Goal: Task Accomplishment & Management: Use online tool/utility

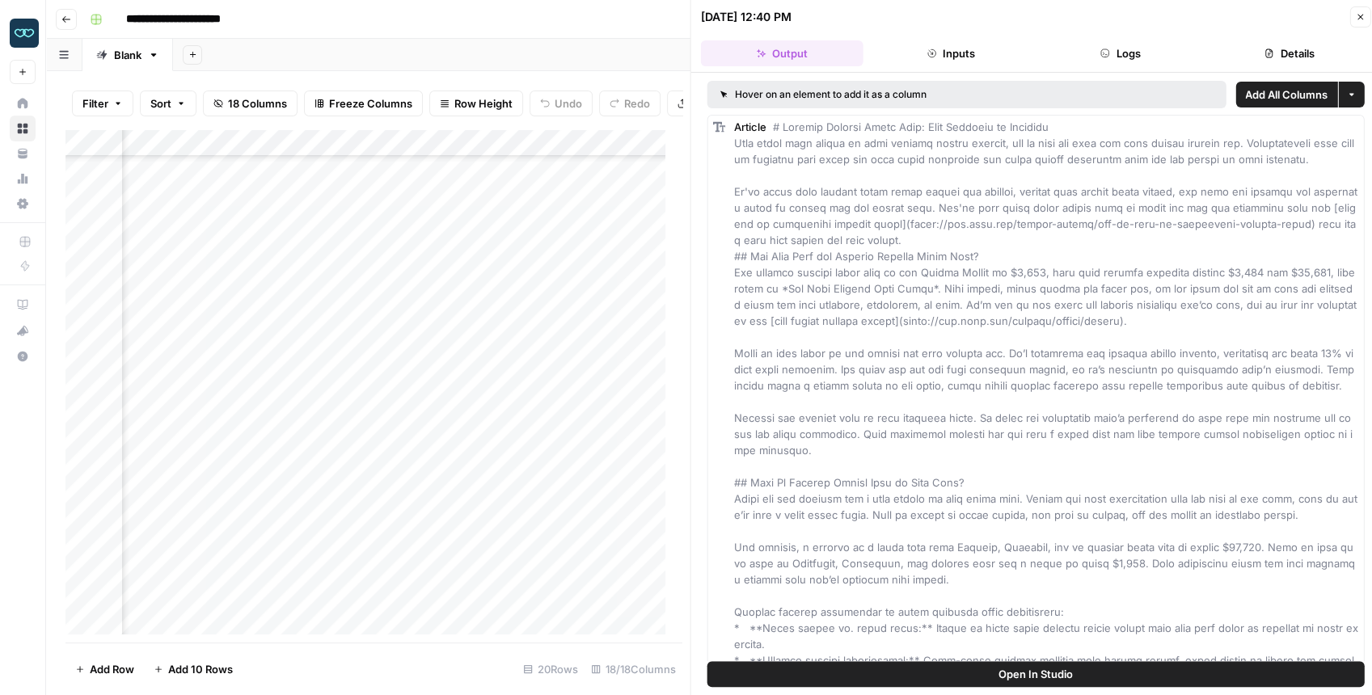
scroll to position [89, 1718]
click at [1353, 19] on button "Close" at bounding box center [1359, 16] width 21 height 21
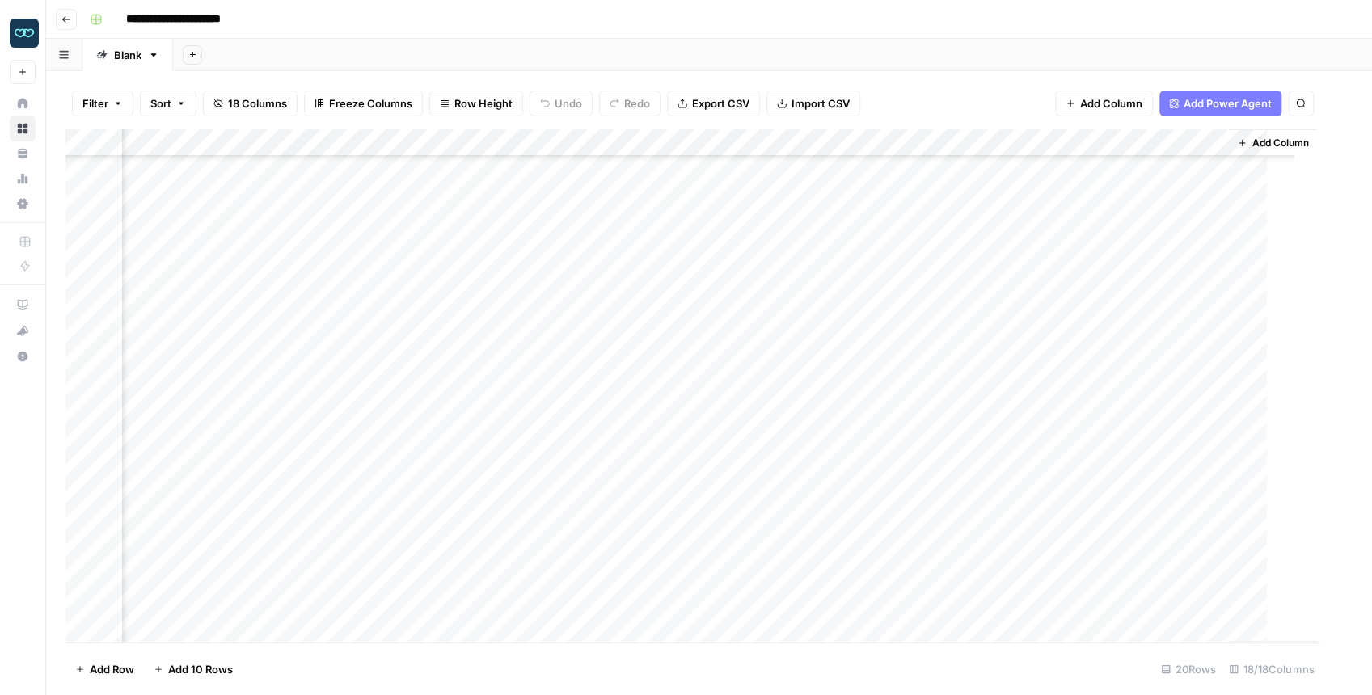
scroll to position [89, 1495]
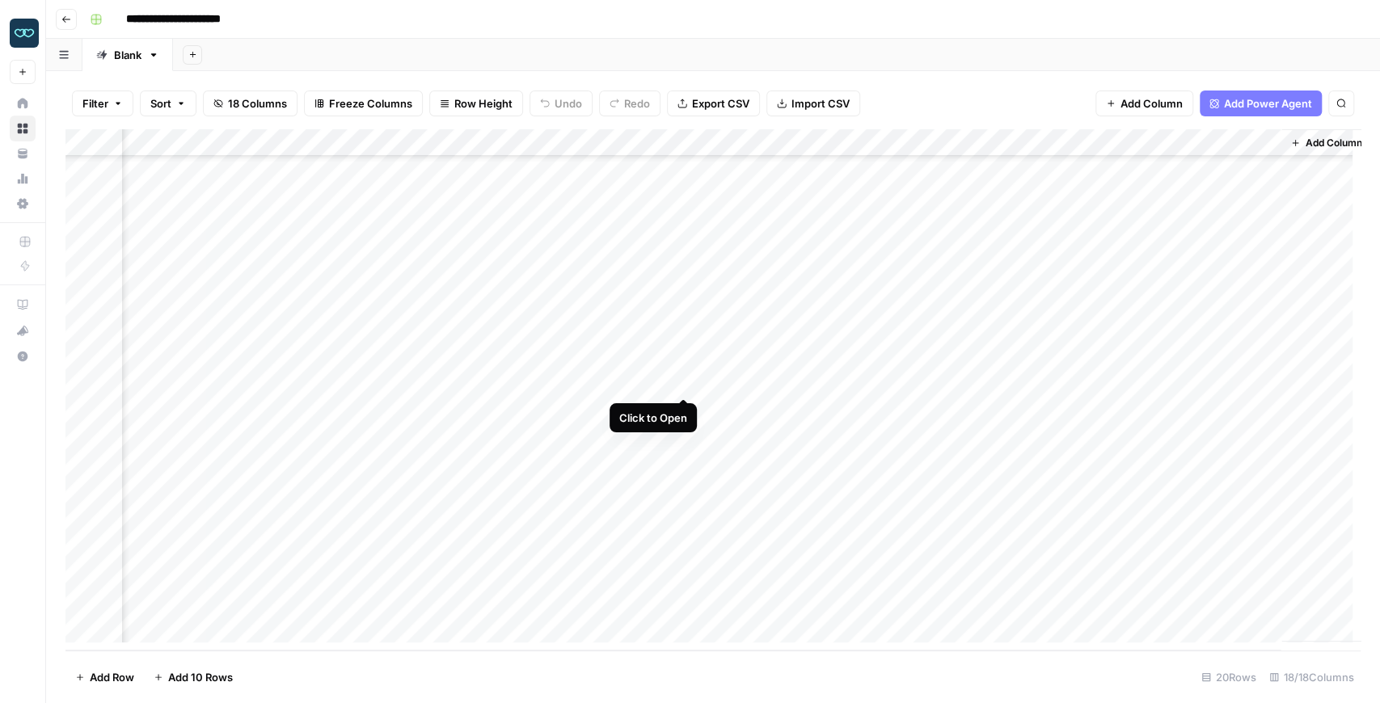
click at [684, 382] on div "Add Column" at bounding box center [712, 389] width 1295 height 521
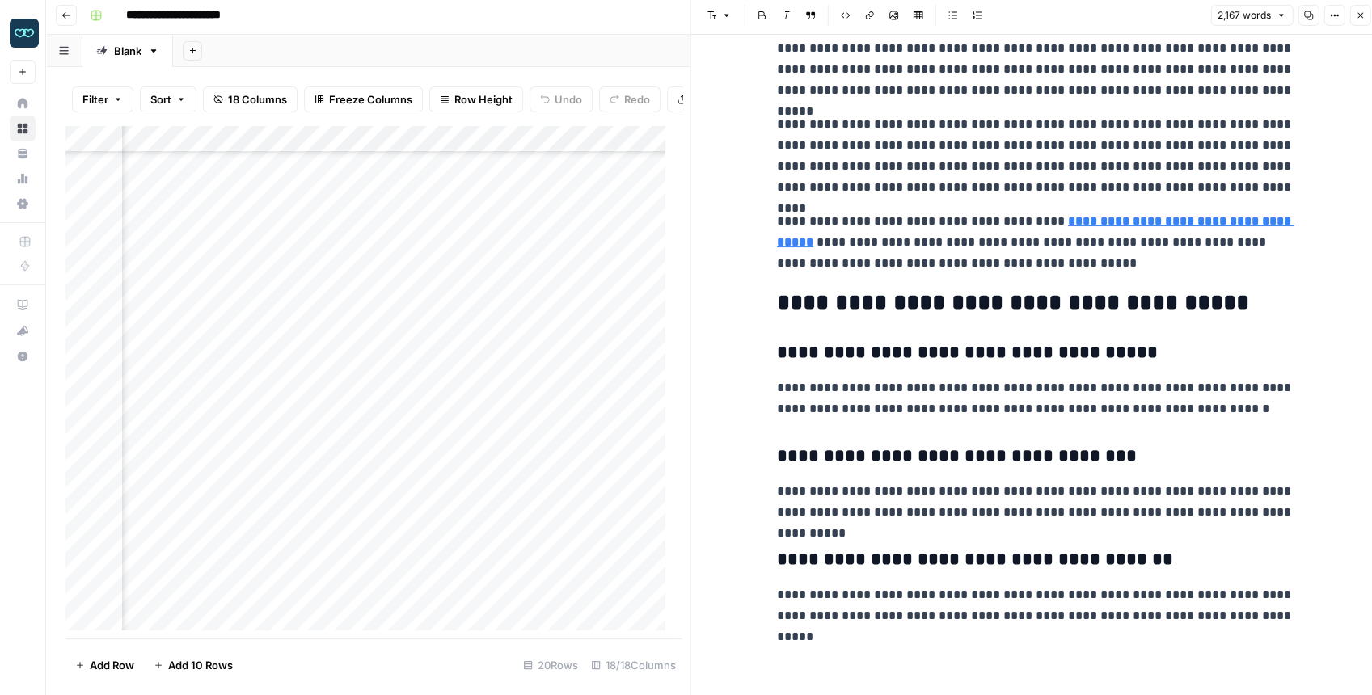
scroll to position [8, 0]
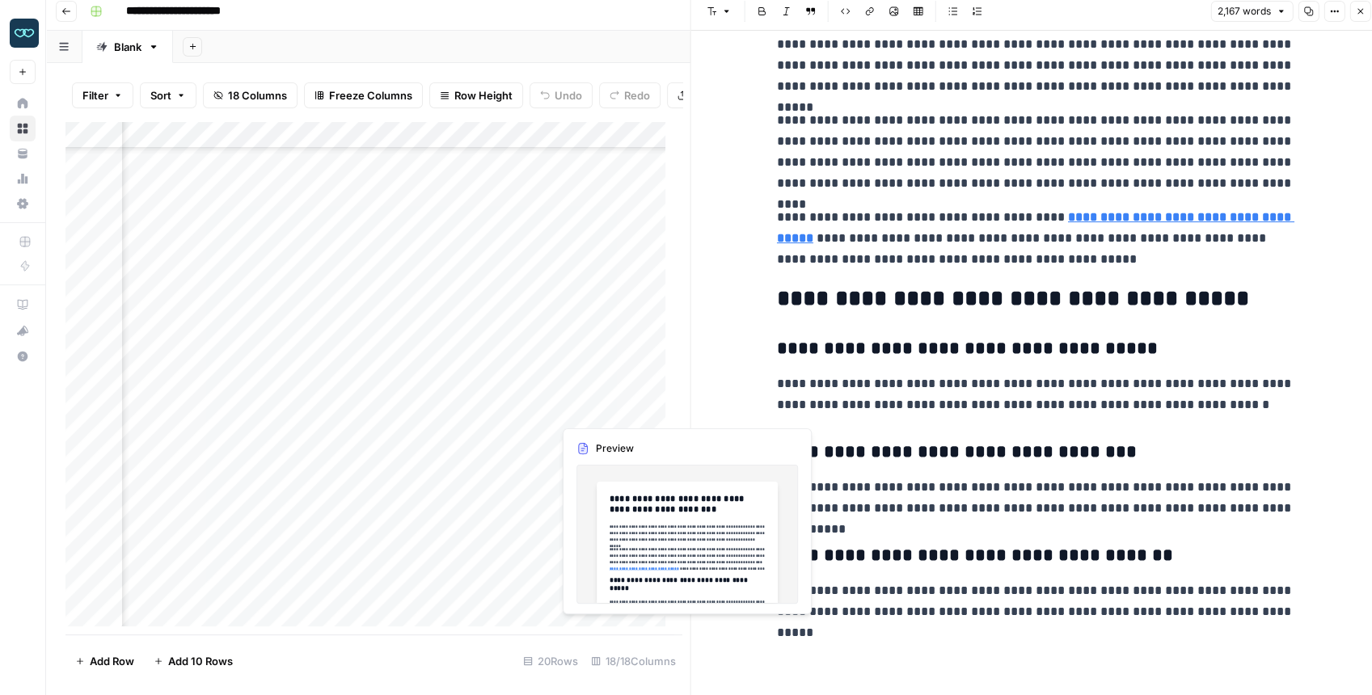
click at [610, 408] on div "Add Column" at bounding box center [369, 377] width 608 height 513
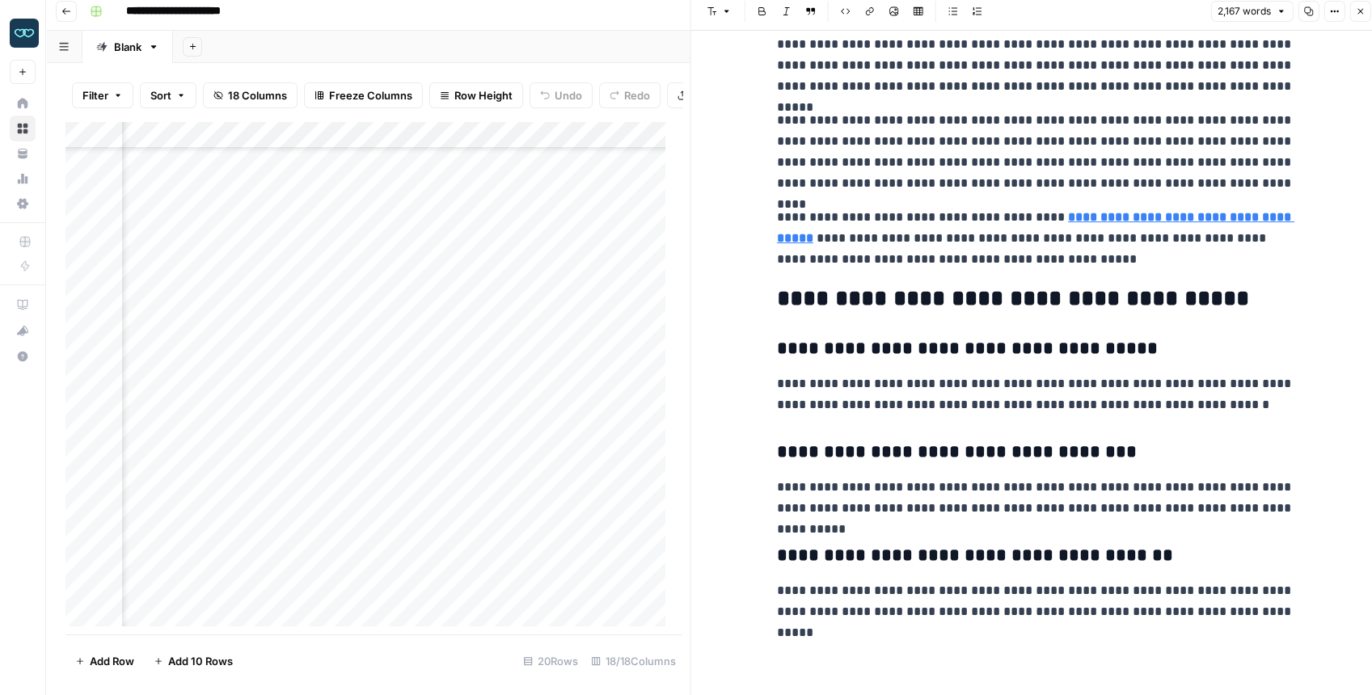
drag, startPoint x: 1354, startPoint y: 13, endPoint x: 1345, endPoint y: 21, distance: 12.6
click at [1355, 13] on button "Close" at bounding box center [1359, 11] width 21 height 21
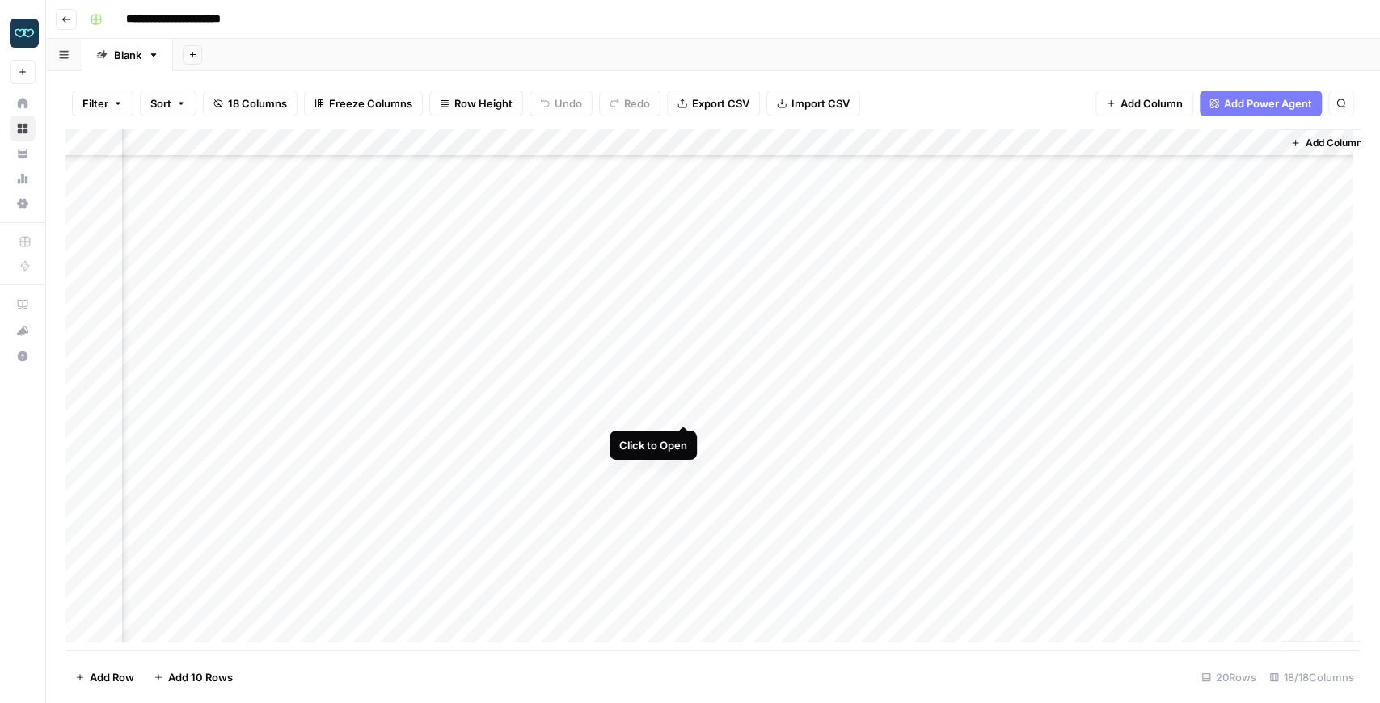
click at [685, 407] on div "Add Column" at bounding box center [712, 389] width 1295 height 521
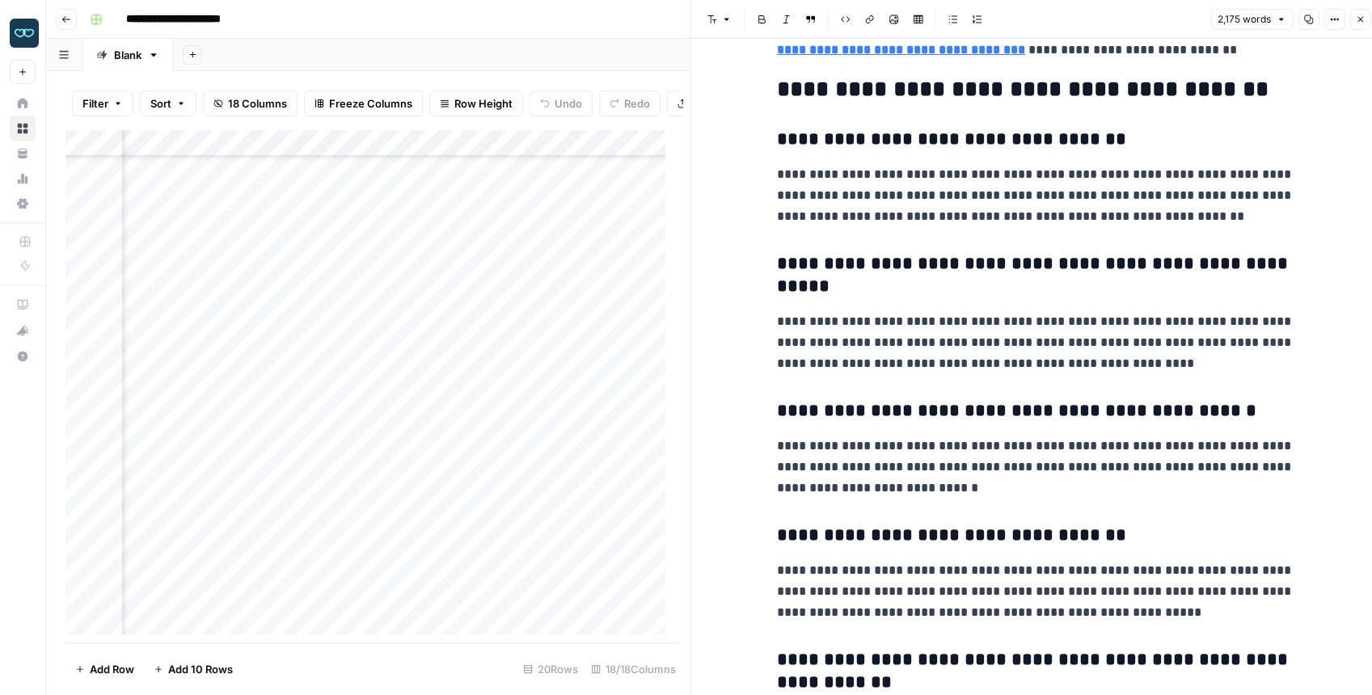
scroll to position [4944, 0]
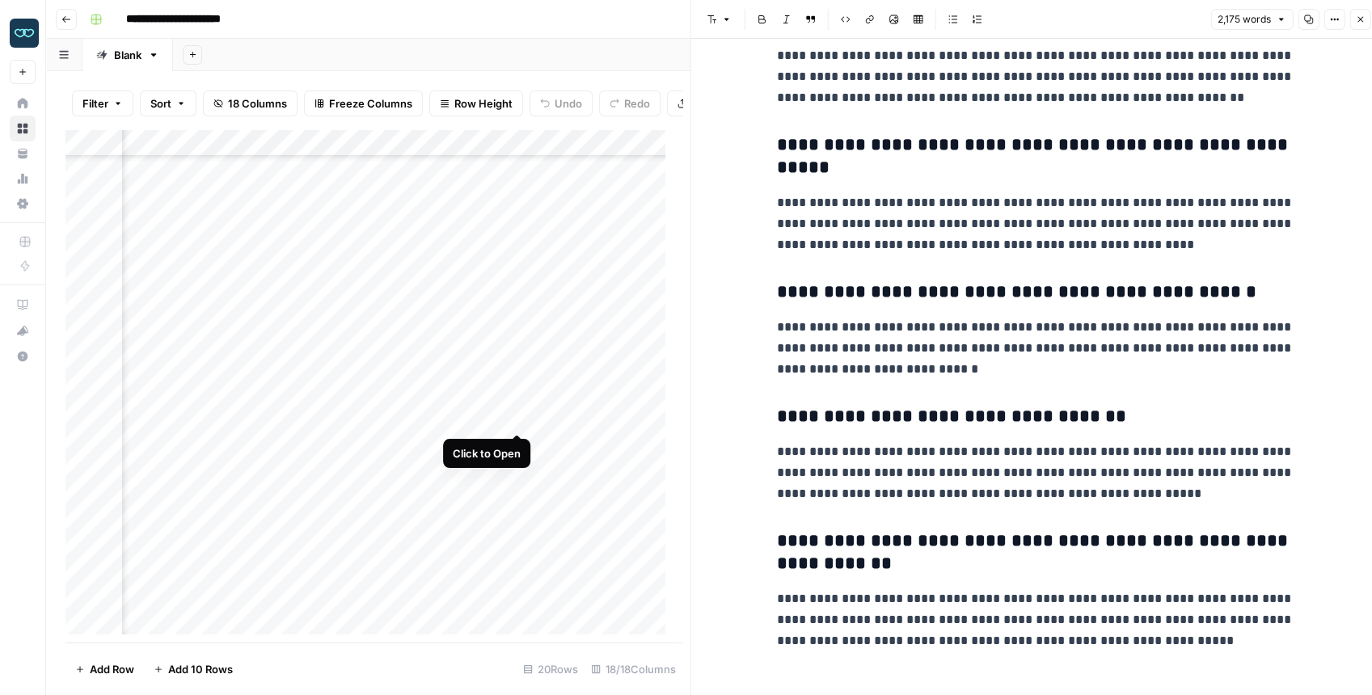
click at [516, 420] on div "Add Column" at bounding box center [369, 385] width 608 height 513
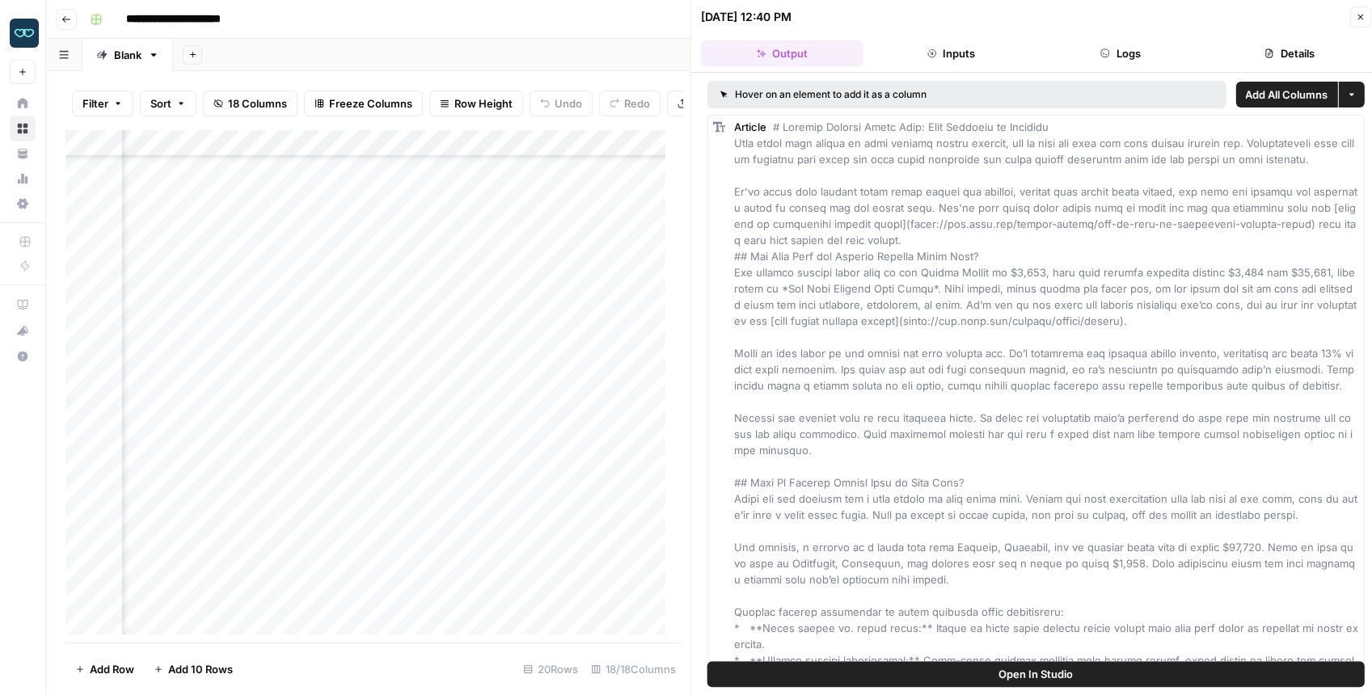
click at [1105, 53] on icon "button" at bounding box center [1105, 54] width 10 height 10
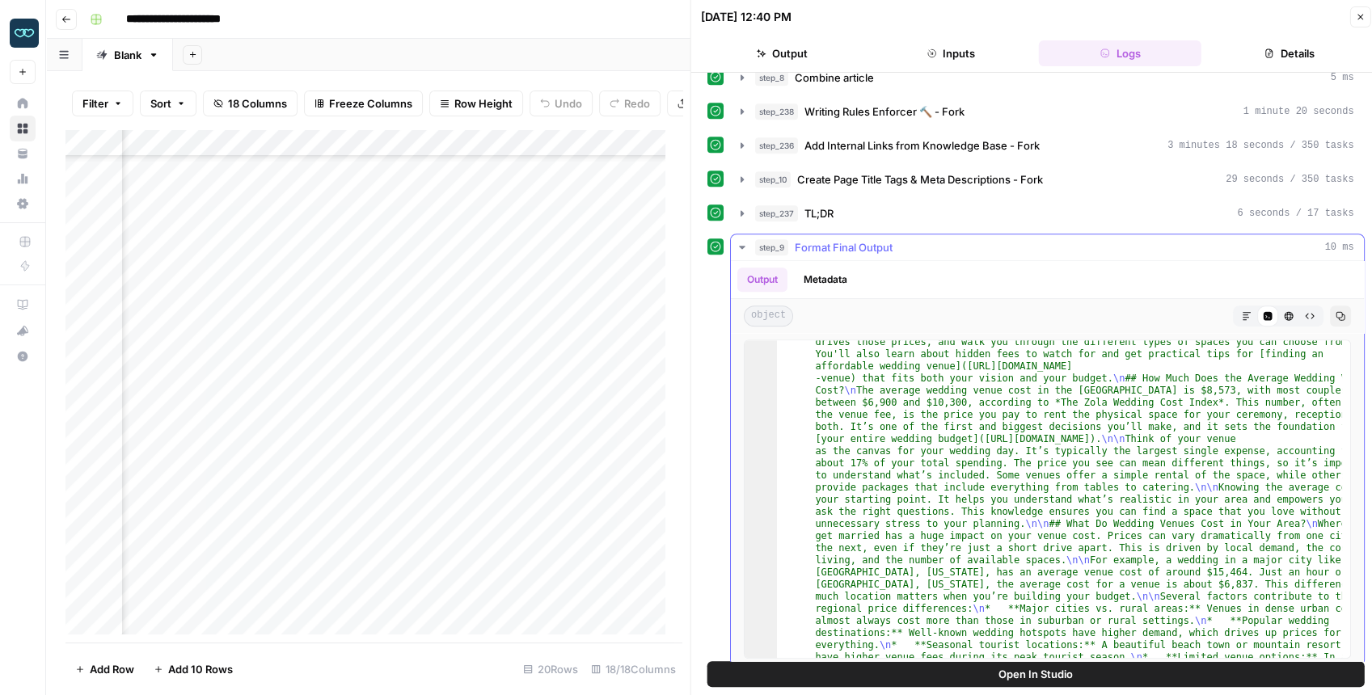
scroll to position [162, 0]
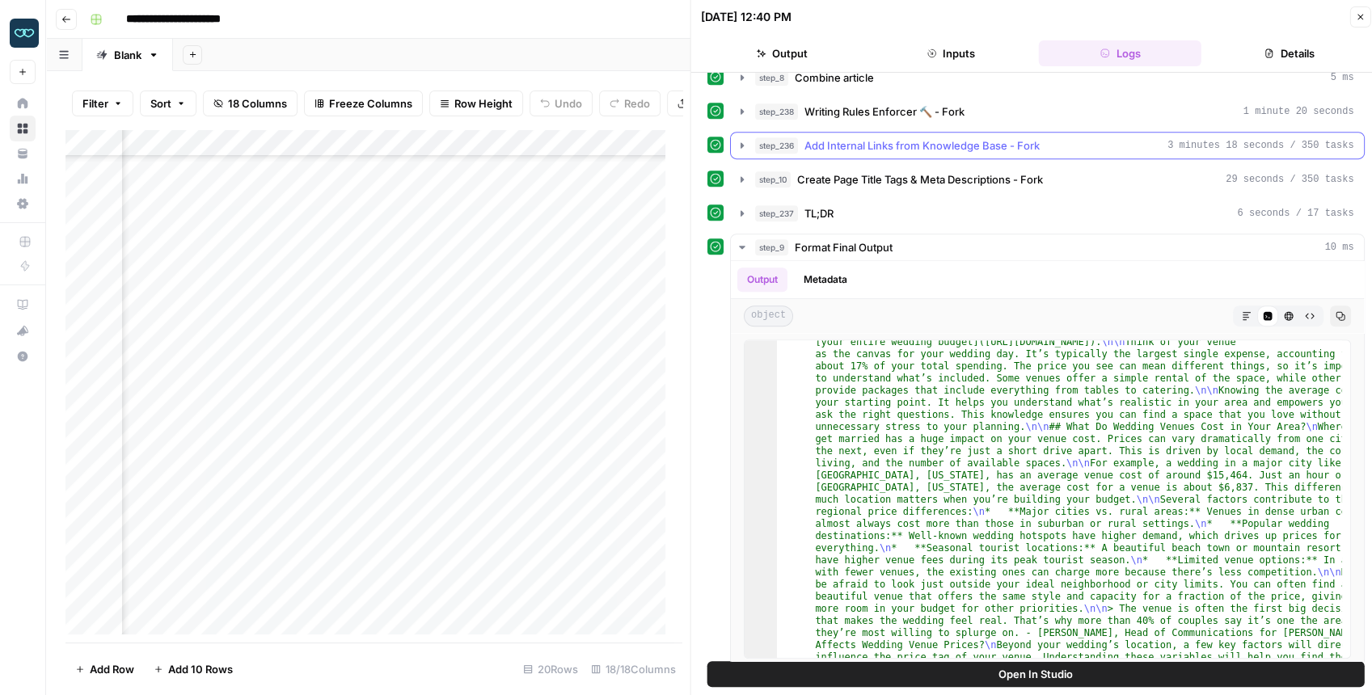
click at [744, 143] on button "step_236 Add Internal Links from Knowledge Base - Fork 3 minutes 18 seconds / 3…" at bounding box center [1047, 146] width 633 height 26
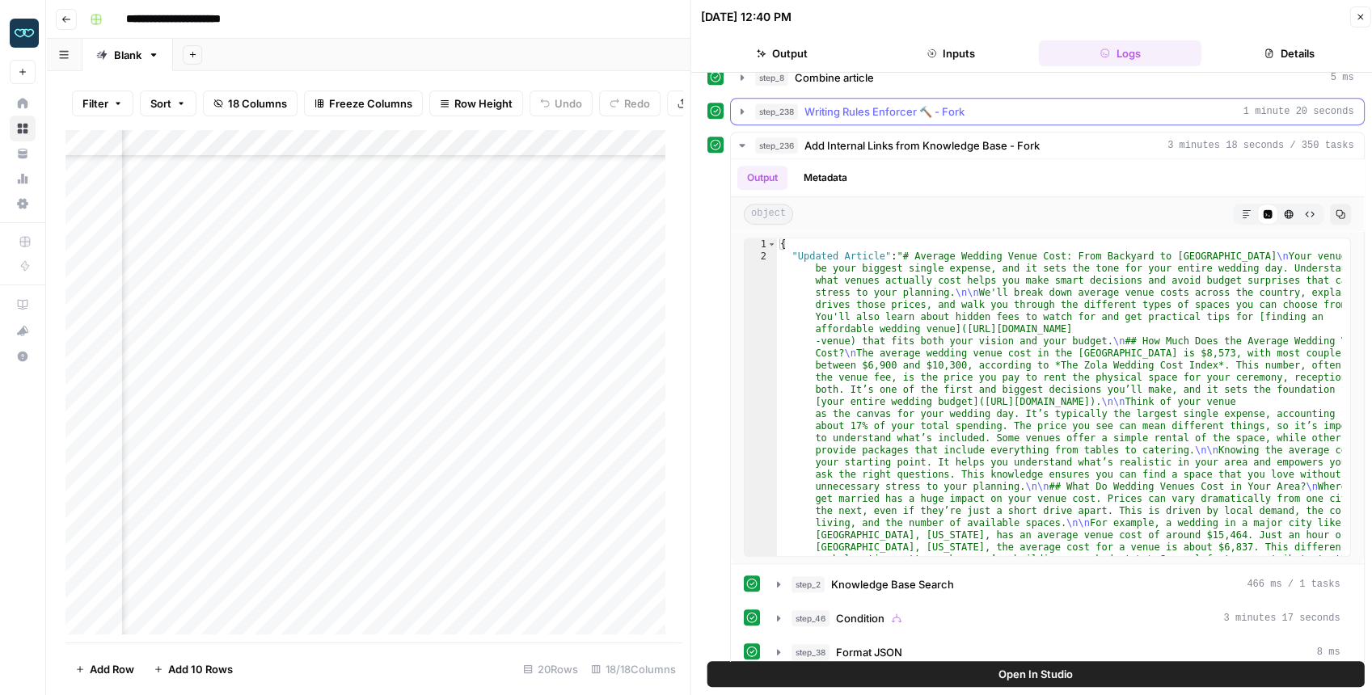
click at [744, 105] on icon "button" at bounding box center [742, 111] width 13 height 13
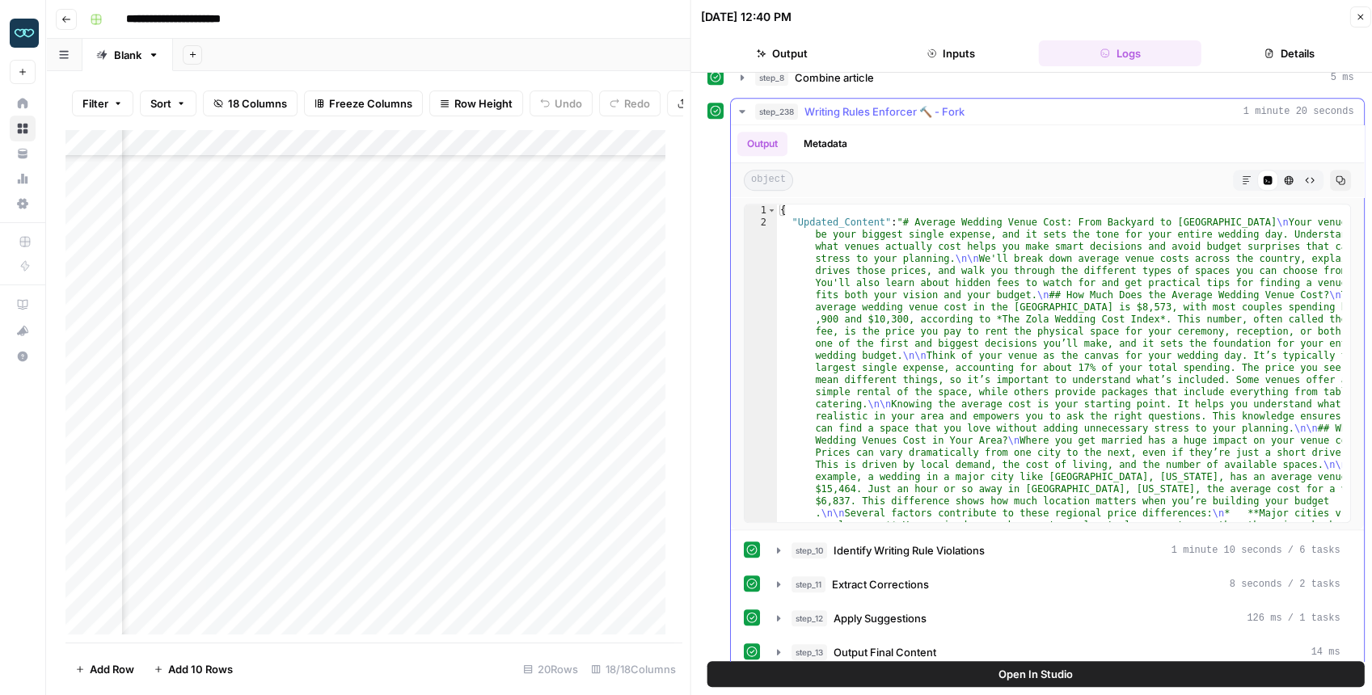
click at [1241, 175] on icon "button" at bounding box center [1246, 180] width 10 height 10
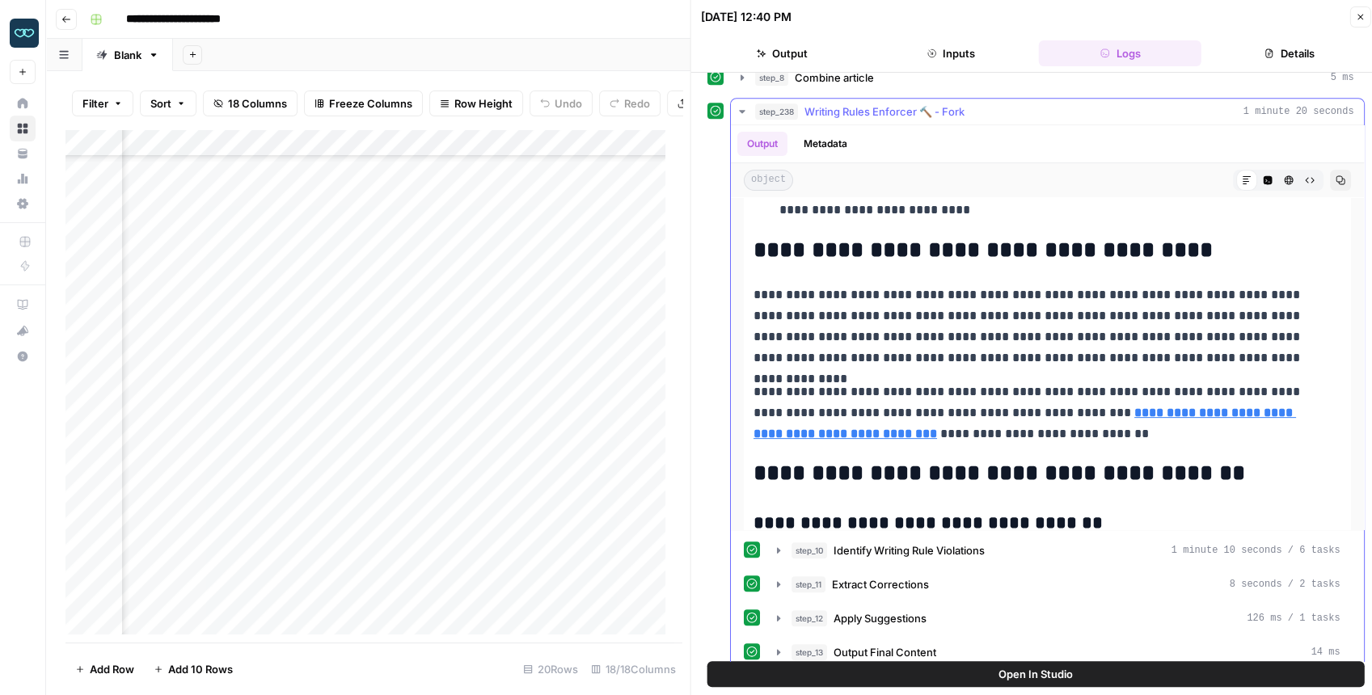
scroll to position [4366, 0]
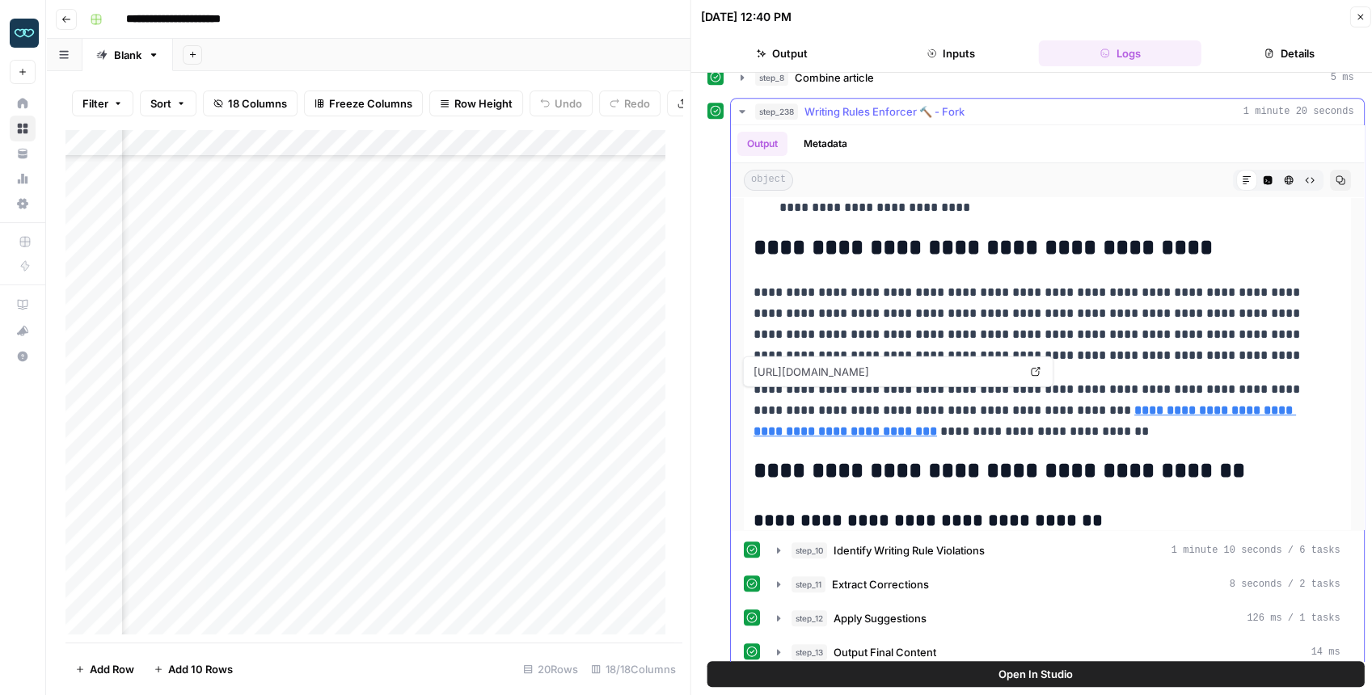
click at [1094, 404] on strong "**********" at bounding box center [1025, 420] width 543 height 33
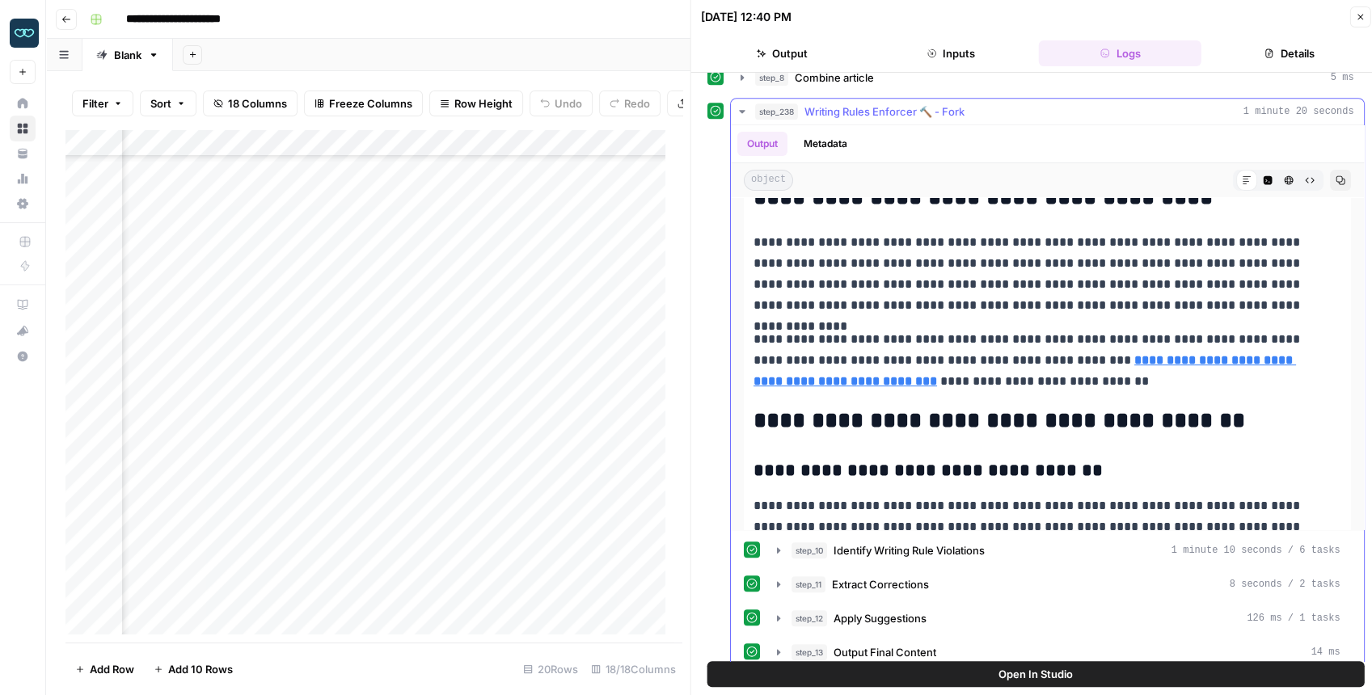
scroll to position [4419, 0]
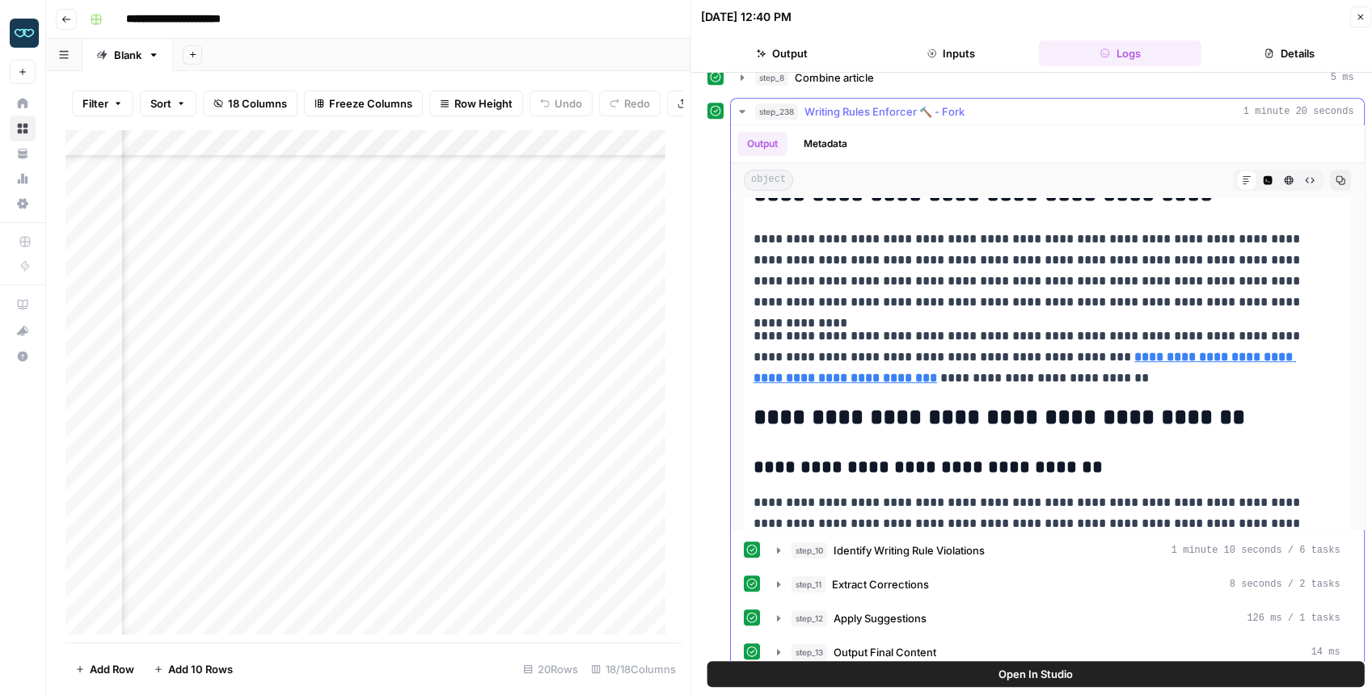
click at [744, 110] on icon "button" at bounding box center [742, 111] width 6 height 3
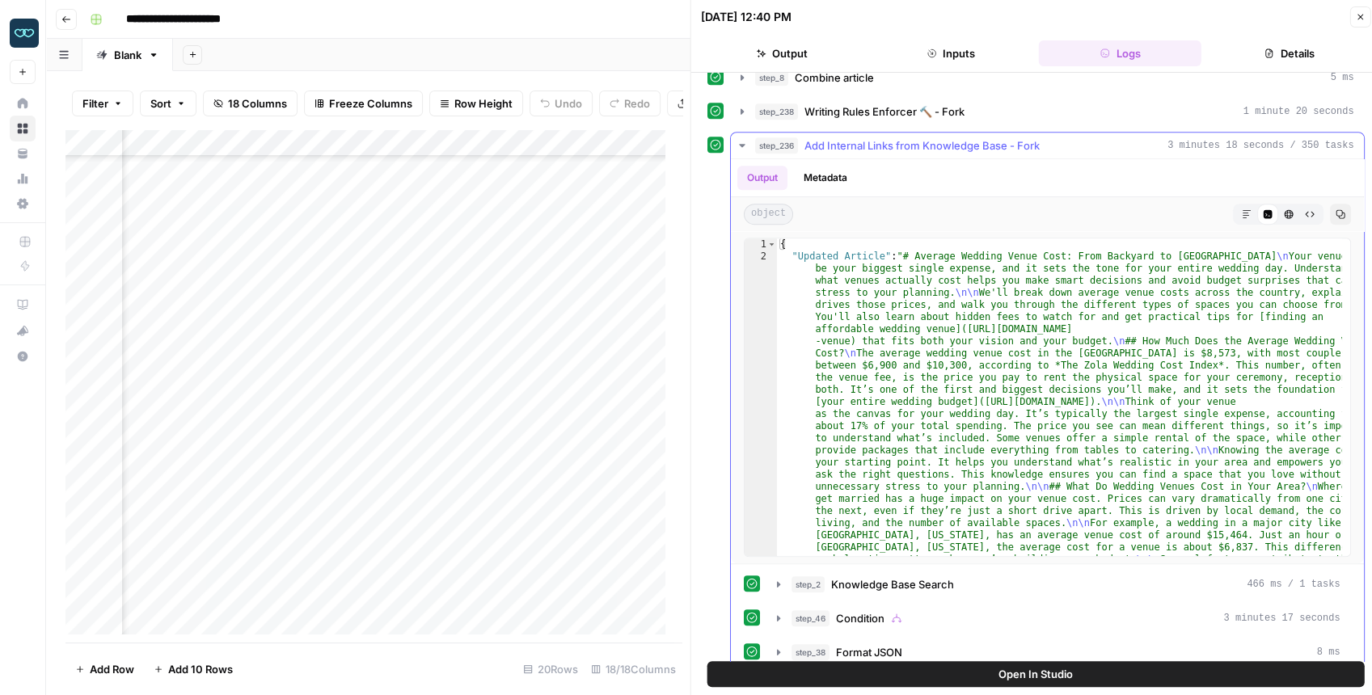
click at [741, 139] on icon "button" at bounding box center [742, 145] width 13 height 13
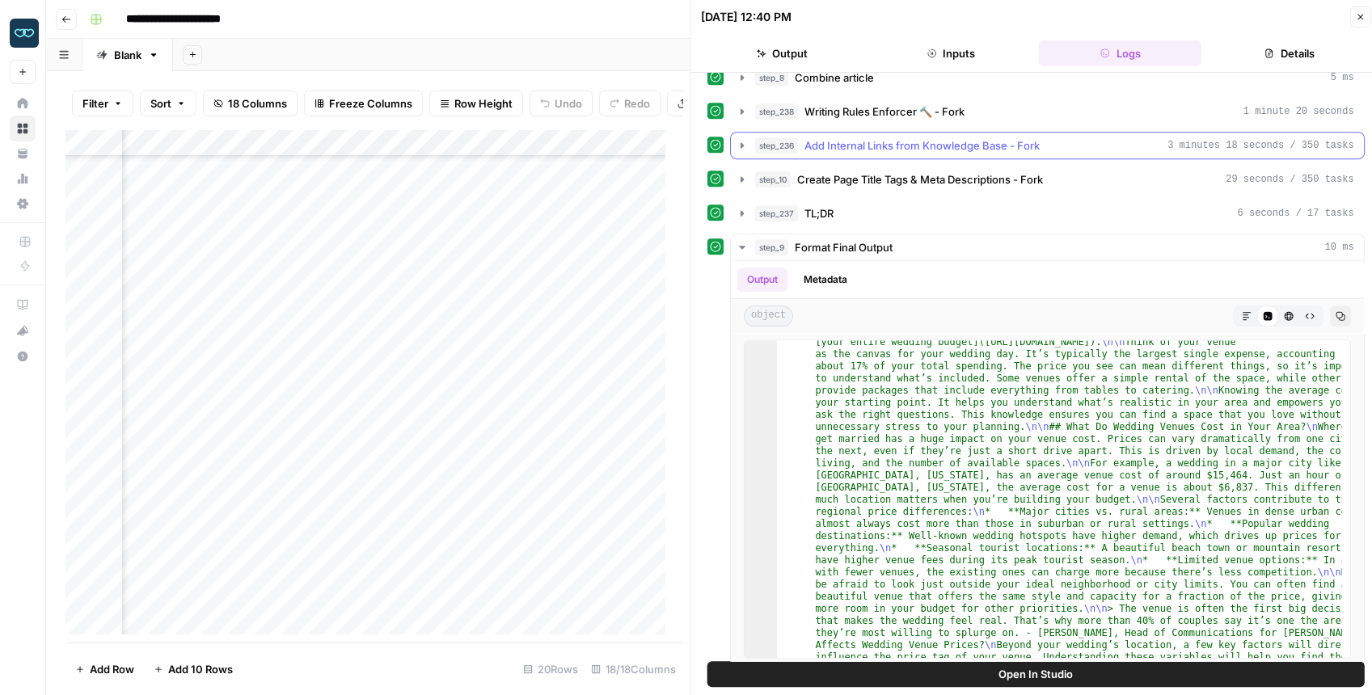
click at [736, 139] on icon "button" at bounding box center [742, 145] width 13 height 13
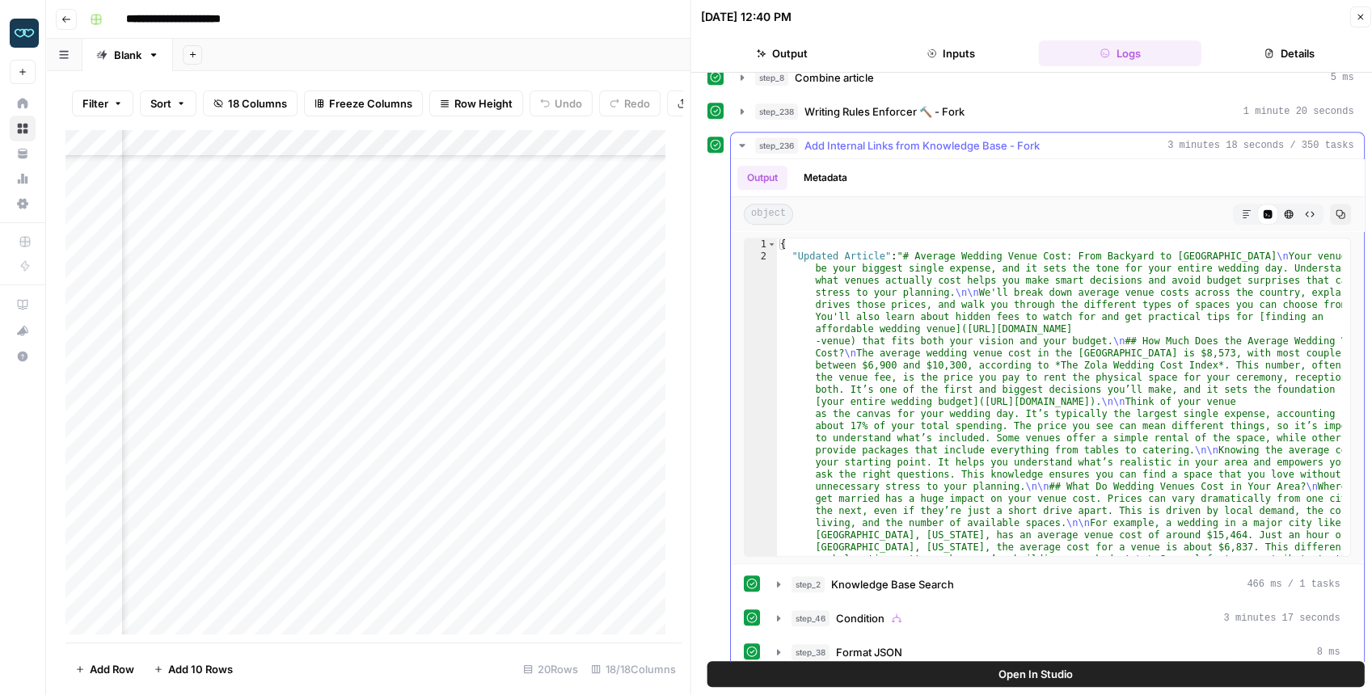
click at [1241, 209] on icon "button" at bounding box center [1246, 214] width 10 height 10
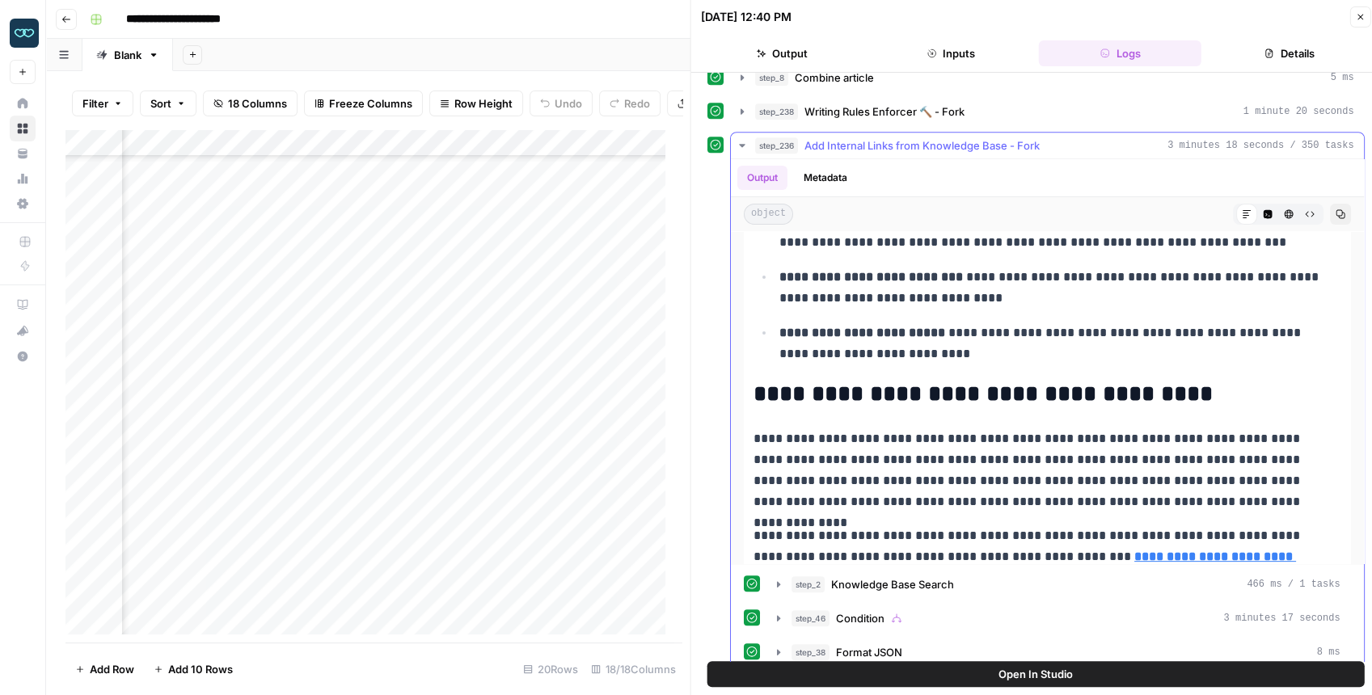
scroll to position [4366, 0]
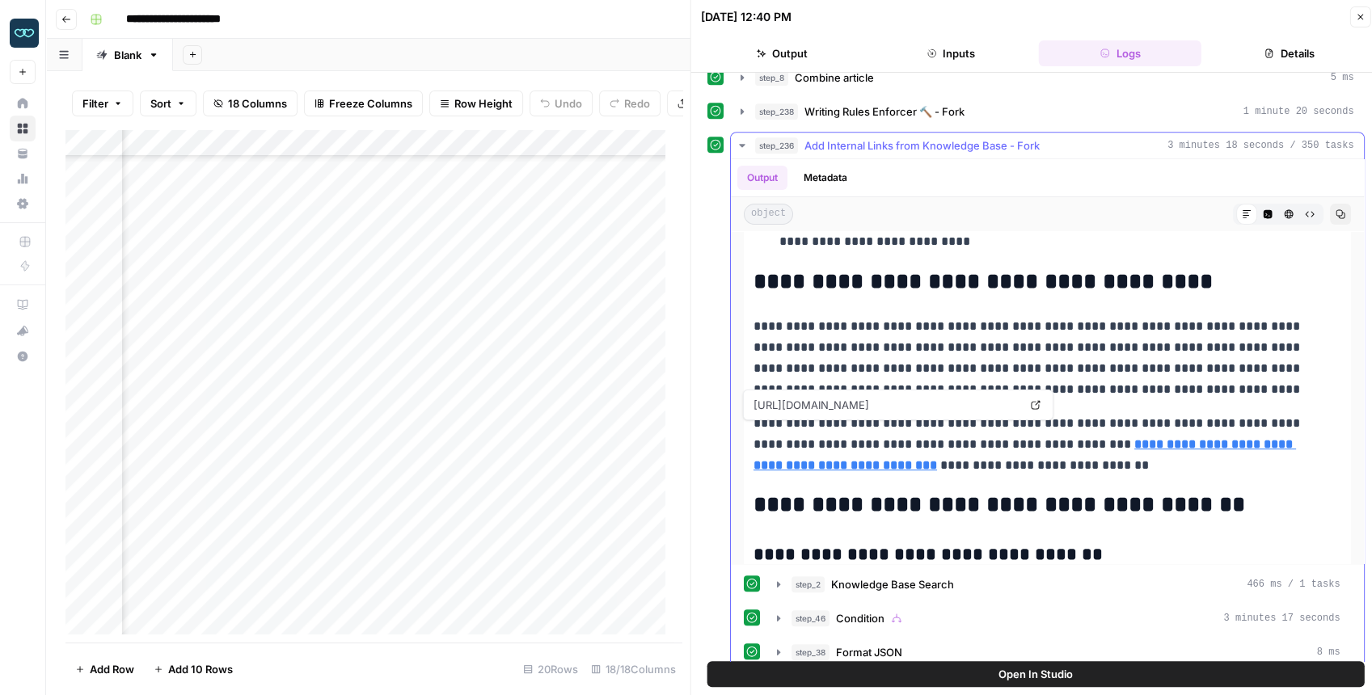
click at [1117, 438] on strong "**********" at bounding box center [1025, 454] width 543 height 33
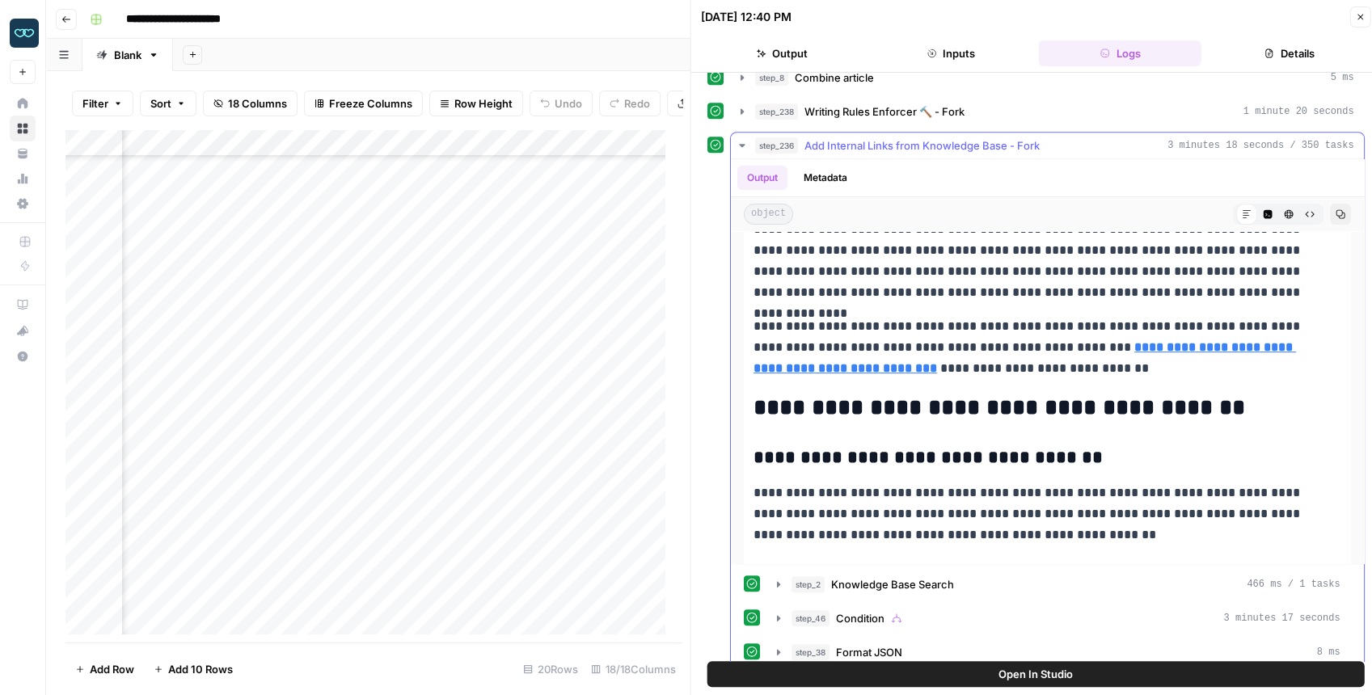
scroll to position [4528, 0]
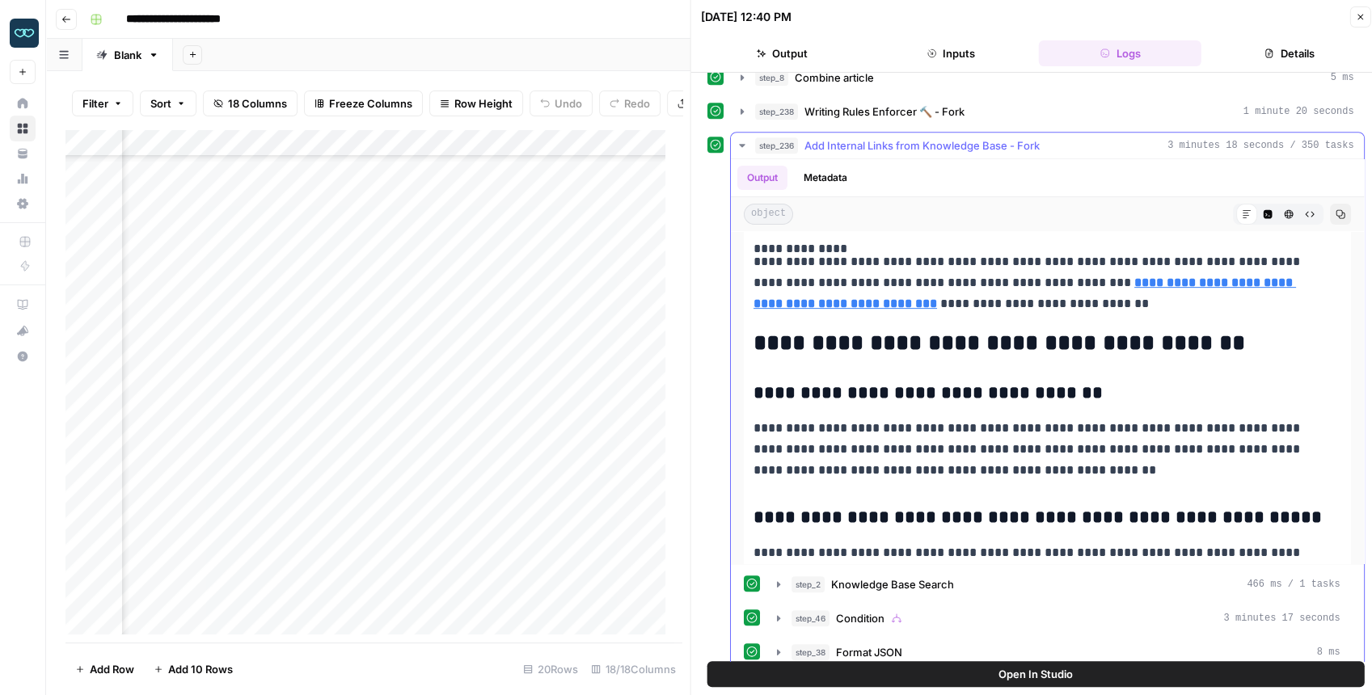
click at [738, 139] on icon "button" at bounding box center [742, 145] width 13 height 13
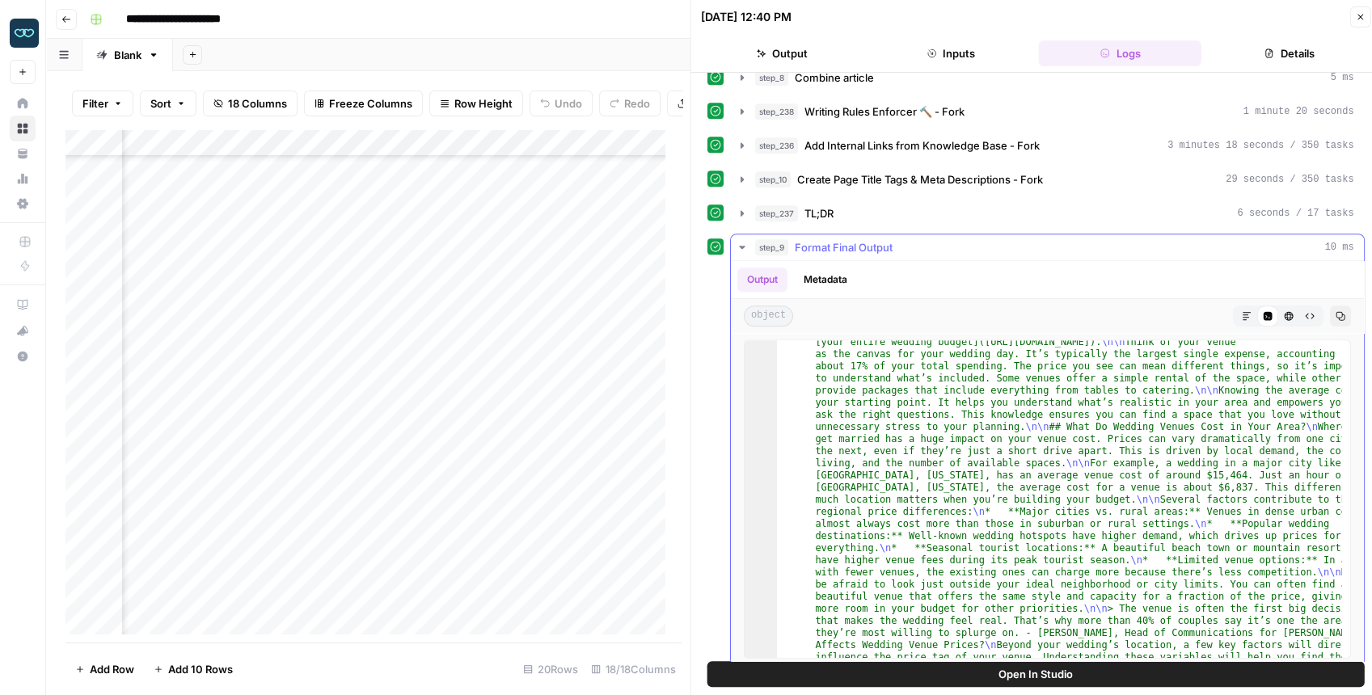
click at [736, 241] on icon "button" at bounding box center [742, 247] width 13 height 13
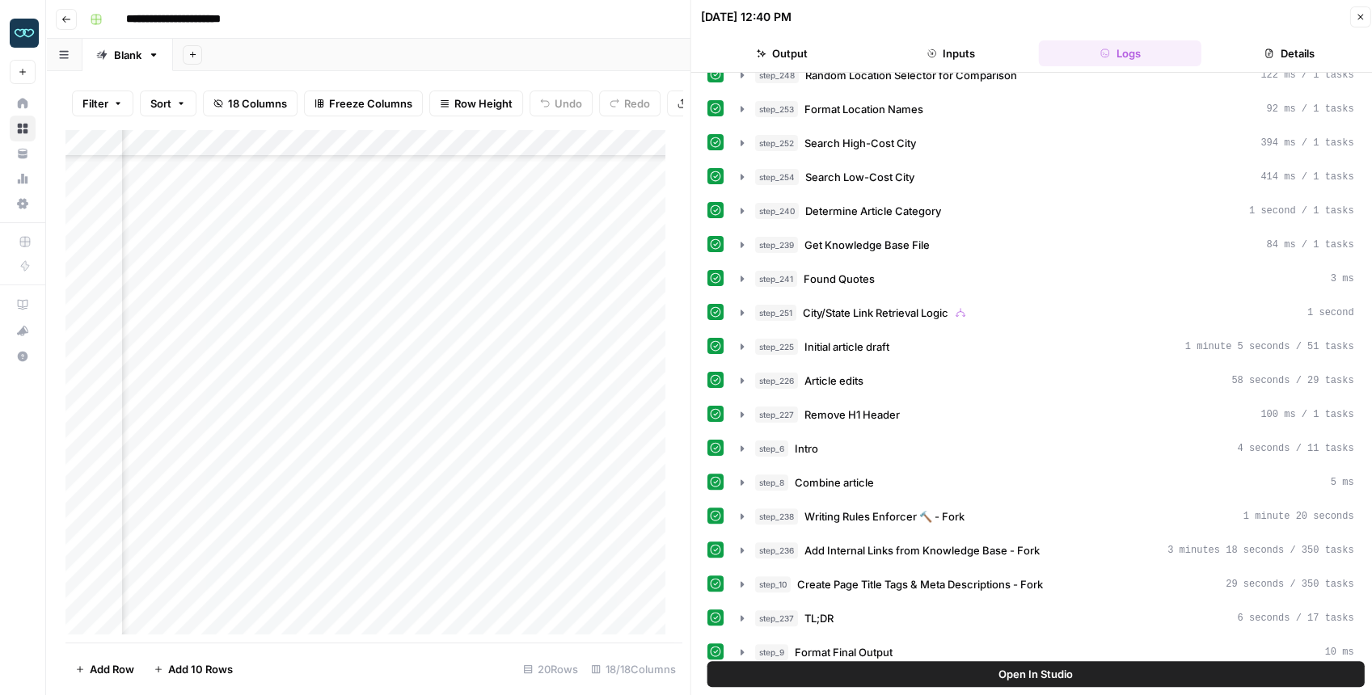
click at [1353, 23] on button "Close" at bounding box center [1359, 16] width 21 height 21
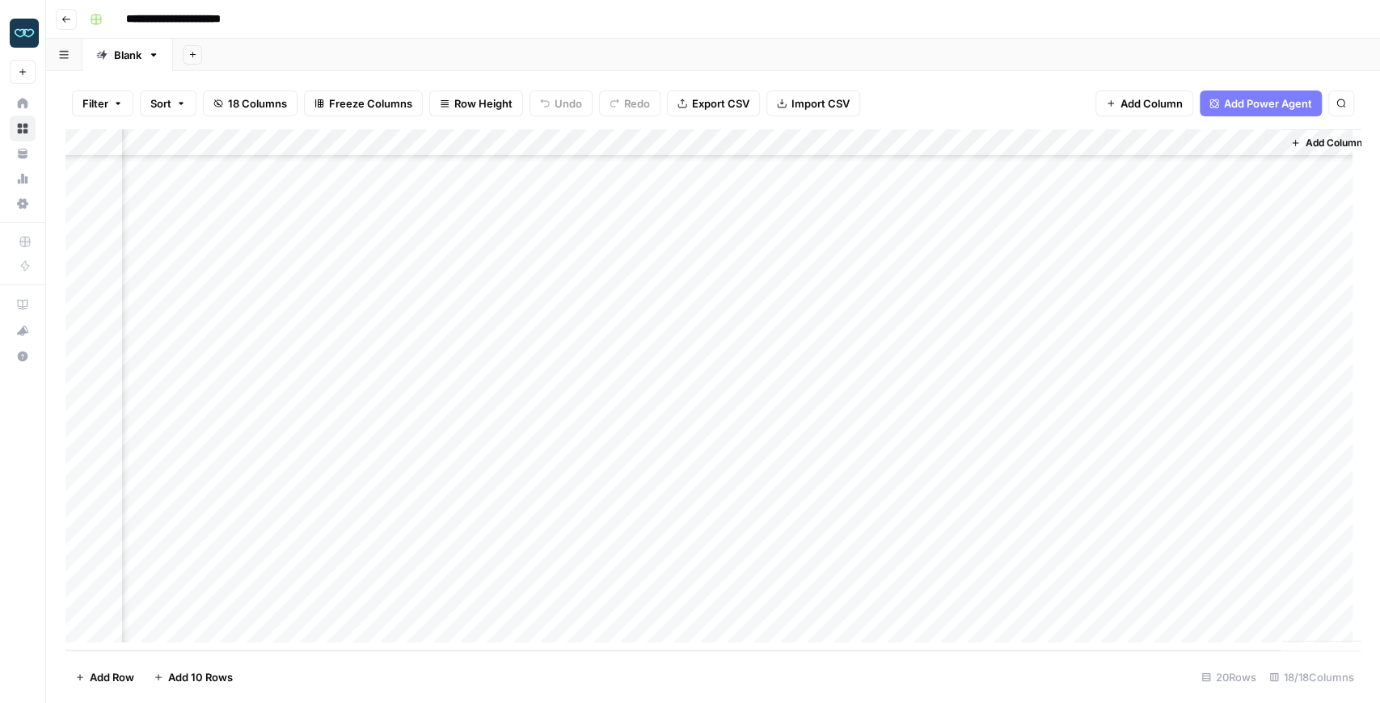
click at [678, 411] on div "Add Column" at bounding box center [712, 389] width 1295 height 521
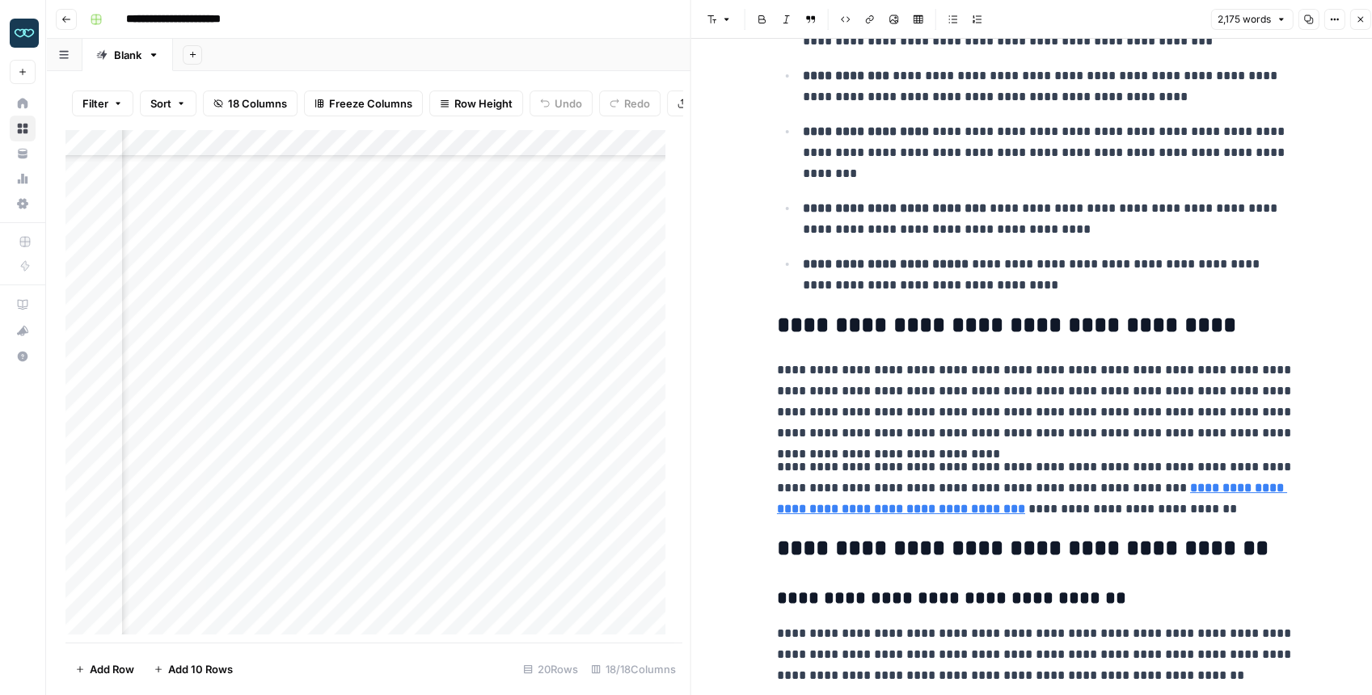
scroll to position [4405, 0]
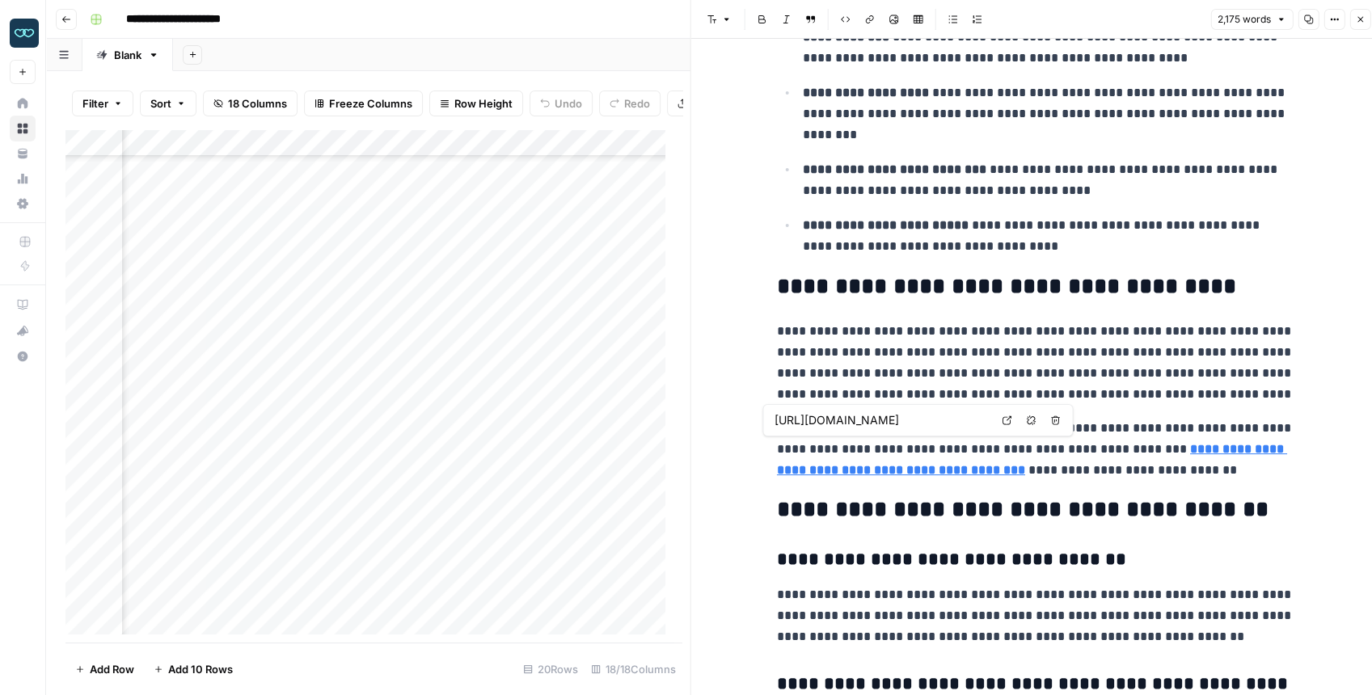
click at [1175, 444] on strong "**********" at bounding box center [1032, 459] width 510 height 33
click at [934, 469] on strong "**********" at bounding box center [1032, 459] width 510 height 33
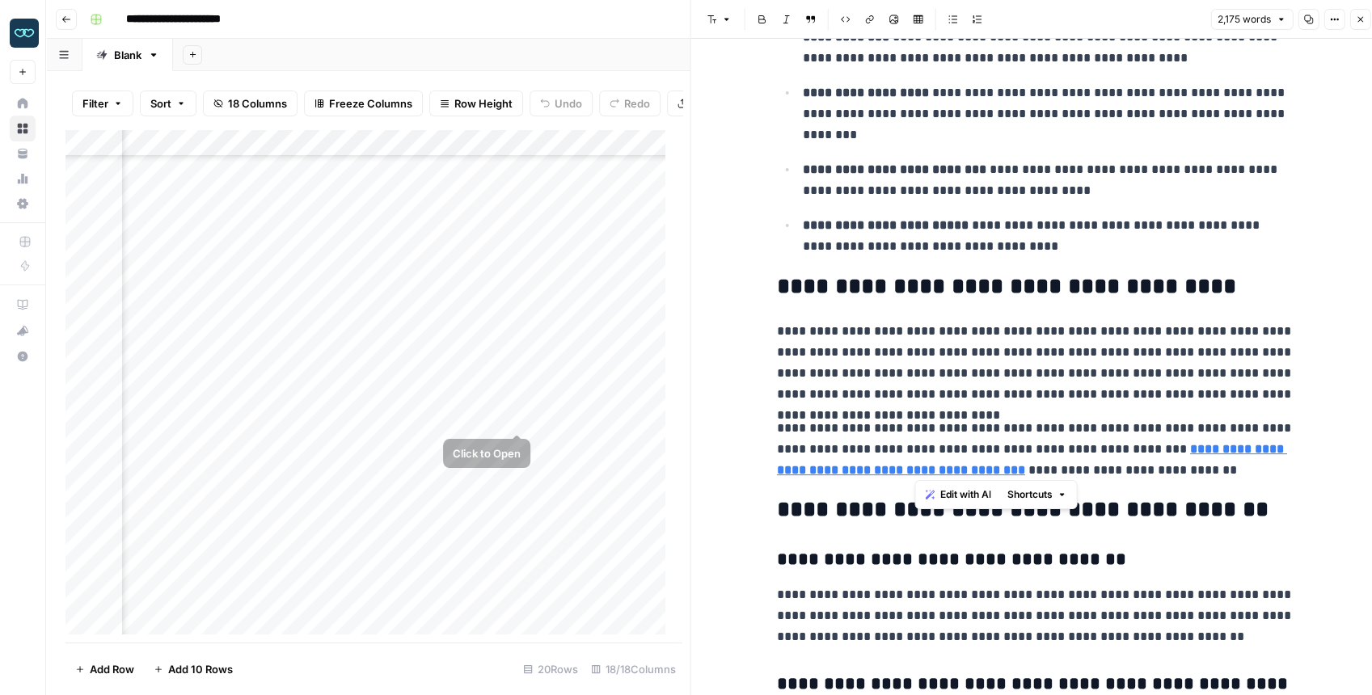
click at [514, 417] on div "Add Column" at bounding box center [369, 385] width 608 height 513
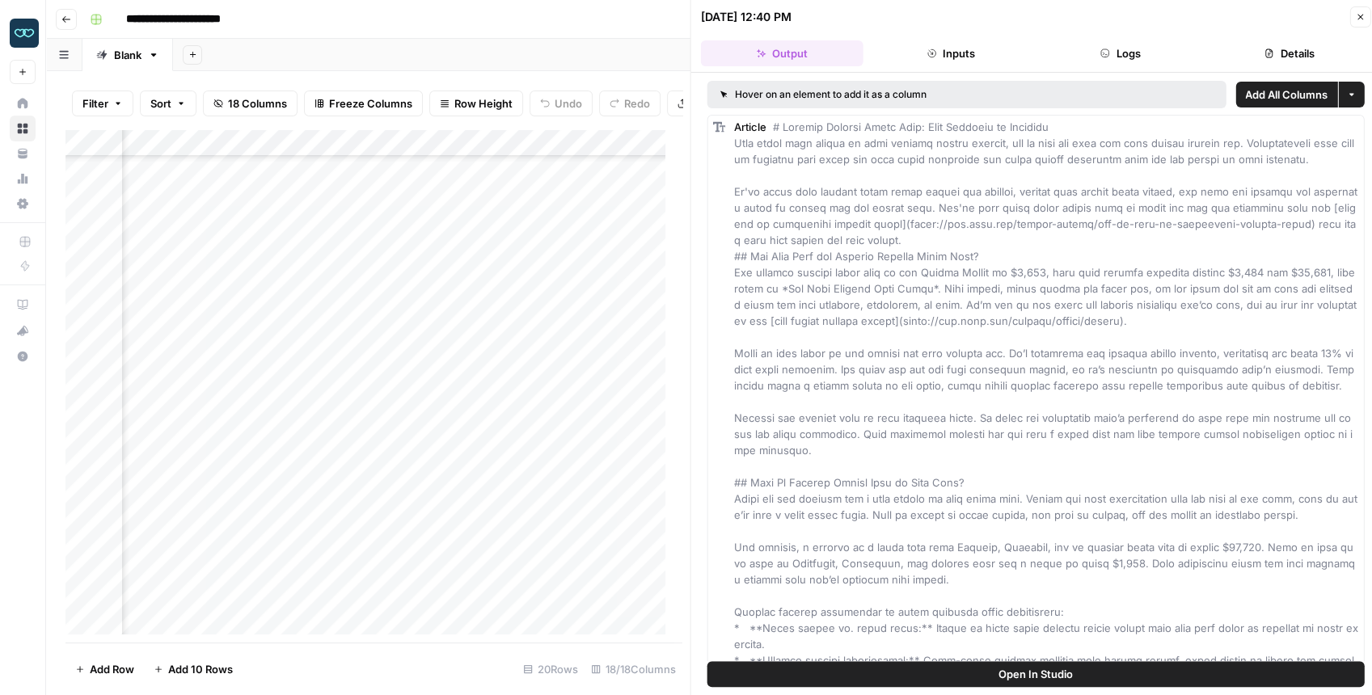
click at [933, 674] on button "Open In Studio" at bounding box center [1035, 674] width 657 height 26
click at [493, 417] on div "Add Column" at bounding box center [369, 385] width 608 height 513
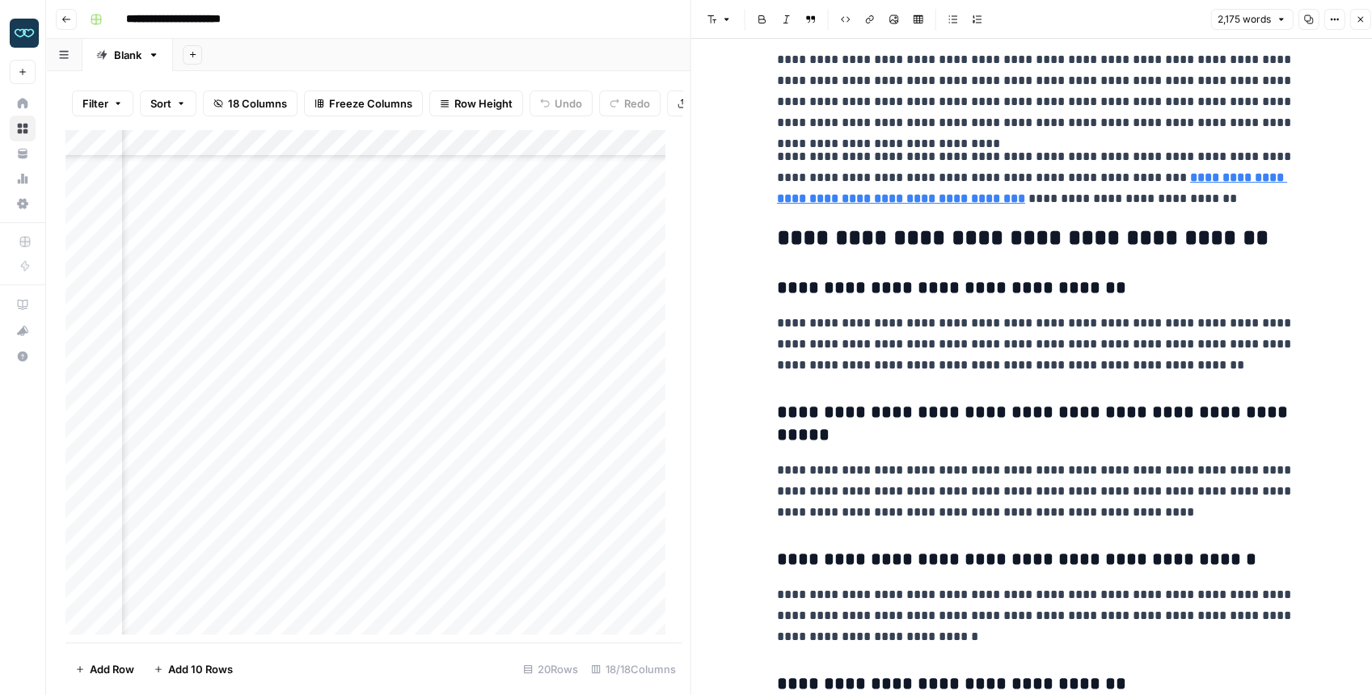
scroll to position [4474, 0]
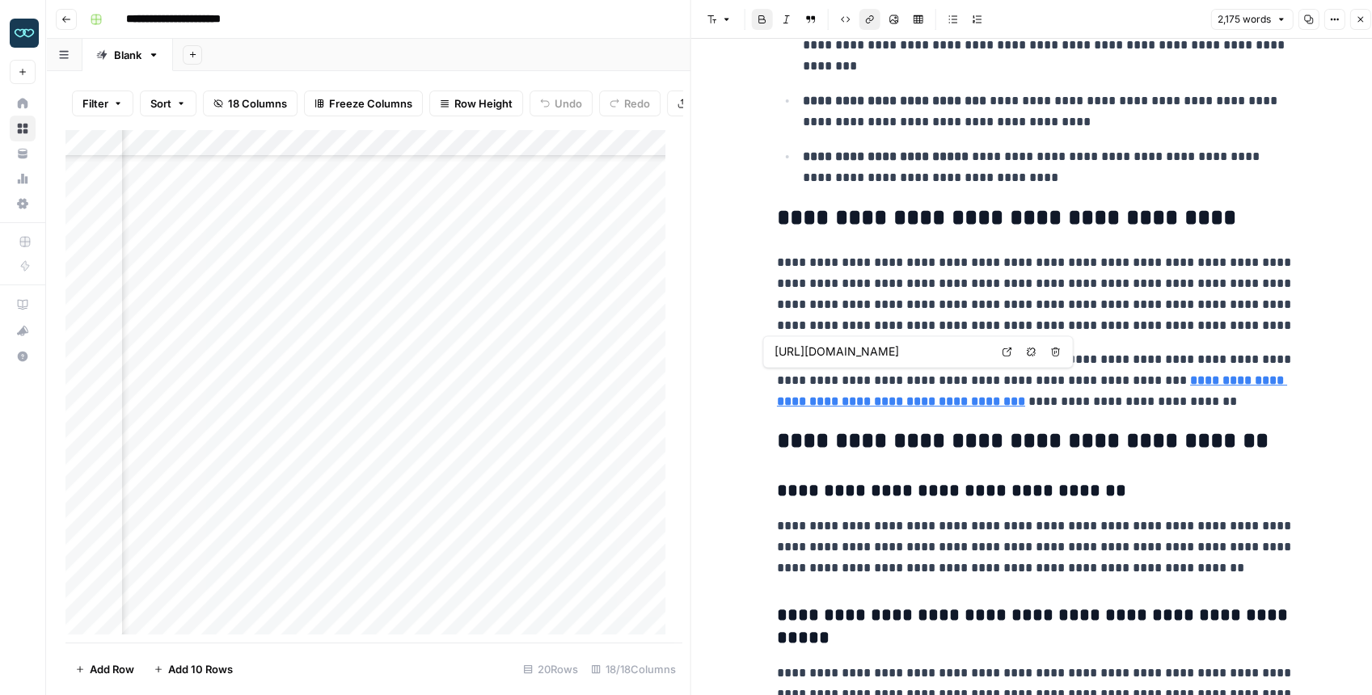
click at [1198, 380] on strong "**********" at bounding box center [1032, 390] width 510 height 33
click at [344, 417] on div "Add Column" at bounding box center [369, 385] width 608 height 513
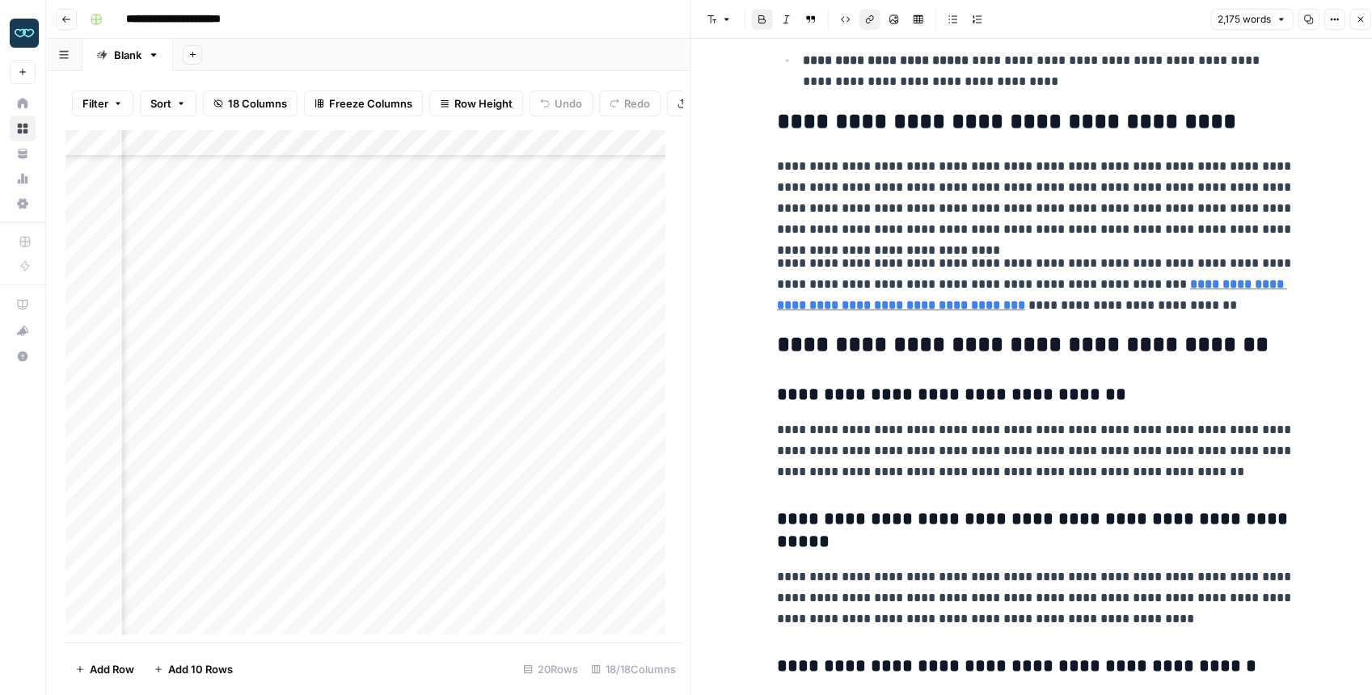
scroll to position [4581, 0]
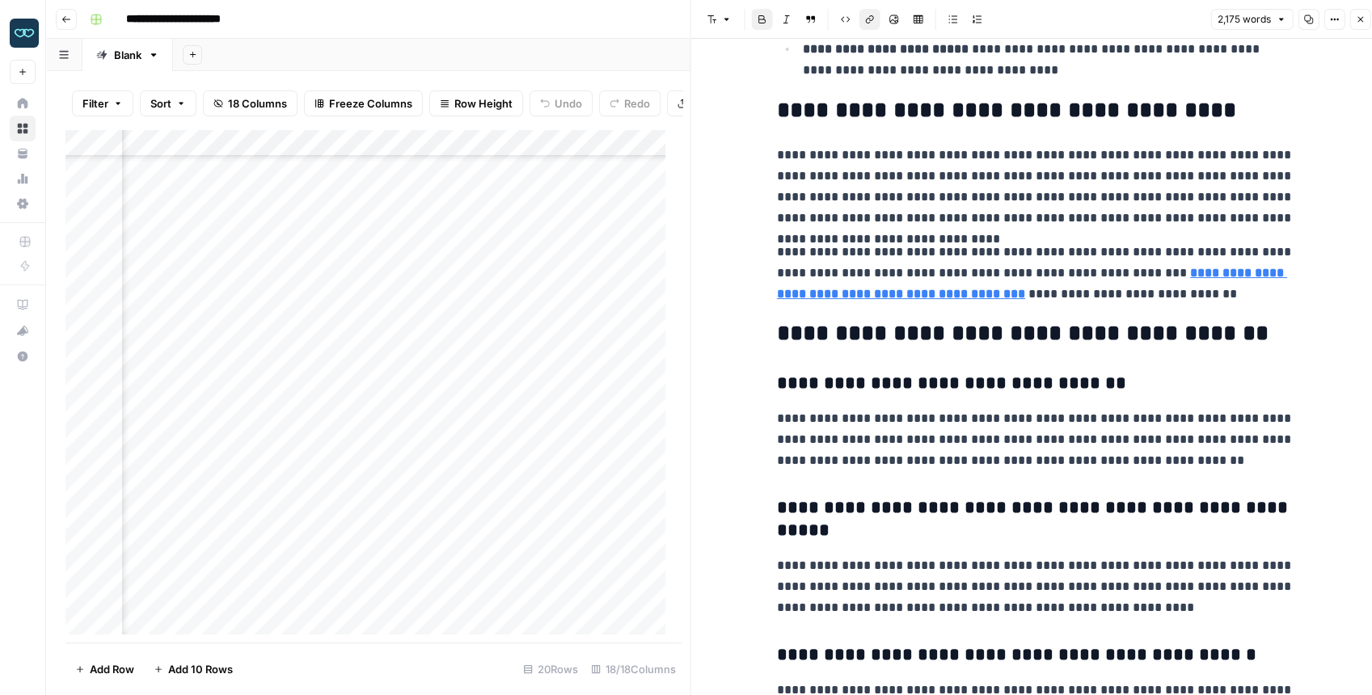
click at [499, 387] on div "Add Column" at bounding box center [369, 385] width 608 height 513
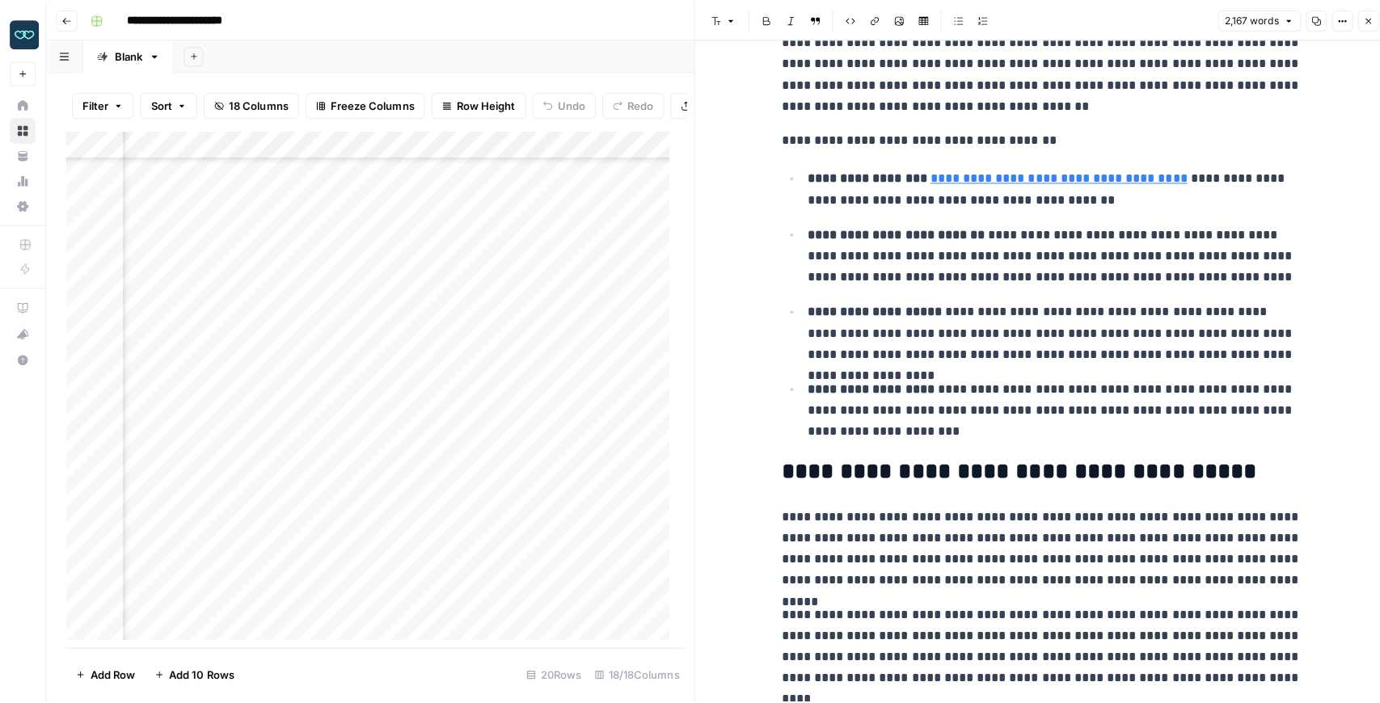
scroll to position [3934, 0]
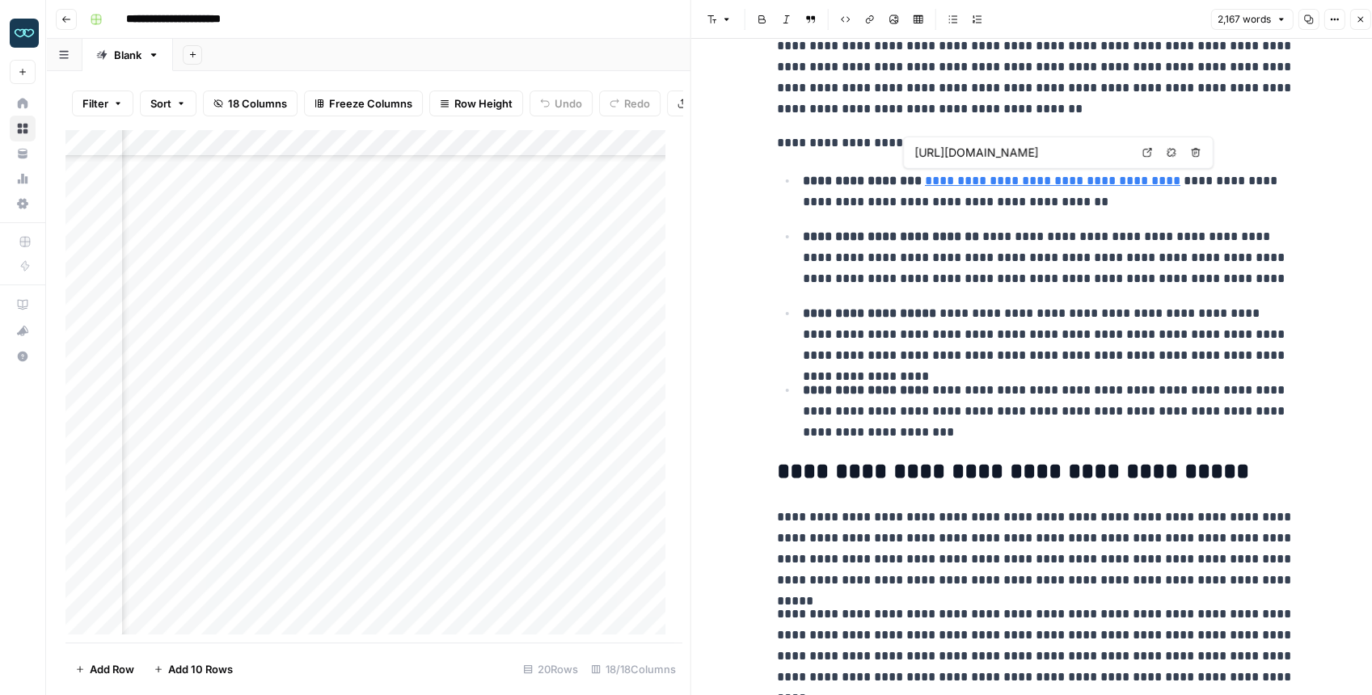
click at [1087, 179] on link "**********" at bounding box center [1052, 181] width 255 height 12
click at [1151, 155] on icon at bounding box center [1147, 153] width 10 height 10
click at [347, 415] on div "Add Column" at bounding box center [369, 385] width 608 height 513
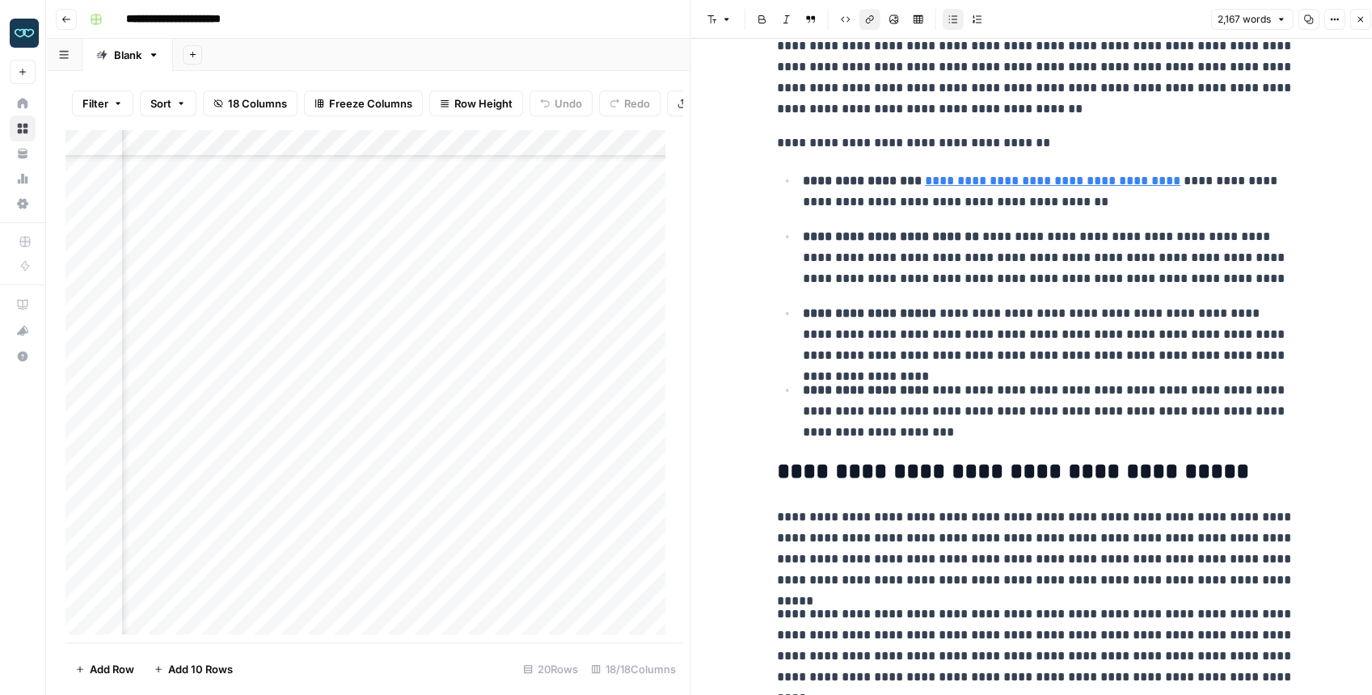
click at [328, 395] on div "Add Column" at bounding box center [369, 385] width 608 height 513
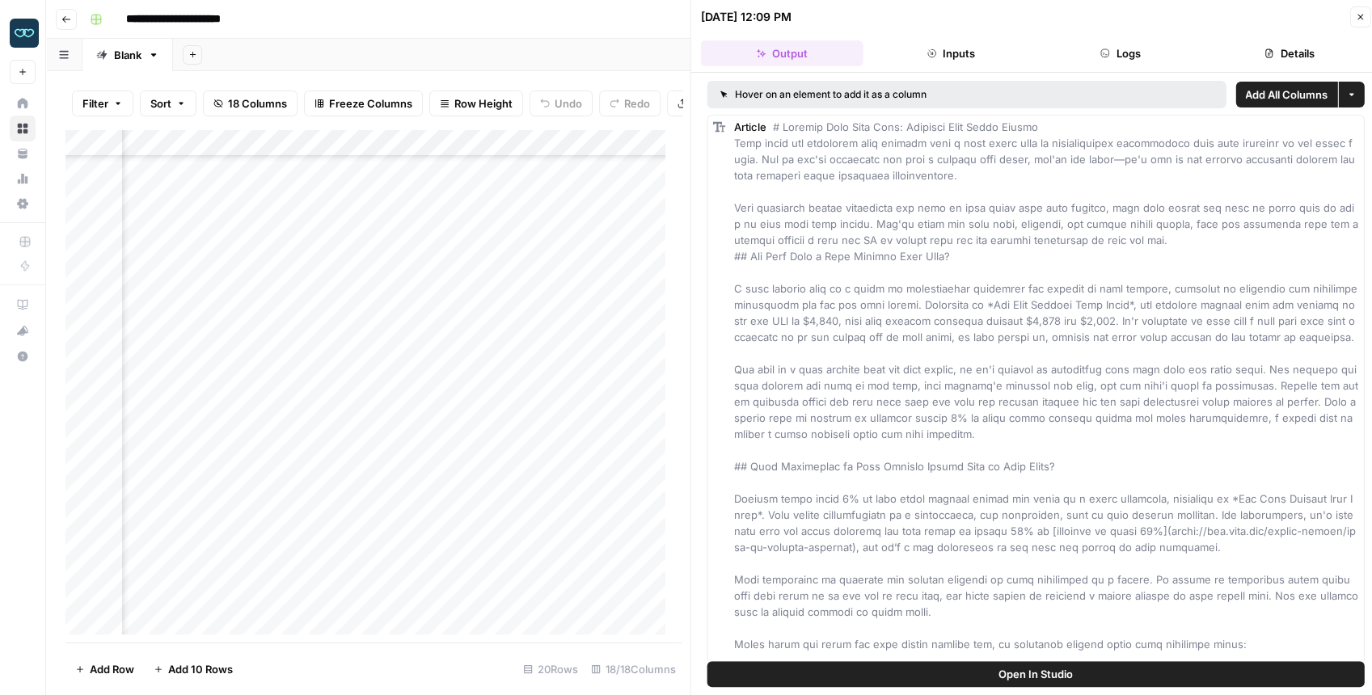
click at [965, 675] on button "Open In Studio" at bounding box center [1035, 674] width 657 height 26
click at [346, 391] on div "Add Column" at bounding box center [369, 385] width 608 height 513
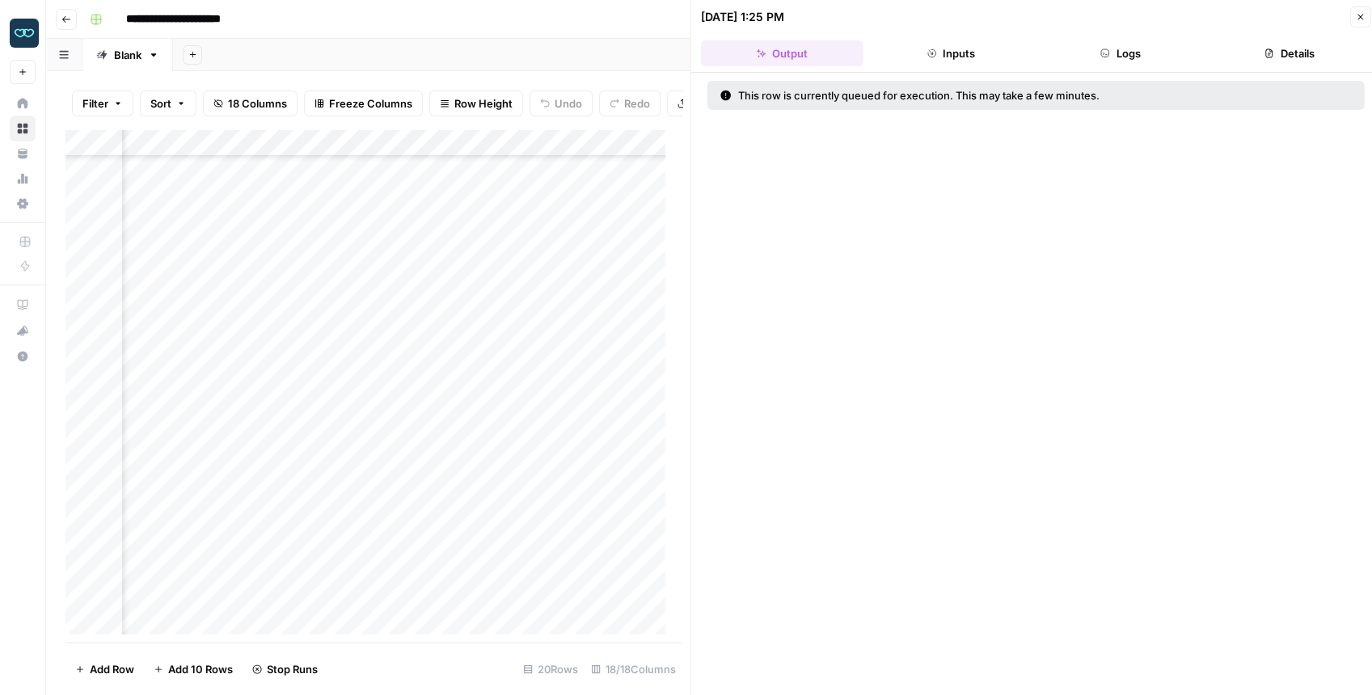
click at [1352, 19] on button "Close" at bounding box center [1359, 16] width 21 height 21
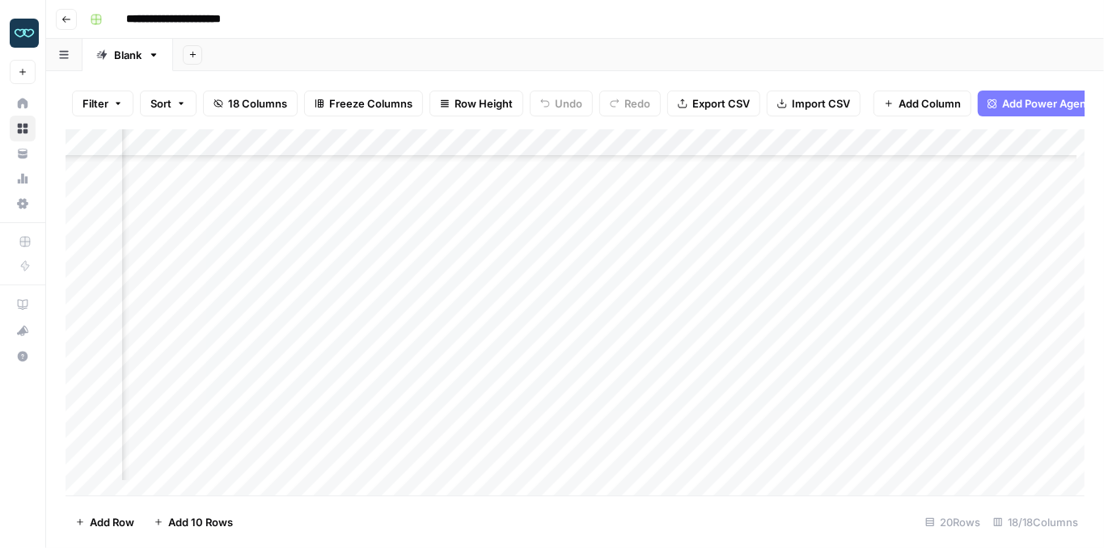
scroll to position [89, 1495]
click at [680, 390] on div "Add Column" at bounding box center [574, 308] width 1019 height 359
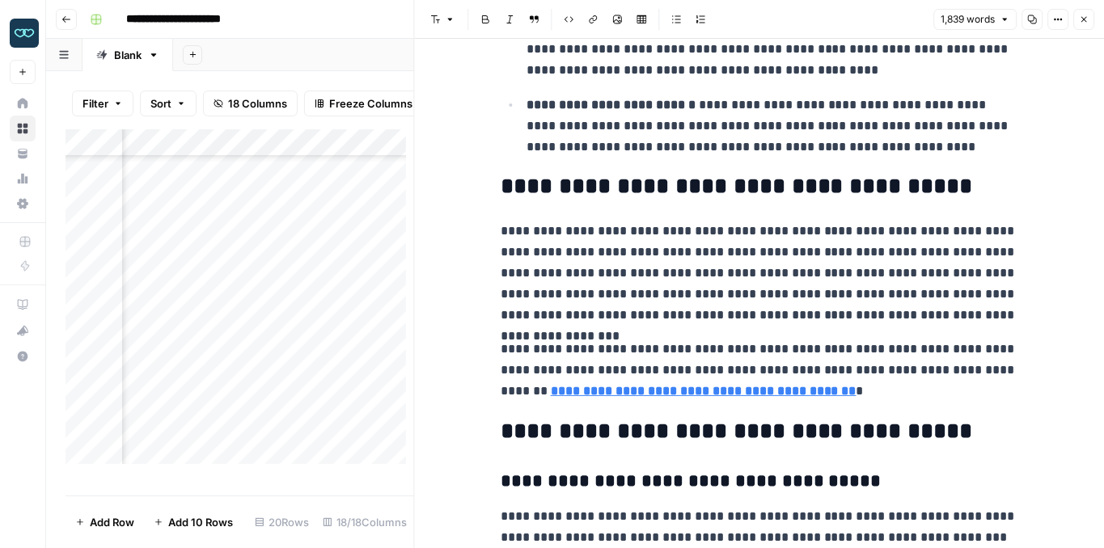
scroll to position [3719, 0]
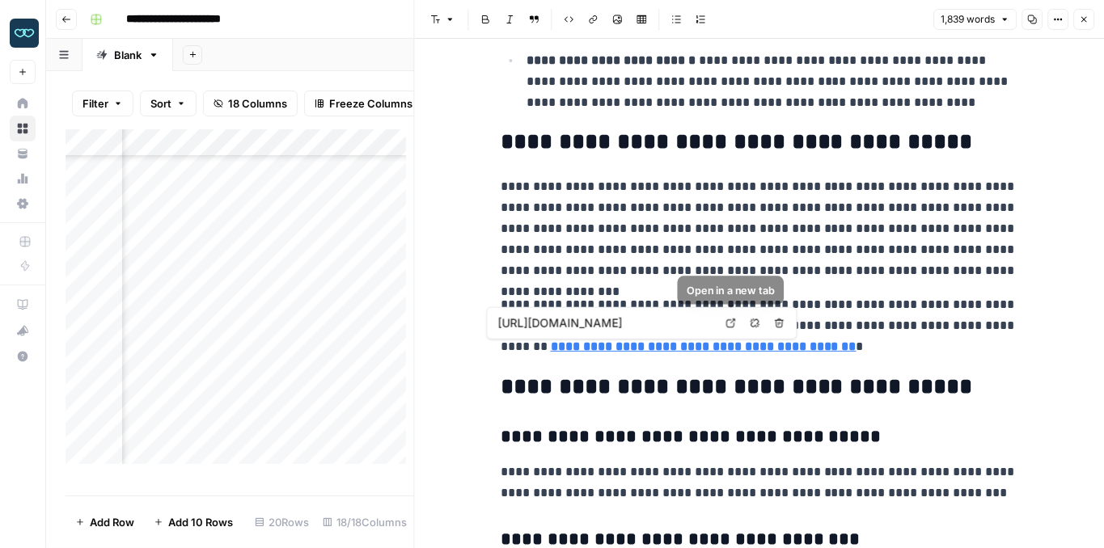
click at [728, 321] on icon at bounding box center [731, 324] width 10 height 10
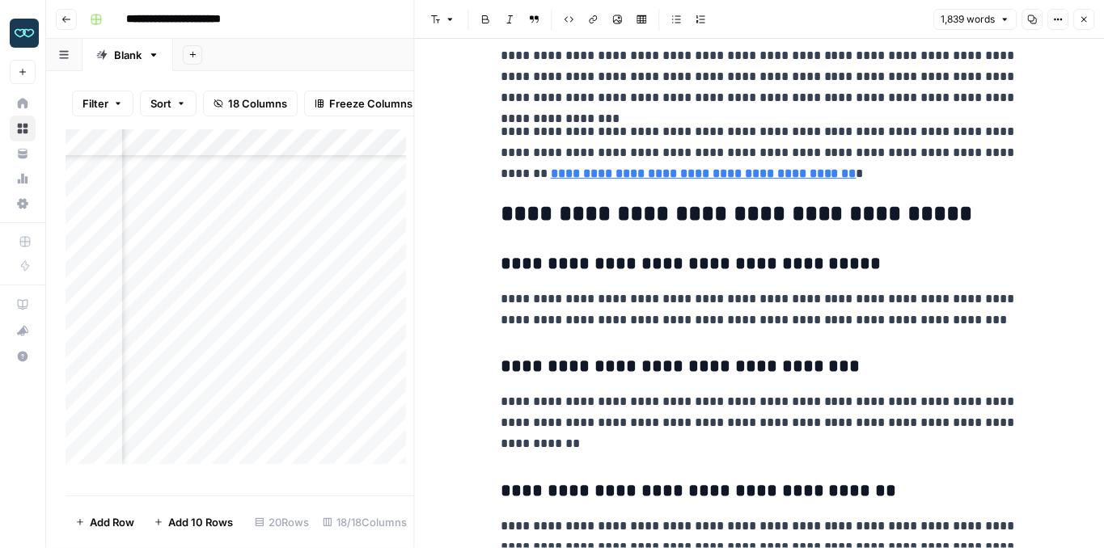
scroll to position [3934, 0]
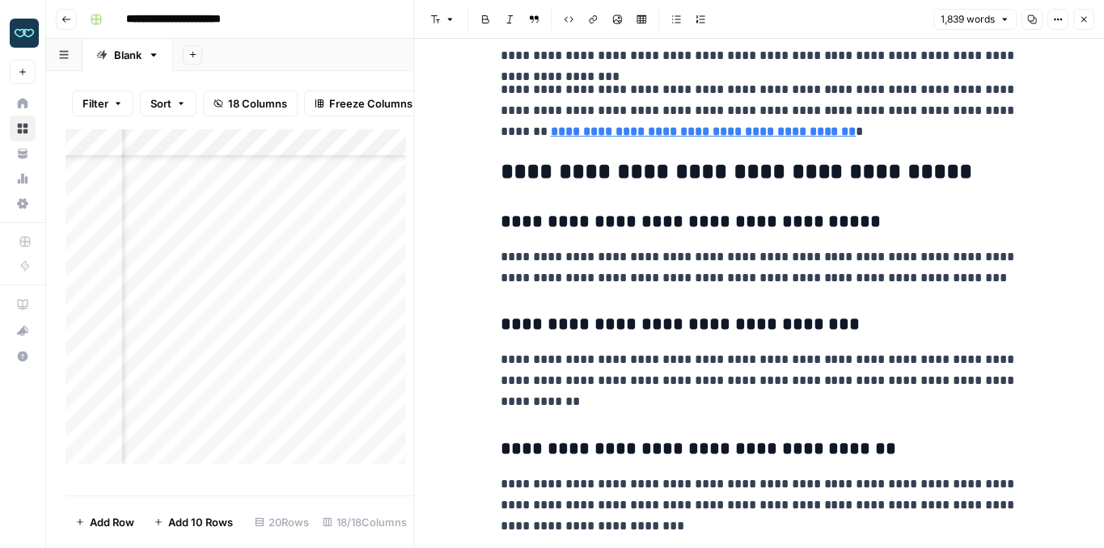
click at [1083, 26] on button "Close" at bounding box center [1083, 19] width 21 height 21
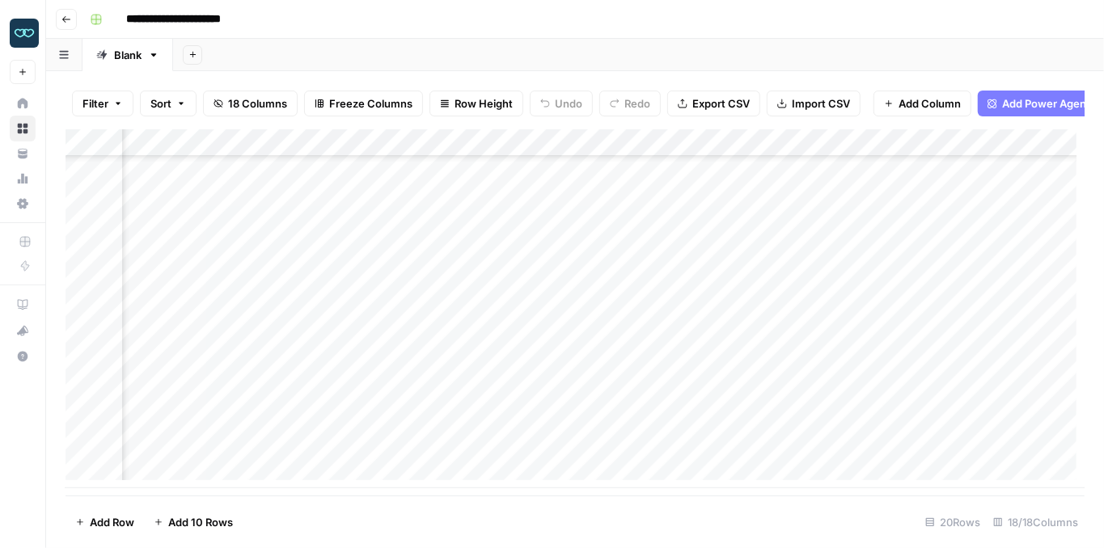
scroll to position [252, 1190]
click at [846, 251] on div "Add Column" at bounding box center [574, 308] width 1019 height 359
click at [772, 422] on div "Add Column" at bounding box center [574, 308] width 1019 height 359
click at [730, 420] on div "Add Column" at bounding box center [574, 308] width 1019 height 359
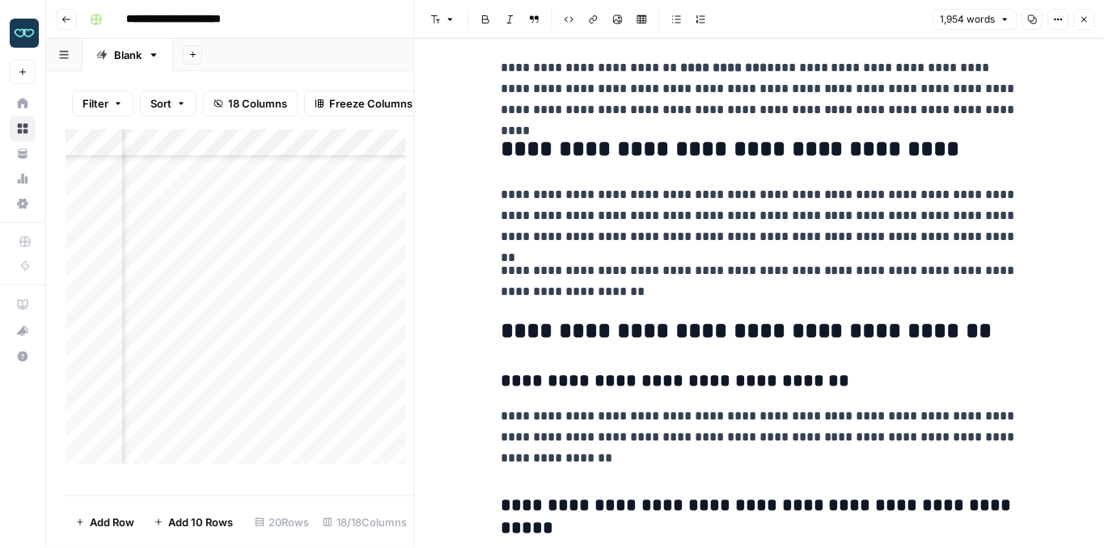
scroll to position [4096, 0]
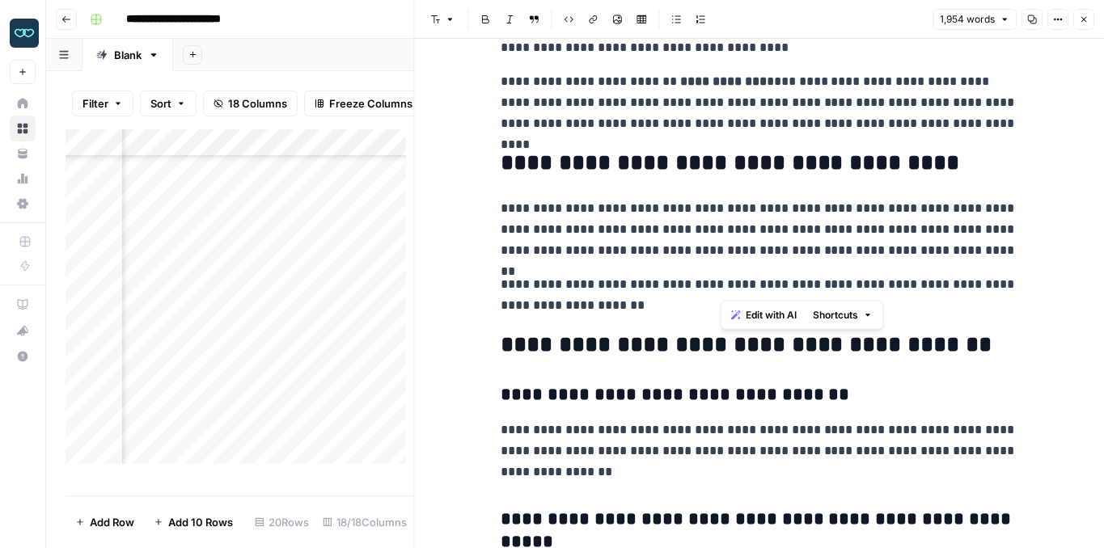
drag, startPoint x: 749, startPoint y: 283, endPoint x: 813, endPoint y: 284, distance: 63.9
click at [811, 284] on p "**********" at bounding box center [758, 295] width 517 height 42
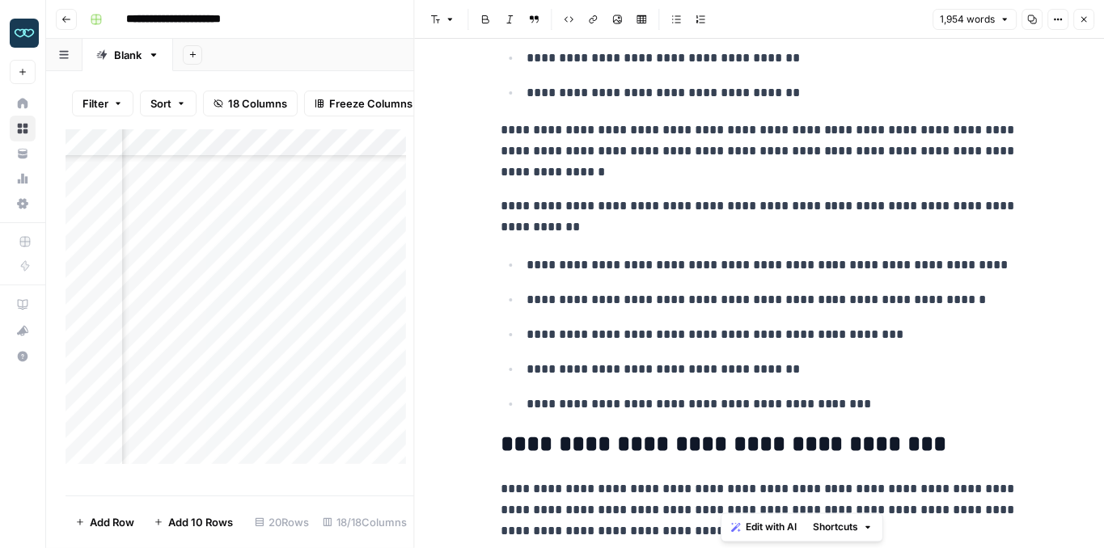
scroll to position [3254, 0]
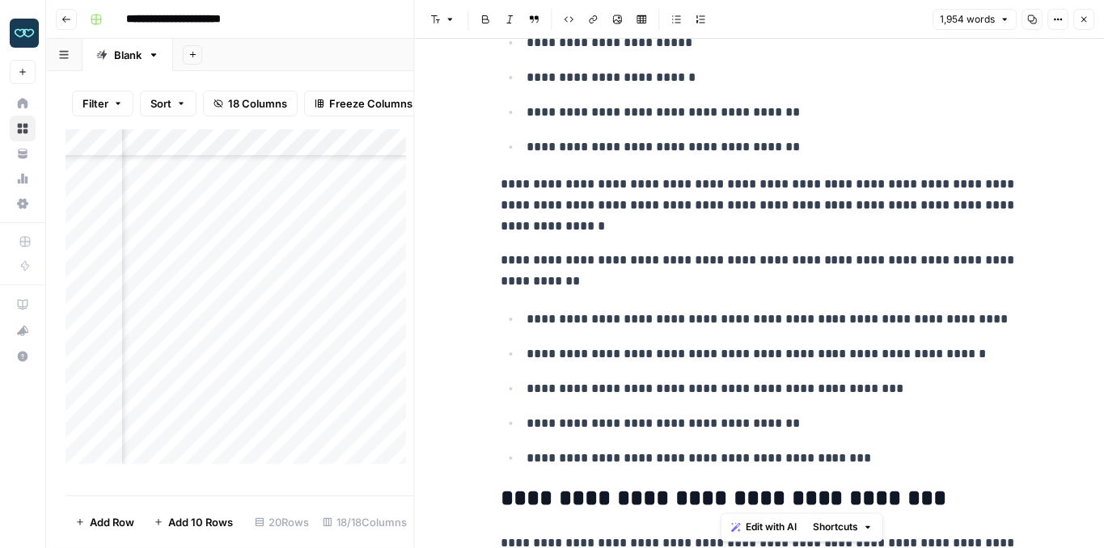
click at [1087, 19] on icon "button" at bounding box center [1084, 20] width 10 height 10
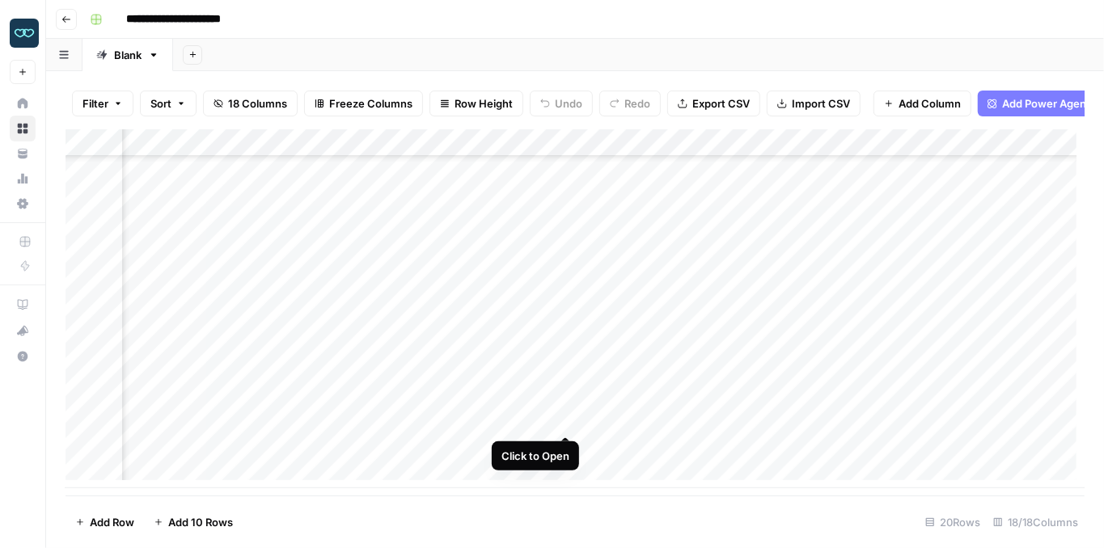
click at [567, 417] on div "Add Column" at bounding box center [574, 308] width 1019 height 359
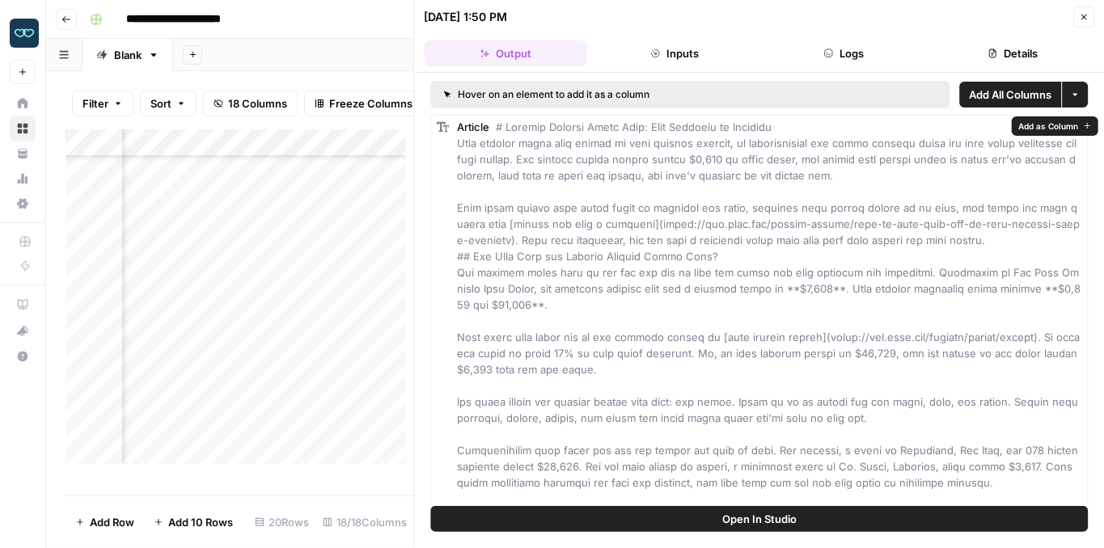
click at [851, 513] on button "Open In Studio" at bounding box center [759, 519] width 657 height 26
click at [1082, 21] on icon "button" at bounding box center [1084, 17] width 10 height 10
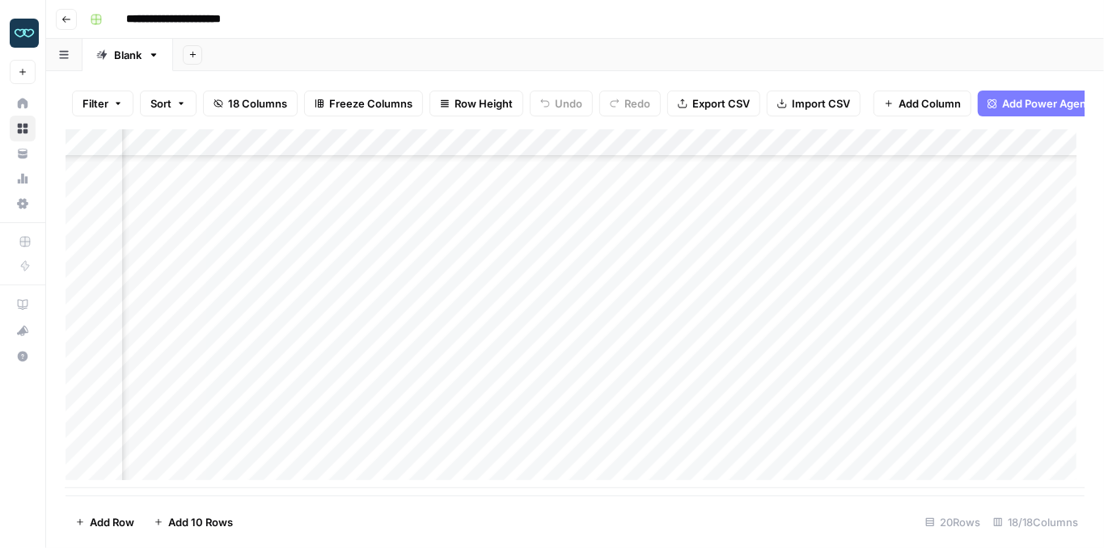
click at [568, 154] on div "Add Column" at bounding box center [574, 308] width 1019 height 359
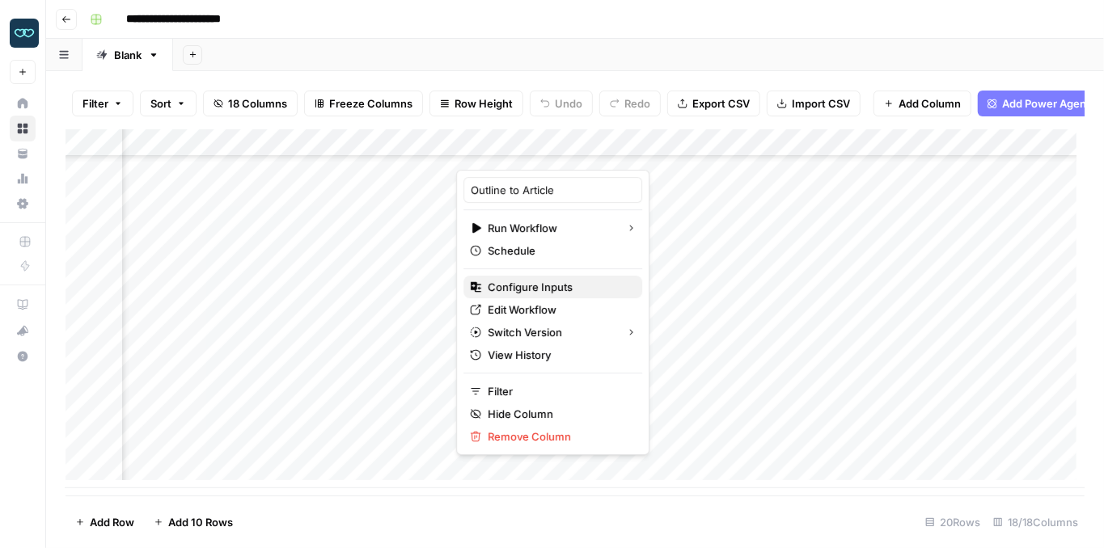
click at [554, 291] on span "Configure Inputs" at bounding box center [558, 287] width 141 height 16
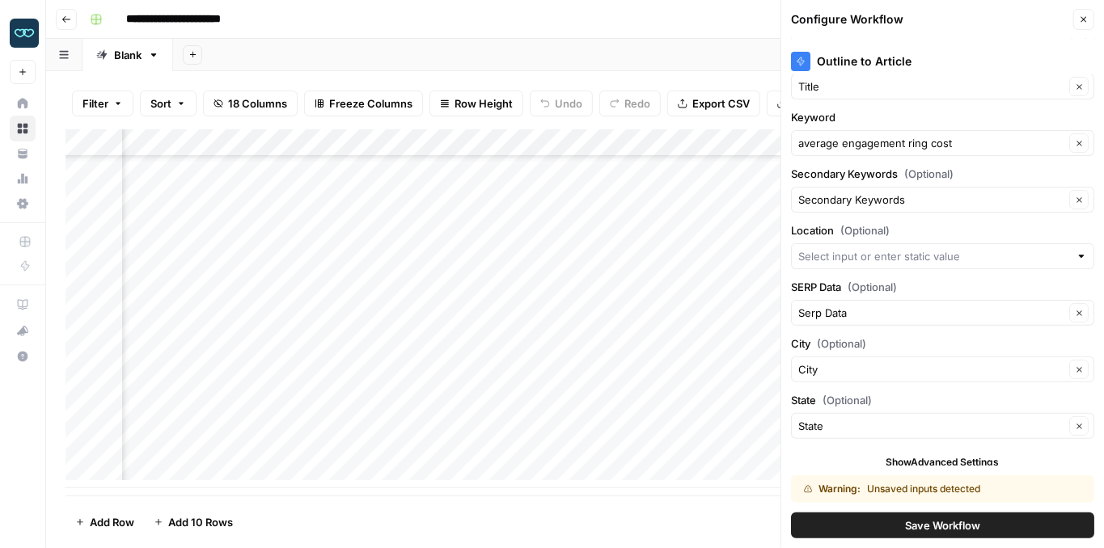
scroll to position [148, 0]
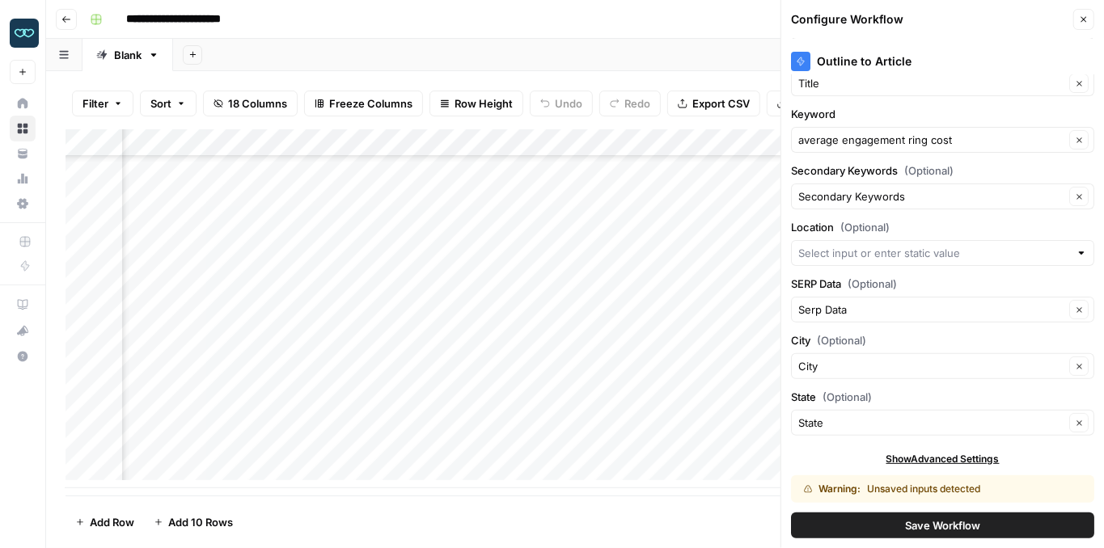
click at [897, 518] on button "Save Workflow" at bounding box center [942, 526] width 303 height 26
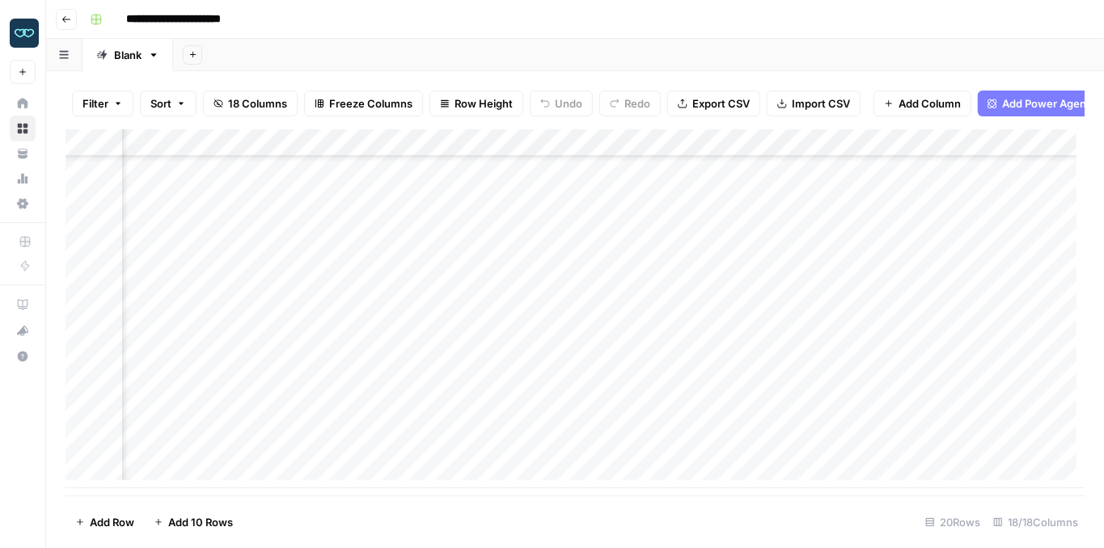
click at [587, 421] on div "Add Column" at bounding box center [574, 308] width 1019 height 359
click at [731, 420] on div "Add Column" at bounding box center [574, 308] width 1019 height 359
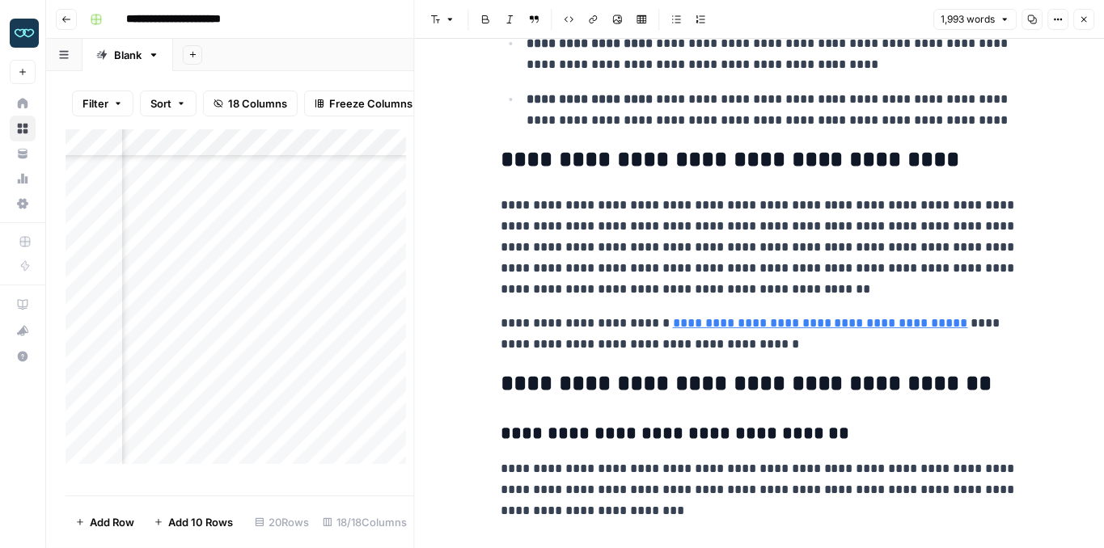
scroll to position [4258, 0]
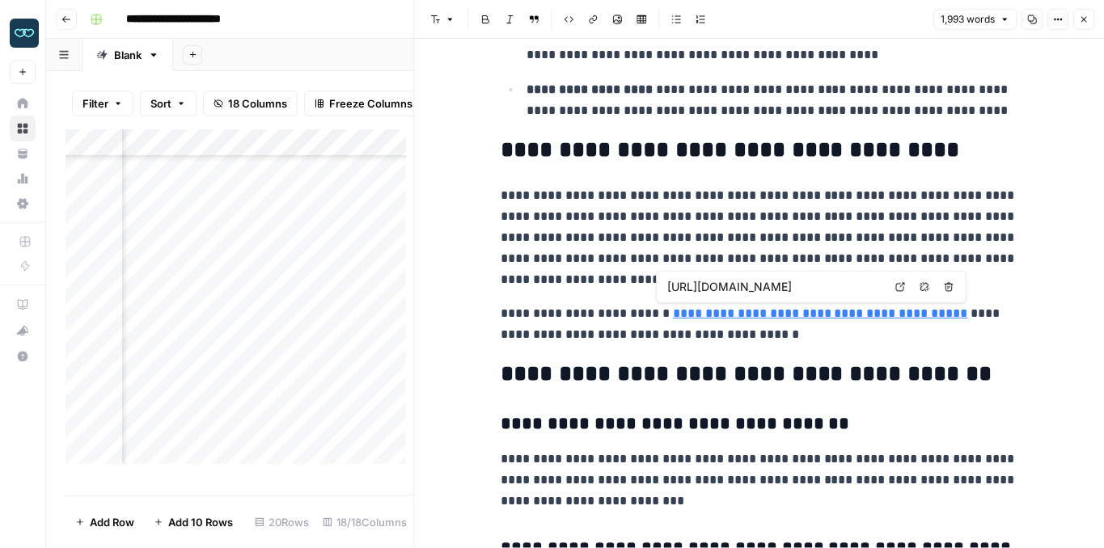
click at [897, 289] on icon at bounding box center [900, 287] width 10 height 10
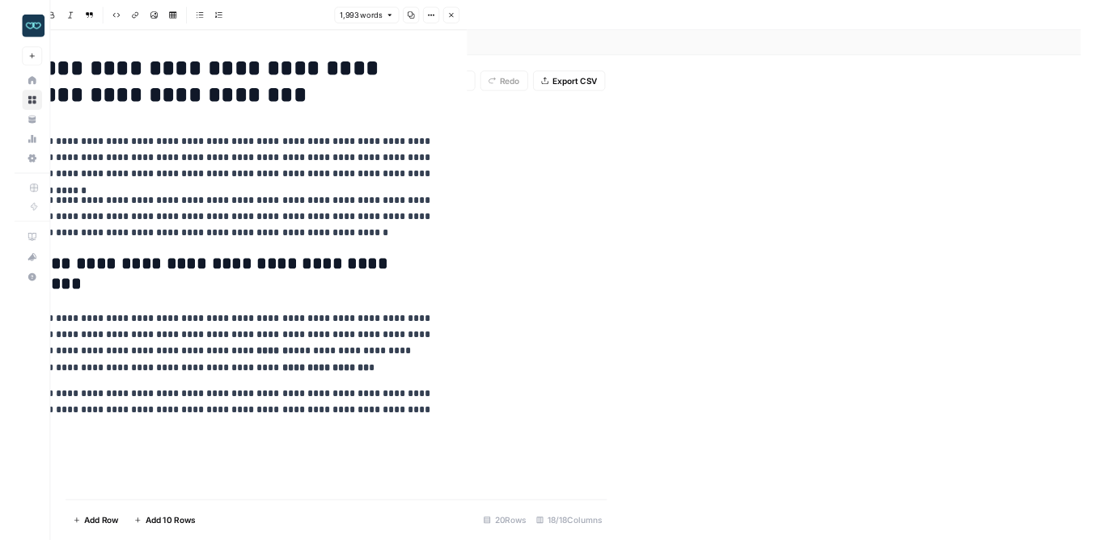
scroll to position [97, 1446]
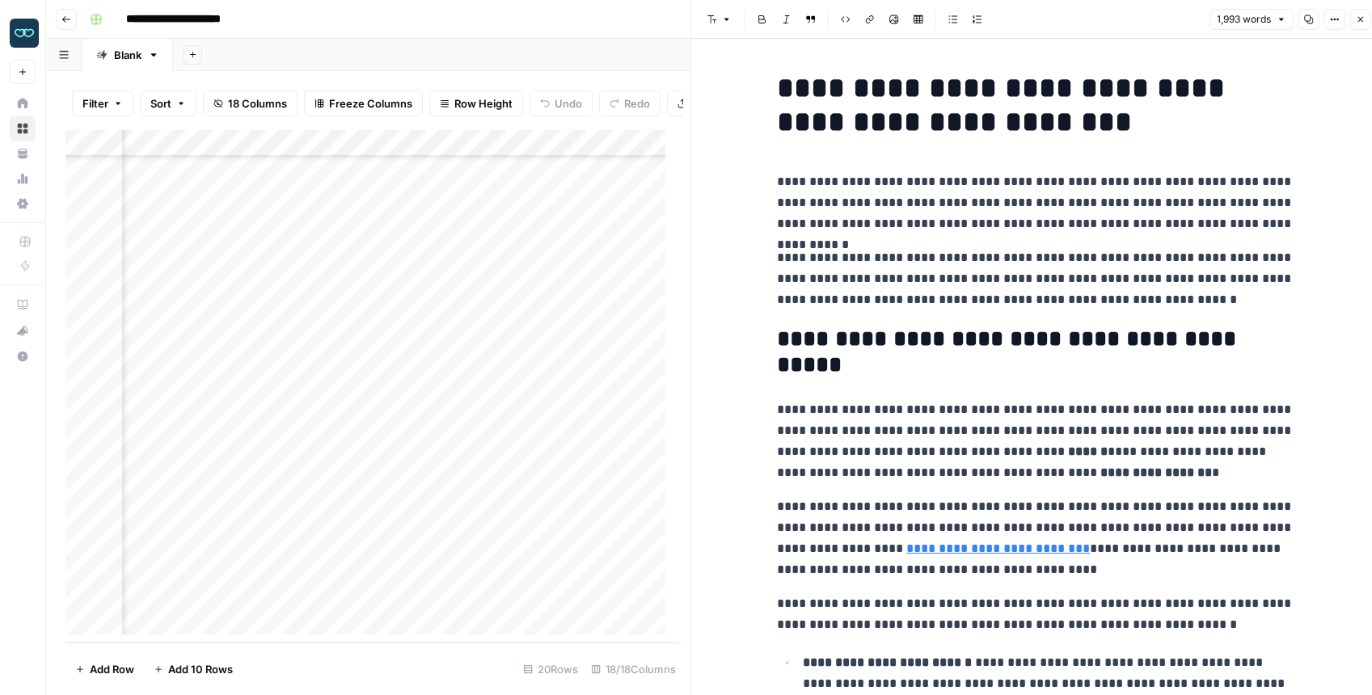
click at [1302, 15] on button "Copy" at bounding box center [1308, 19] width 21 height 21
click at [1315, 16] on button "Copy" at bounding box center [1308, 19] width 21 height 21
click at [566, 154] on div "Add Column" at bounding box center [369, 385] width 608 height 513
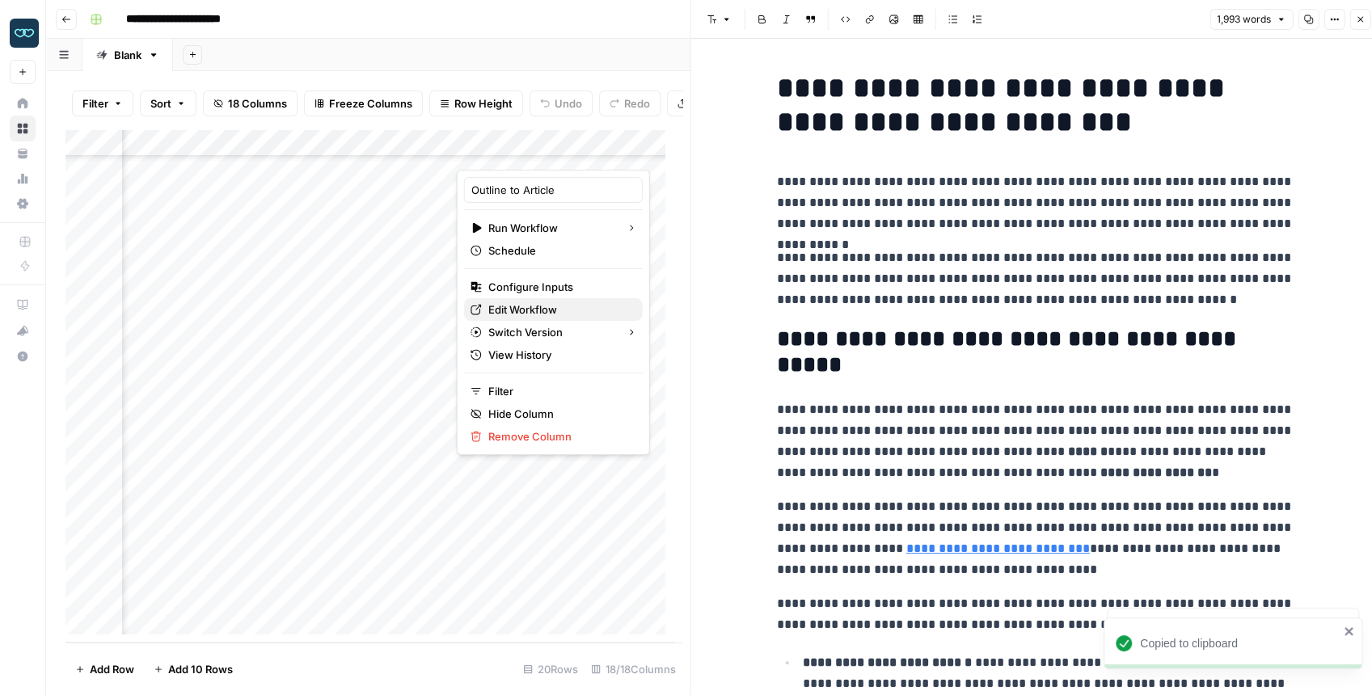
click at [538, 312] on span "Edit Workflow" at bounding box center [558, 310] width 141 height 16
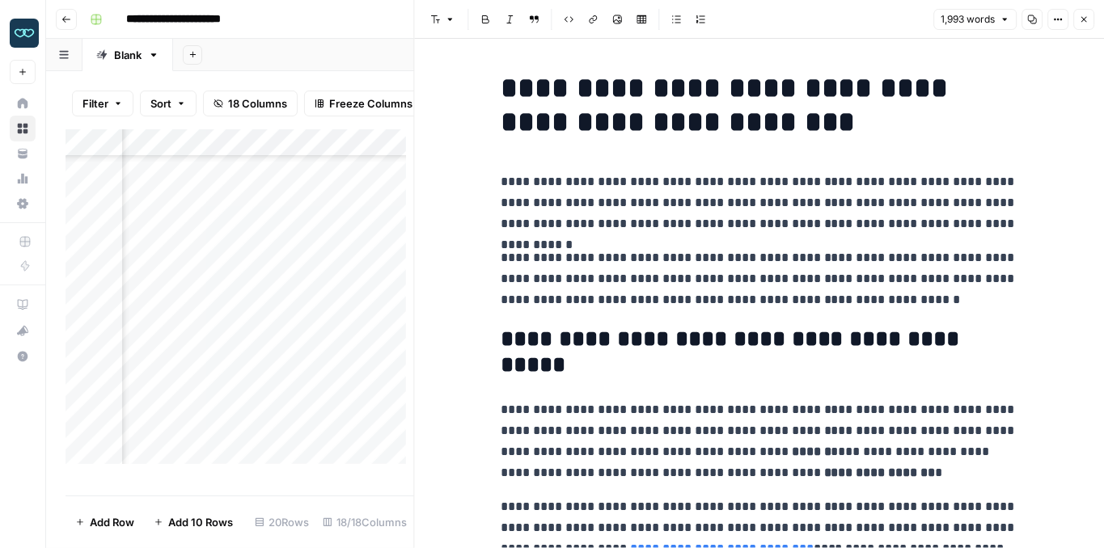
click at [1083, 23] on icon "button" at bounding box center [1084, 20] width 10 height 10
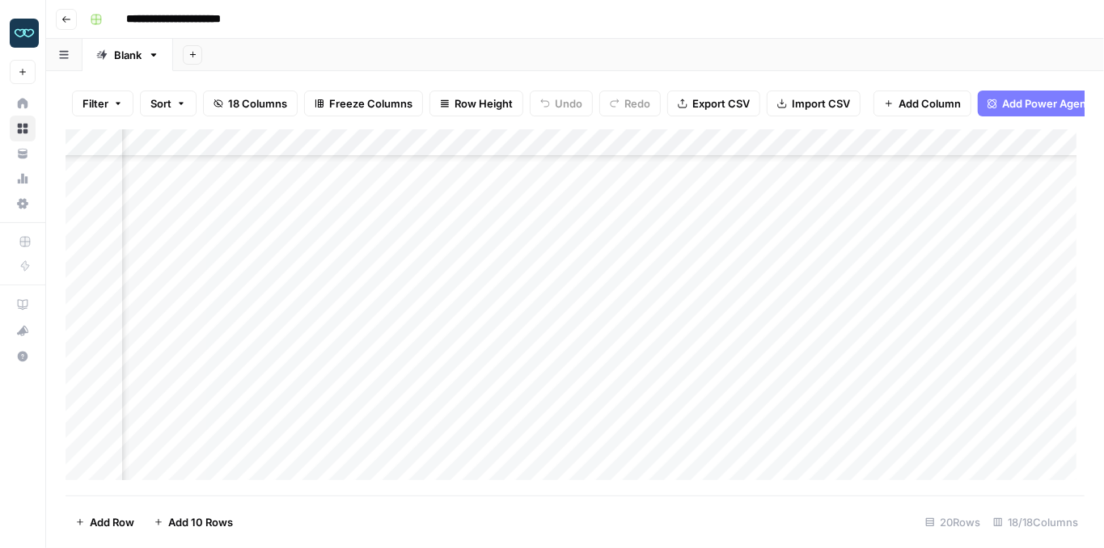
scroll to position [97, 1391]
click at [640, 382] on div "Add Column" at bounding box center [574, 308] width 1019 height 359
click at [642, 407] on div "Add Column" at bounding box center [574, 308] width 1019 height 359
click at [639, 437] on div "Add Column" at bounding box center [574, 308] width 1019 height 359
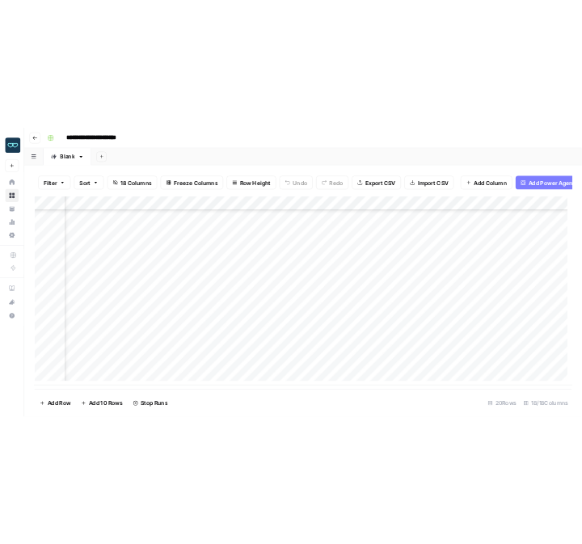
scroll to position [252, 1391]
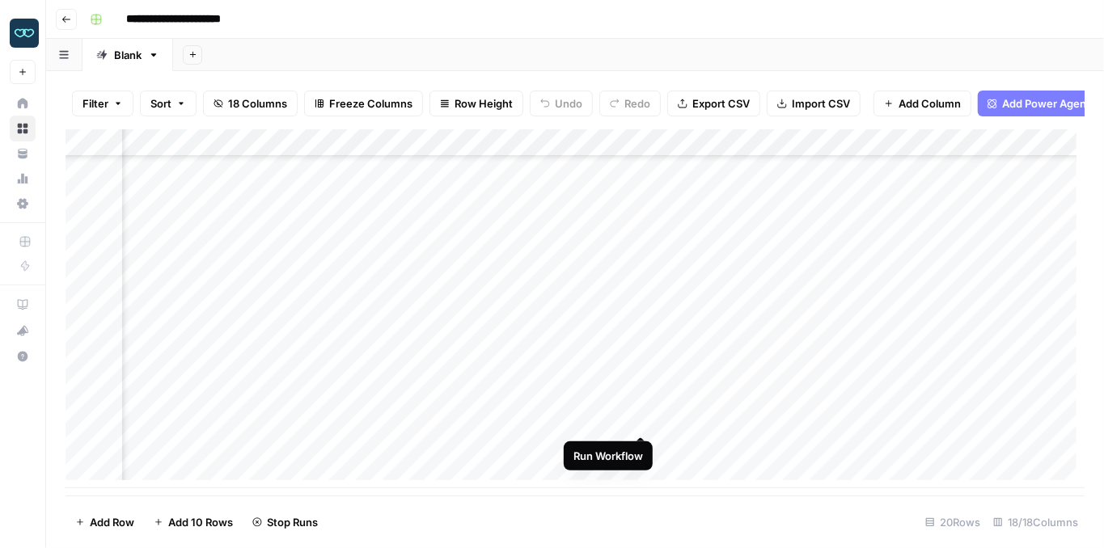
click at [639, 422] on div "Add Column" at bounding box center [574, 308] width 1019 height 359
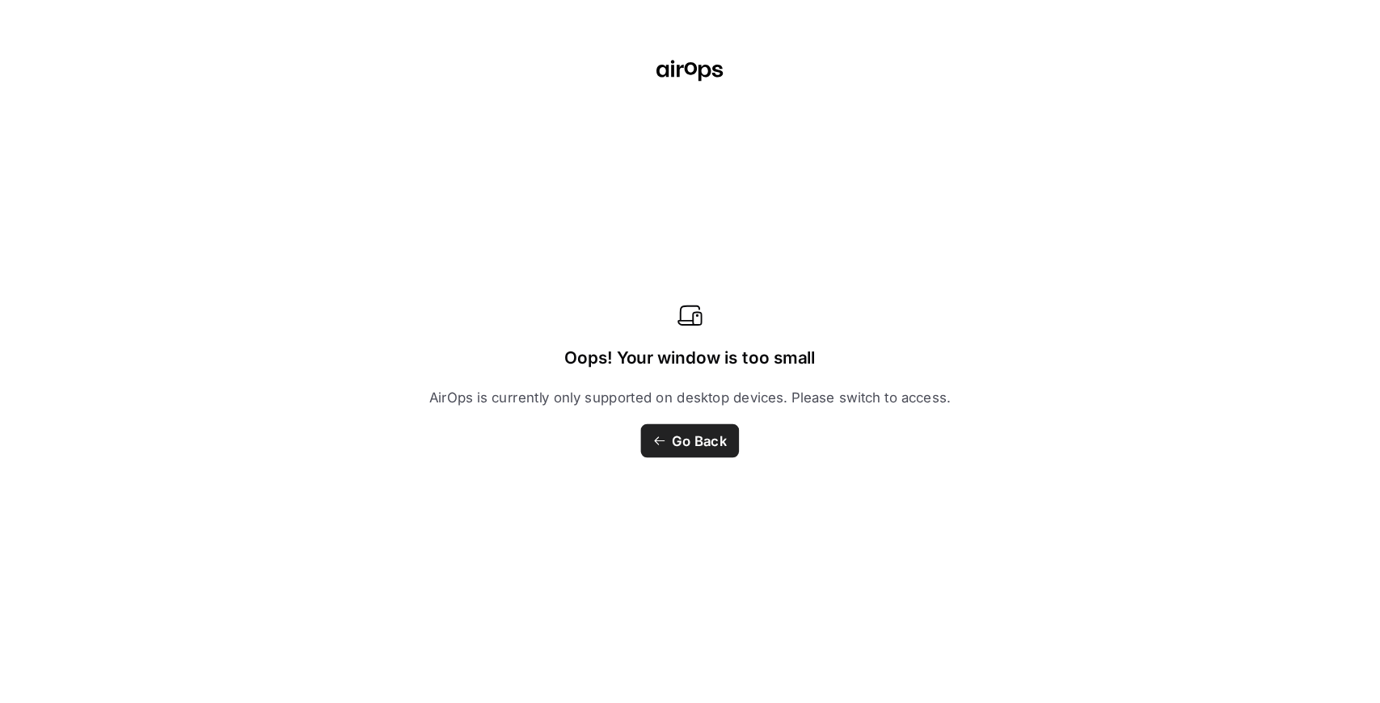
scroll to position [89, 1391]
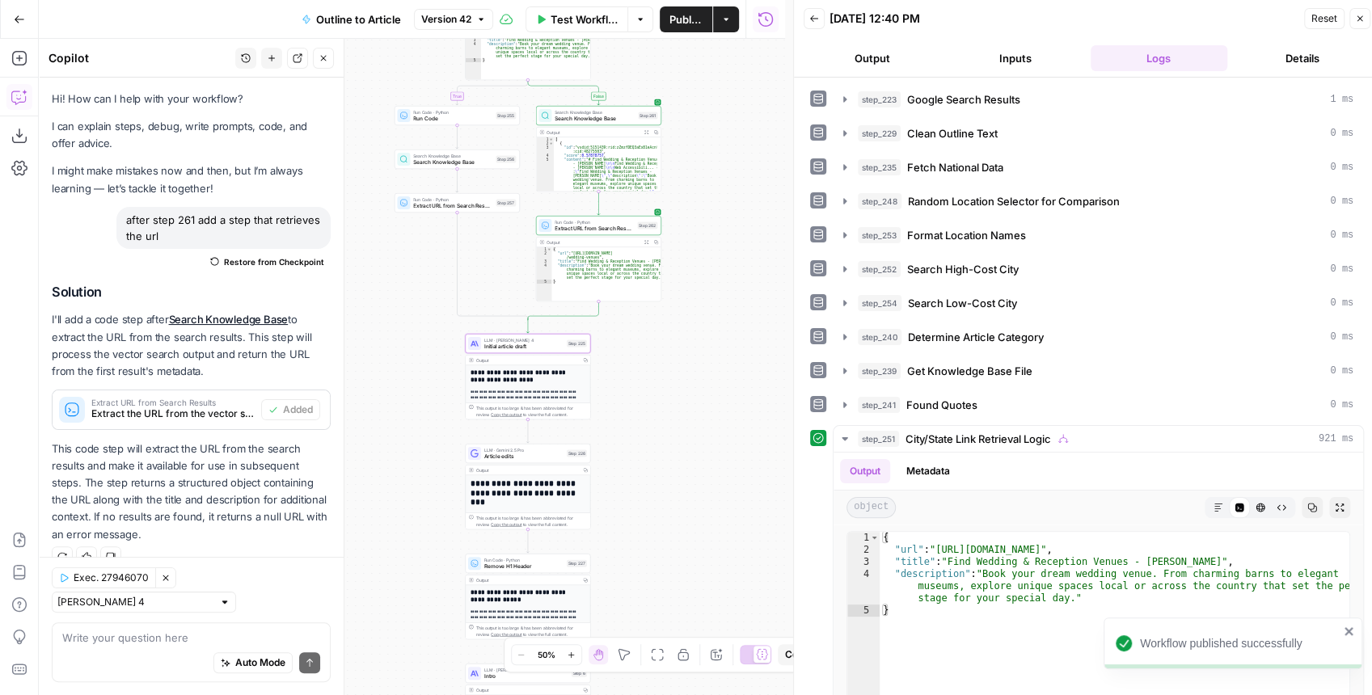
scroll to position [22, 0]
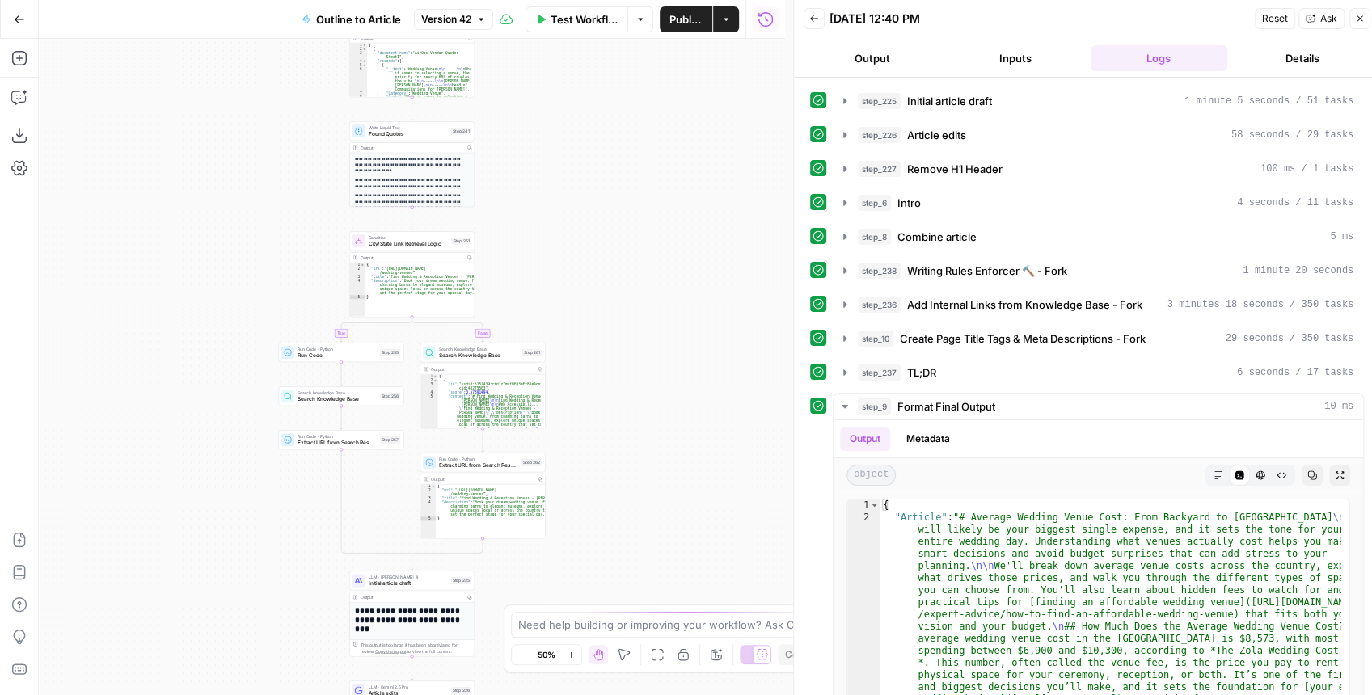
scroll to position [489, 0]
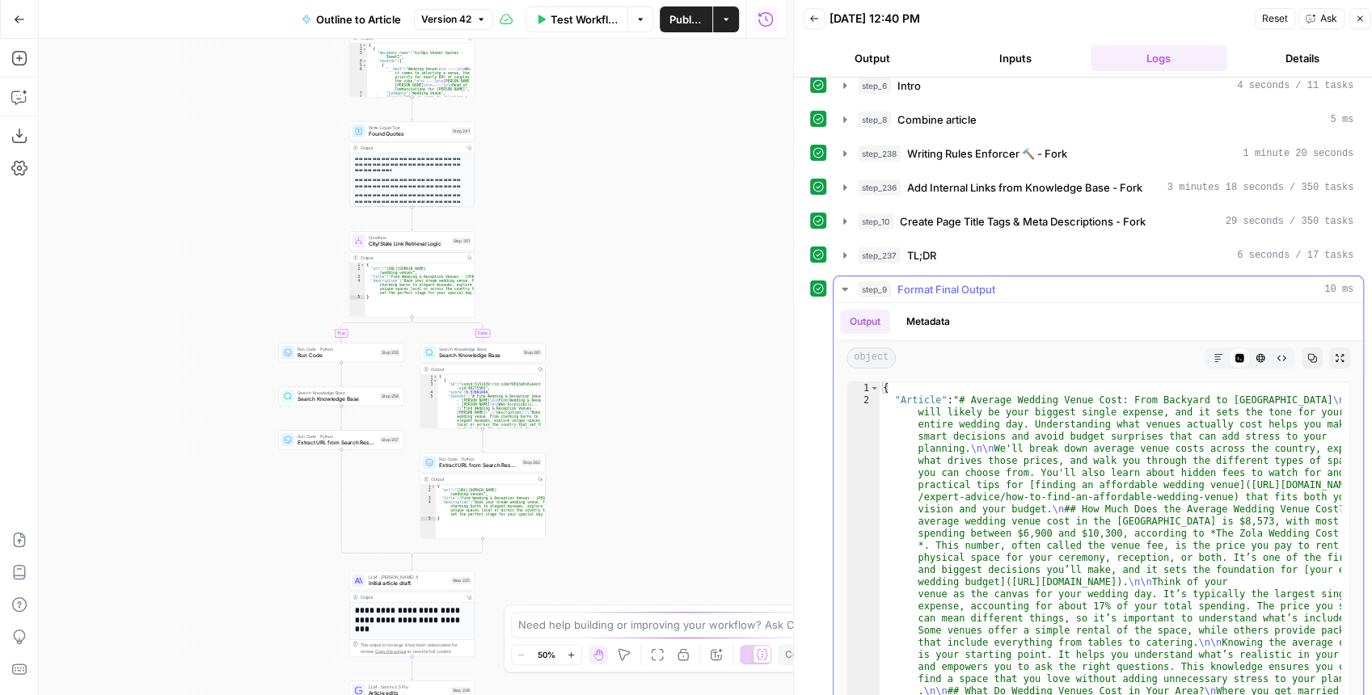
click at [1330, 348] on button "Expand Output" at bounding box center [1339, 358] width 21 height 21
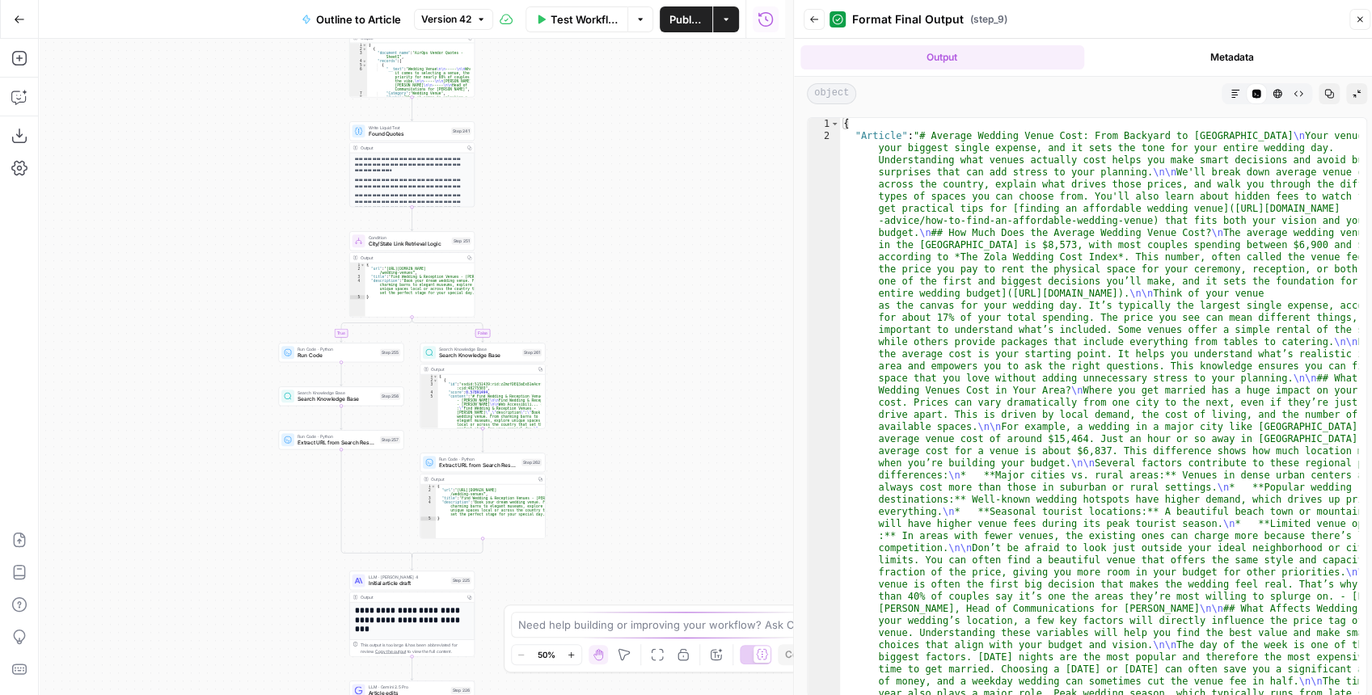
click at [1229, 99] on button "Markdown" at bounding box center [1235, 93] width 21 height 21
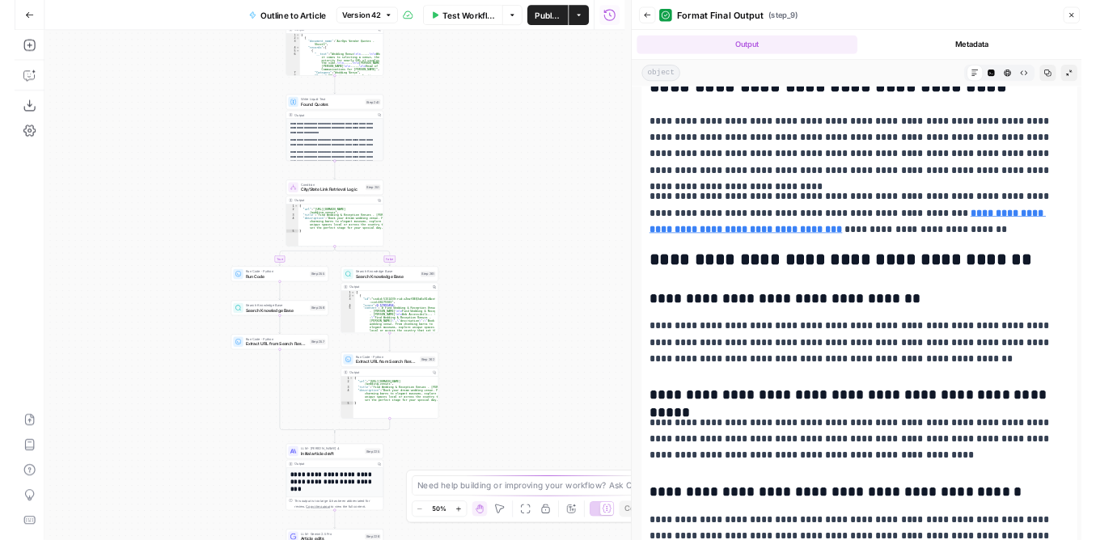
scroll to position [4469, 0]
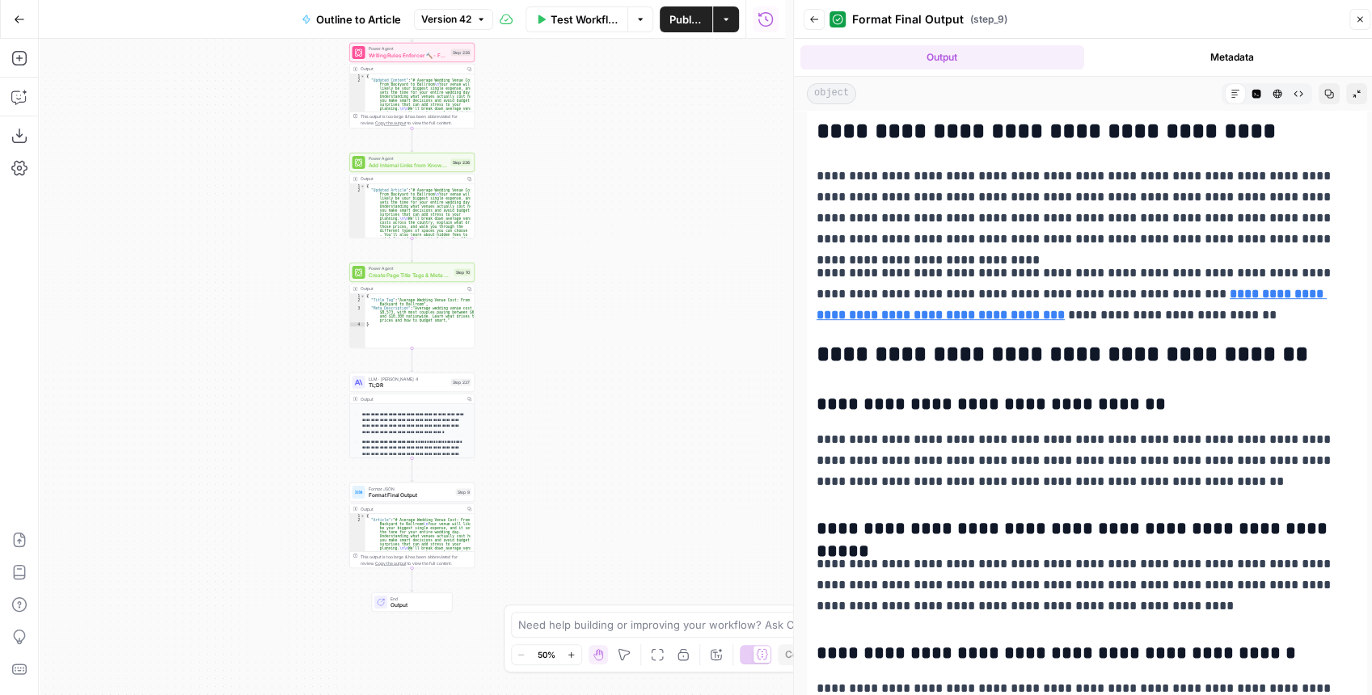
click at [932, 312] on strong "**********" at bounding box center [1072, 304] width 510 height 33
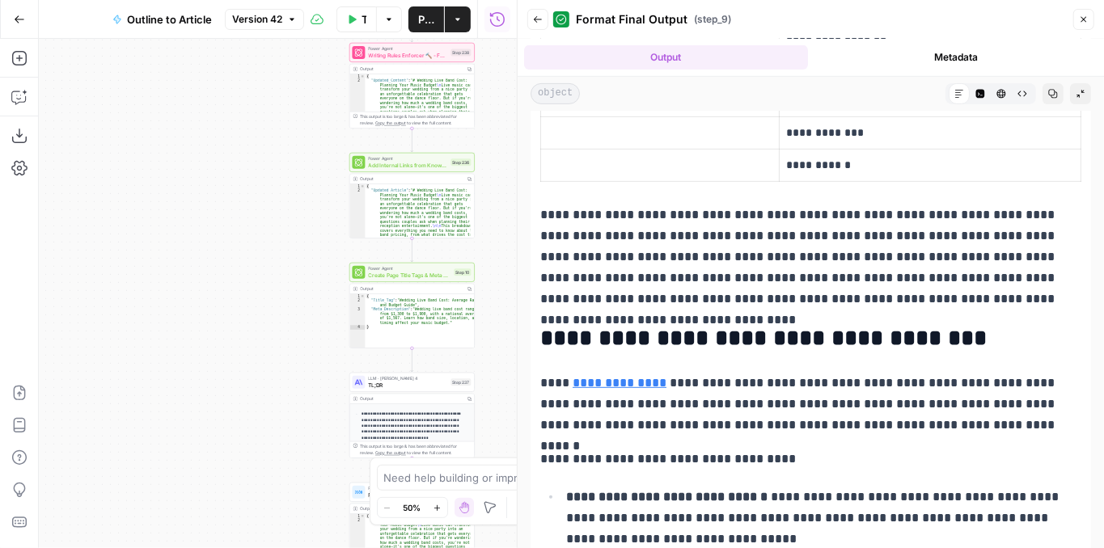
scroll to position [3611, 0]
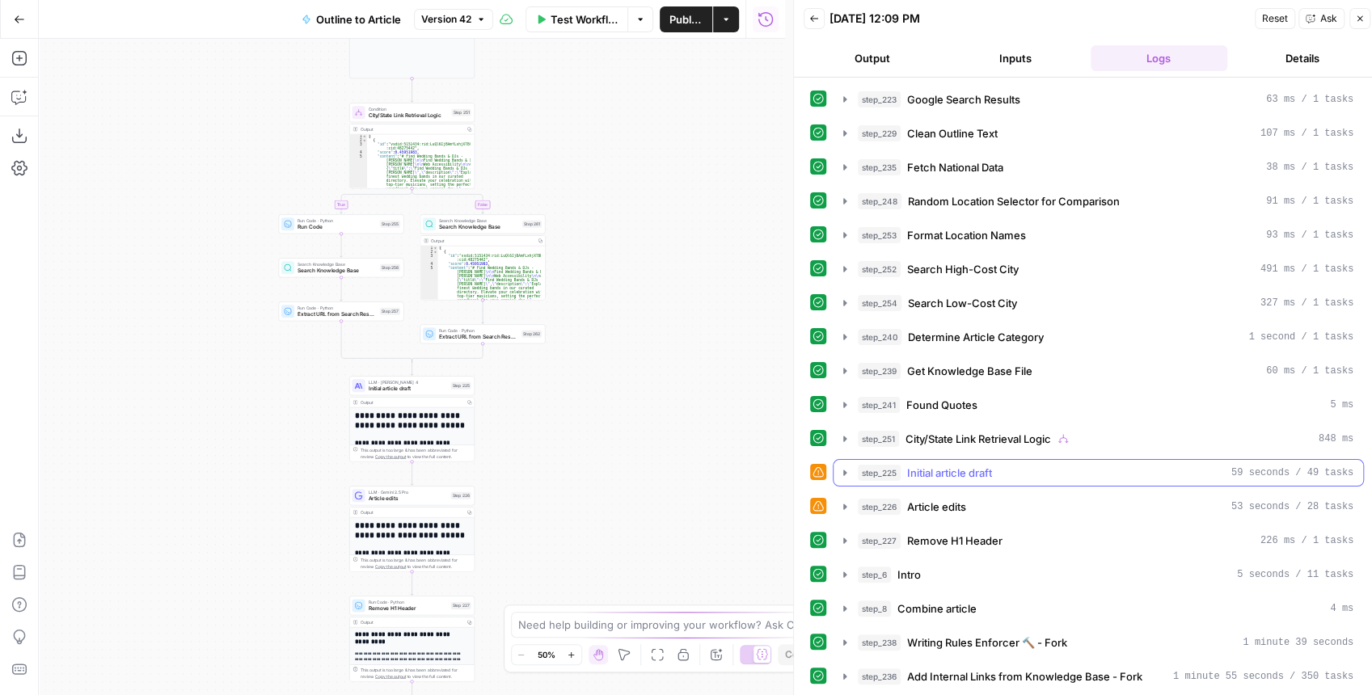
click at [842, 467] on icon "button" at bounding box center [844, 473] width 13 height 13
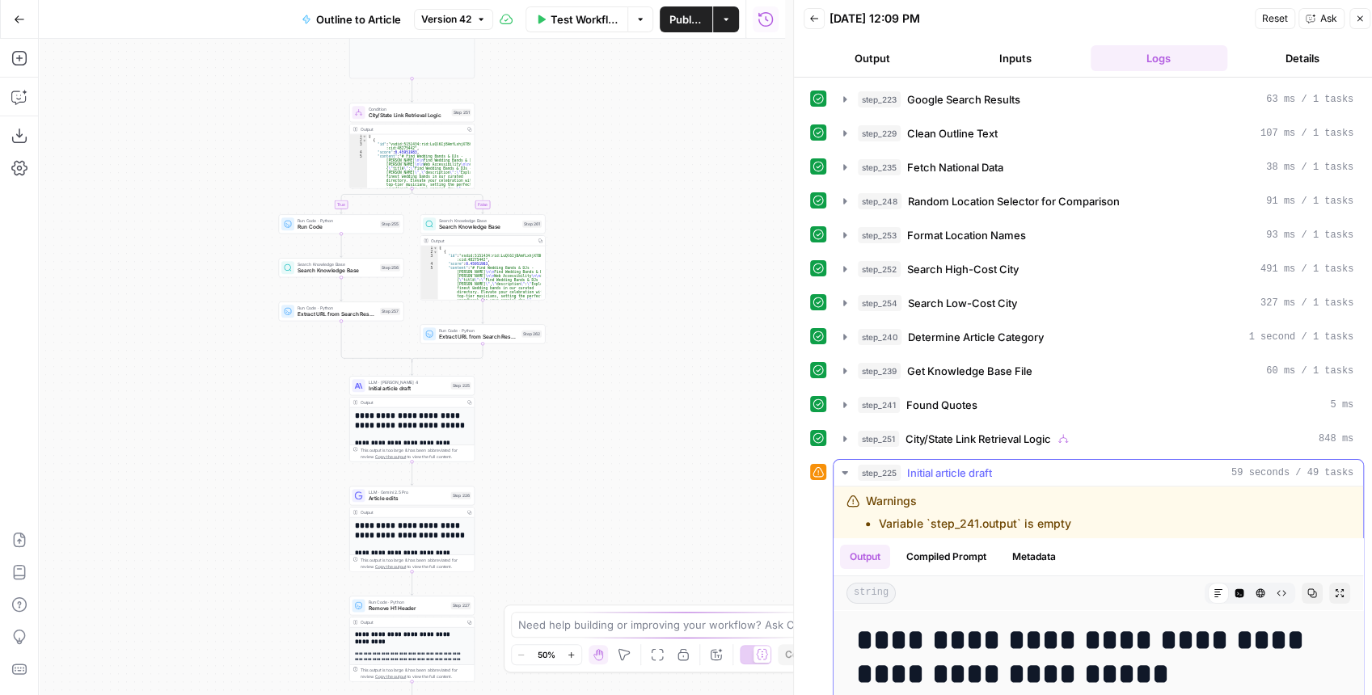
click at [842, 471] on icon "button" at bounding box center [845, 472] width 6 height 3
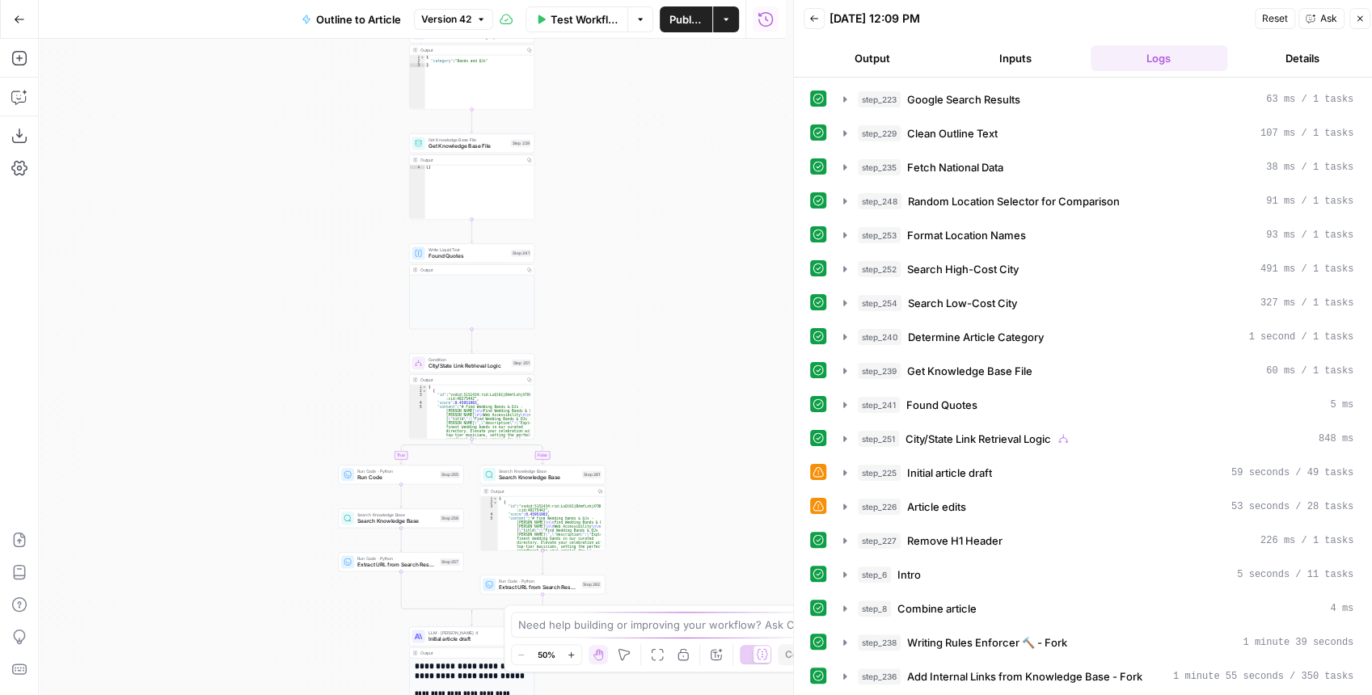
drag, startPoint x: 658, startPoint y: 290, endPoint x: 710, endPoint y: 502, distance: 218.1
click at [703, 509] on div "**********" at bounding box center [412, 367] width 746 height 657
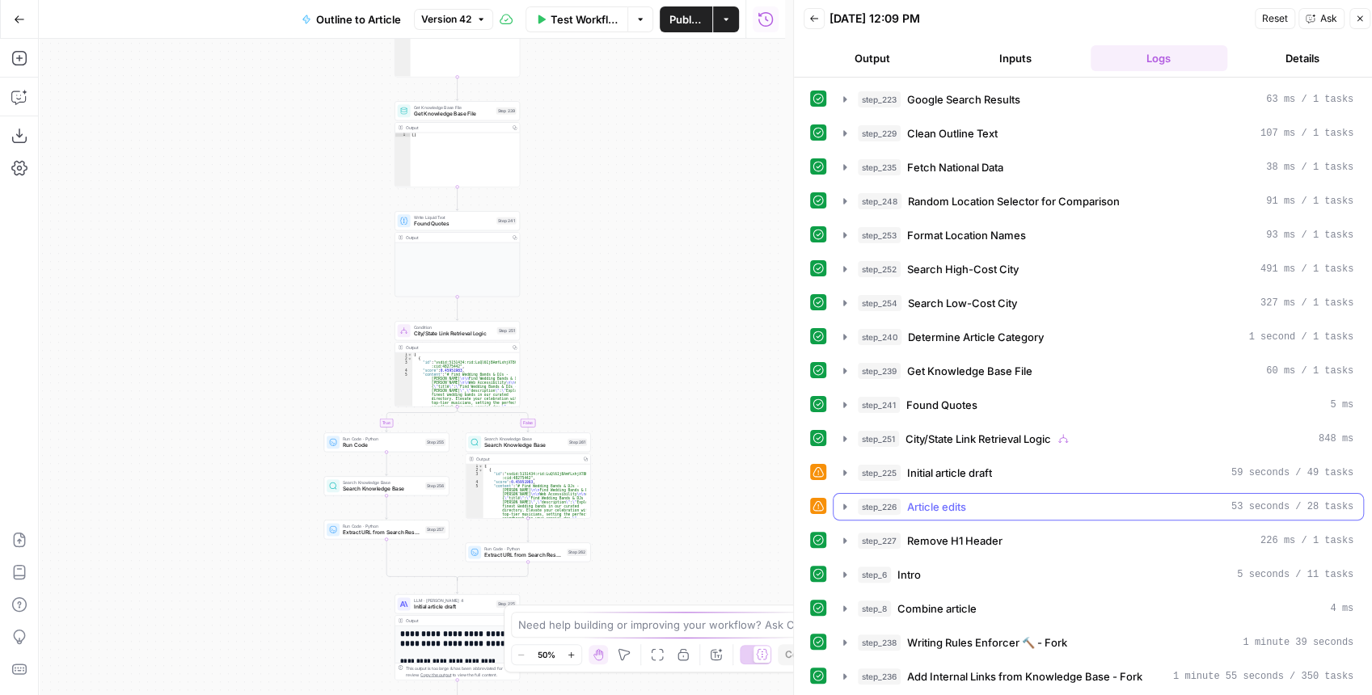
click at [842, 500] on icon "button" at bounding box center [844, 506] width 13 height 13
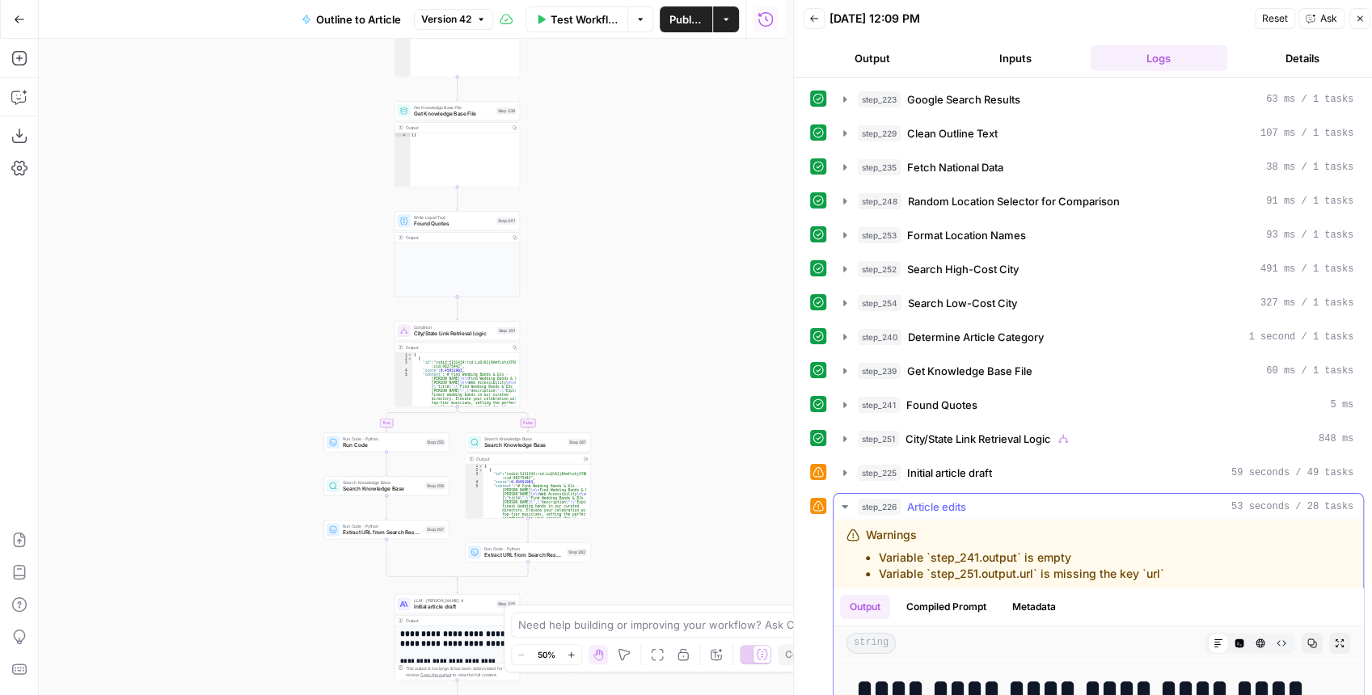
click at [842, 505] on icon "button" at bounding box center [845, 506] width 6 height 3
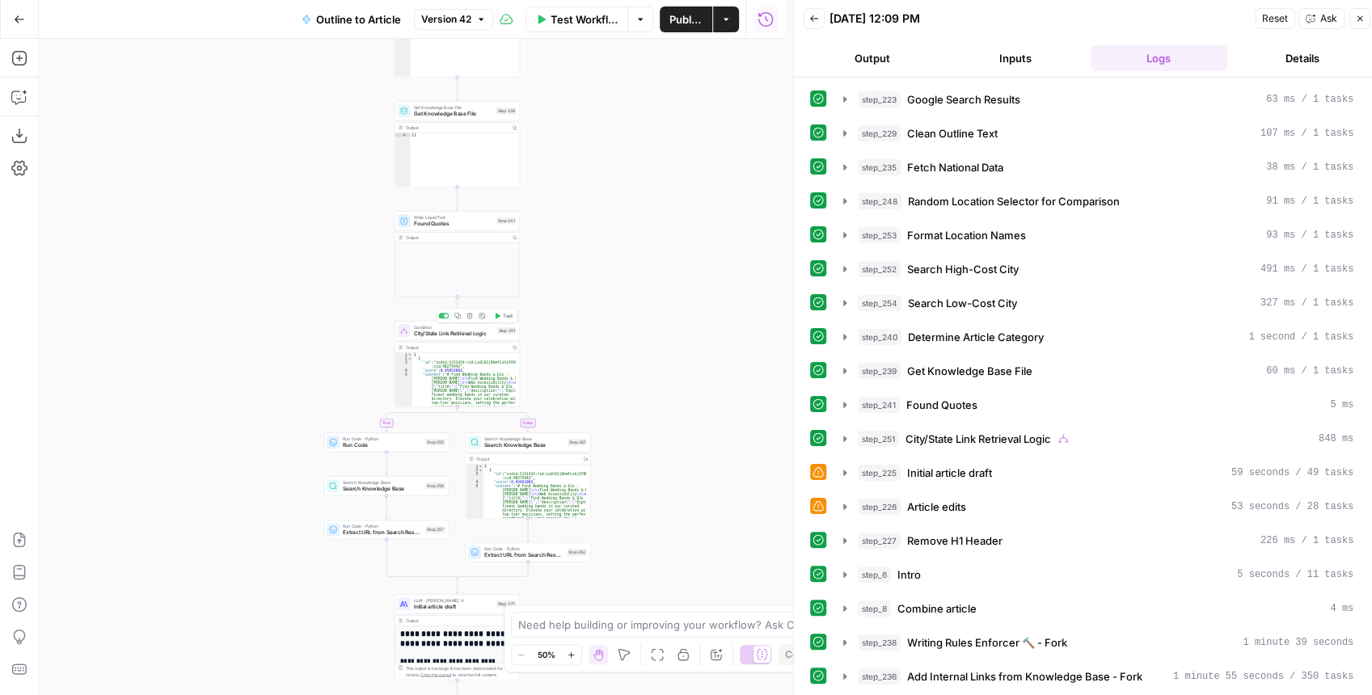
click at [451, 335] on span "City/State Link Retrieval Logic" at bounding box center [454, 334] width 80 height 8
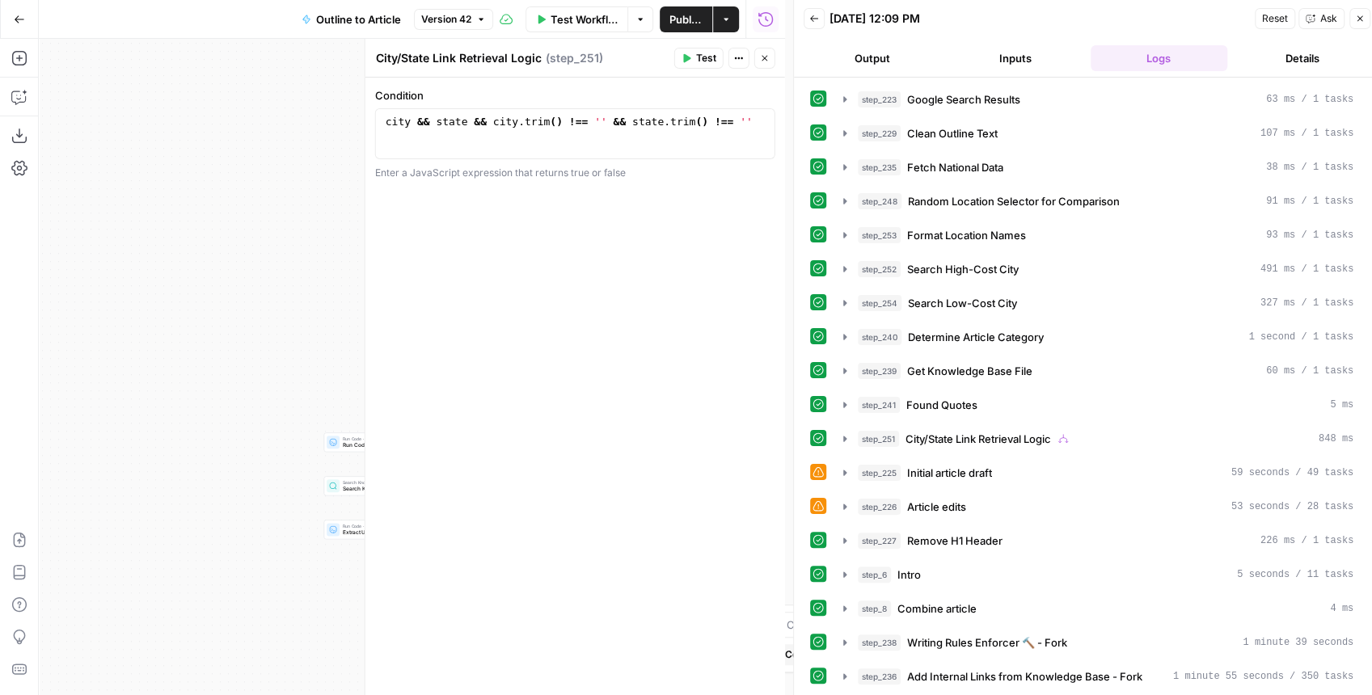
click at [760, 54] on icon "button" at bounding box center [765, 58] width 10 height 10
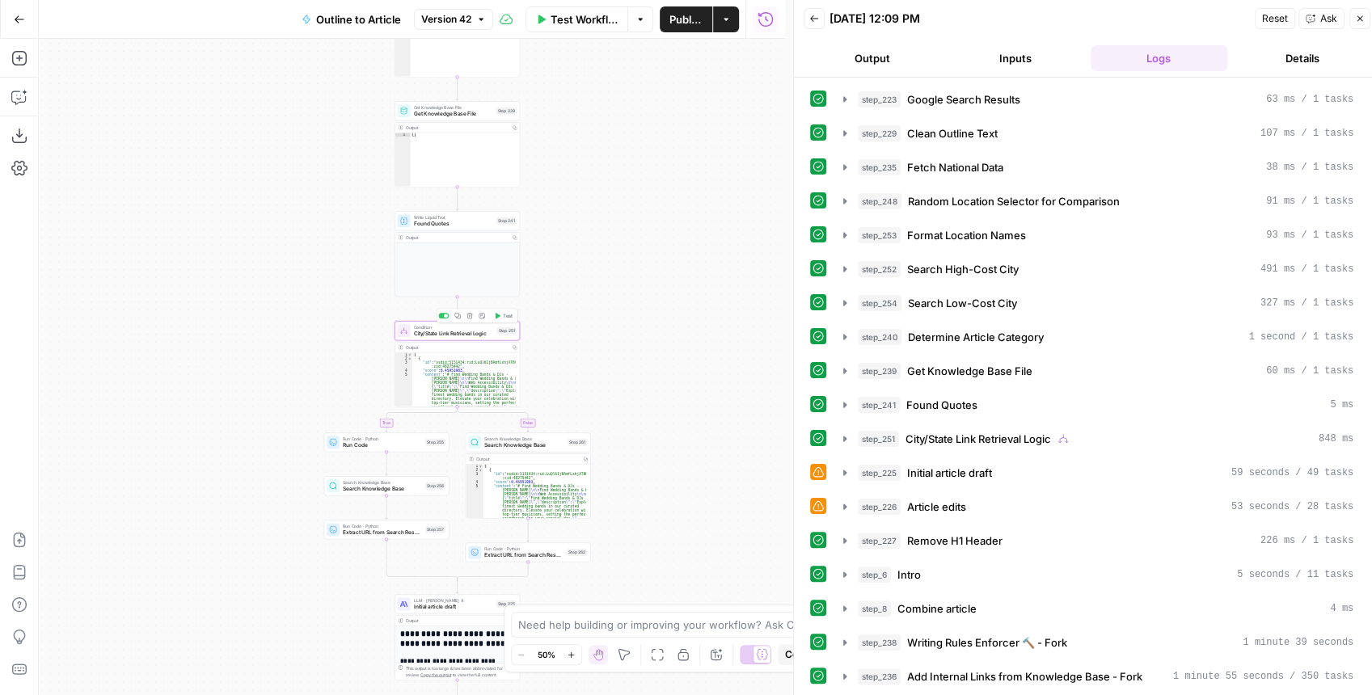
click at [500, 320] on button "Test" at bounding box center [503, 315] width 25 height 11
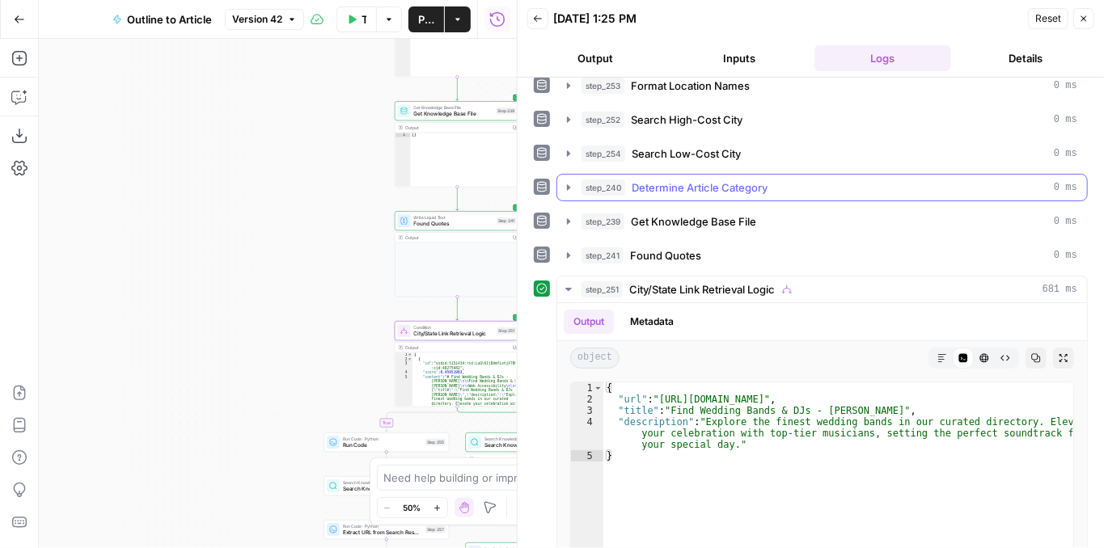
scroll to position [215, 0]
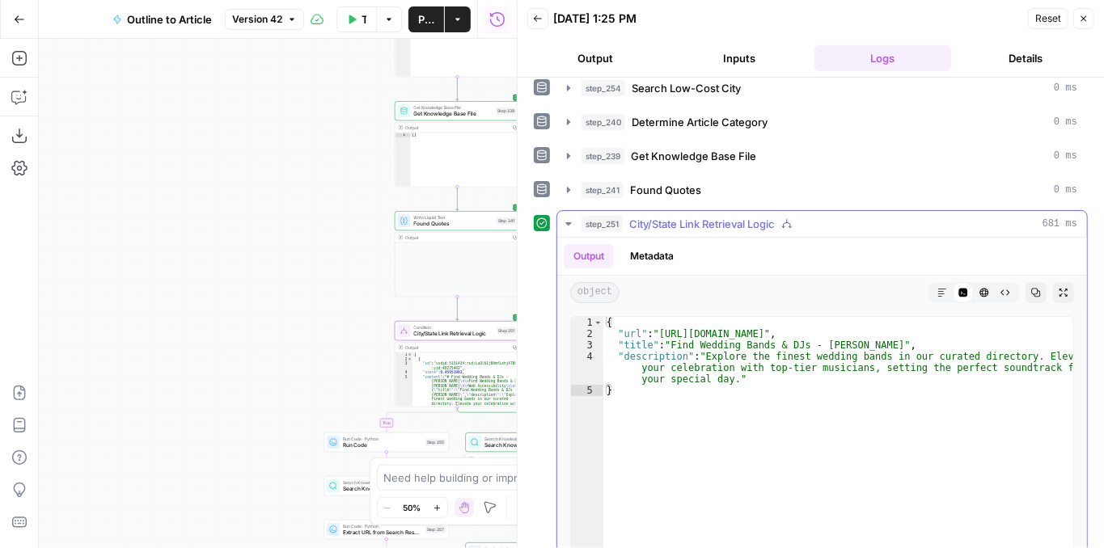
click at [564, 219] on icon "button" at bounding box center [568, 223] width 13 height 13
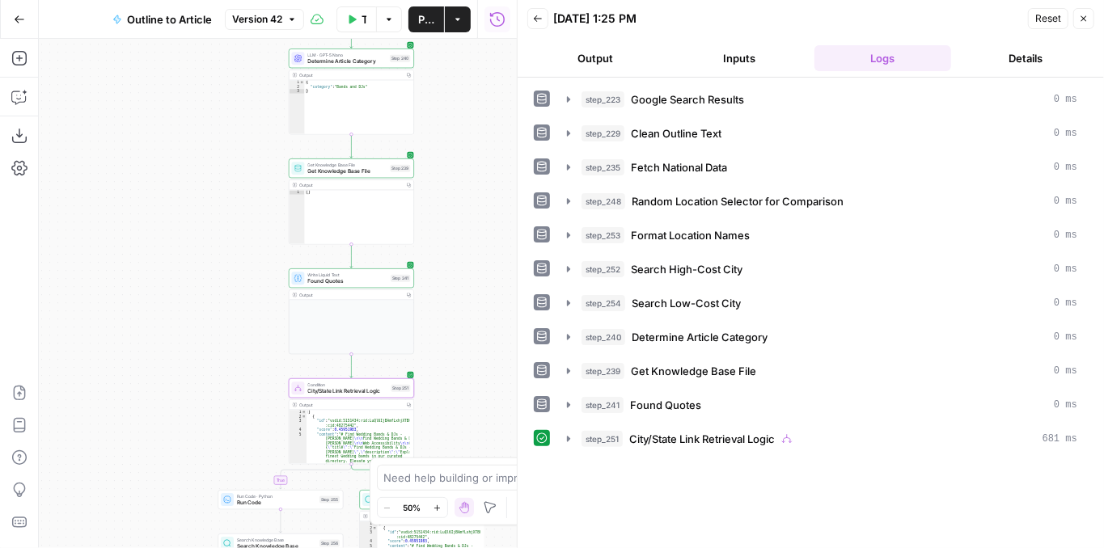
drag, startPoint x: 348, startPoint y: 218, endPoint x: 222, endPoint y: 294, distance: 147.3
click at [222, 294] on div "**********" at bounding box center [278, 293] width 478 height 509
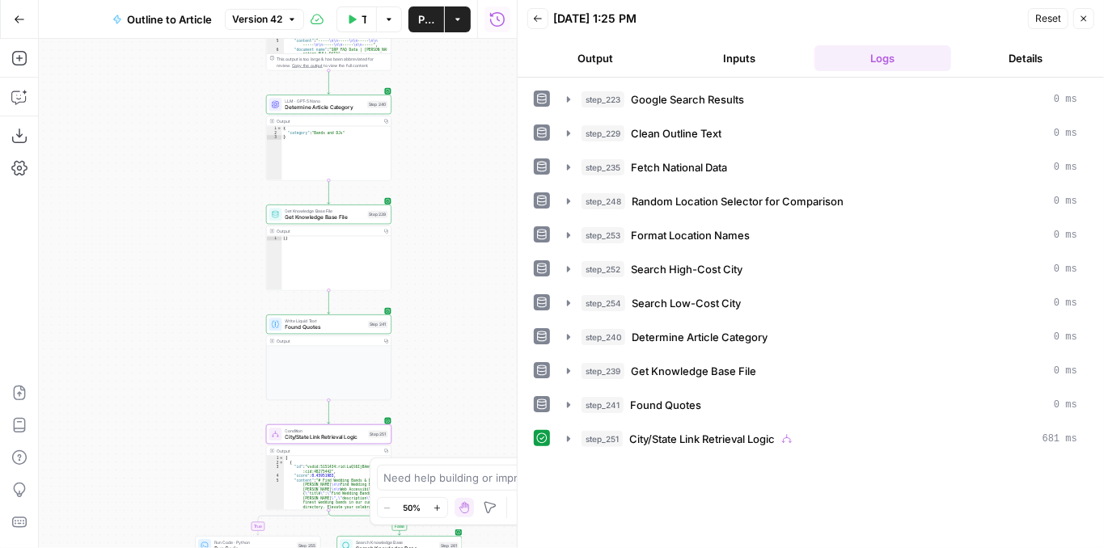
drag, startPoint x: 226, startPoint y: 229, endPoint x: 196, endPoint y: 316, distance: 92.3
click at [196, 316] on div "**********" at bounding box center [278, 293] width 478 height 509
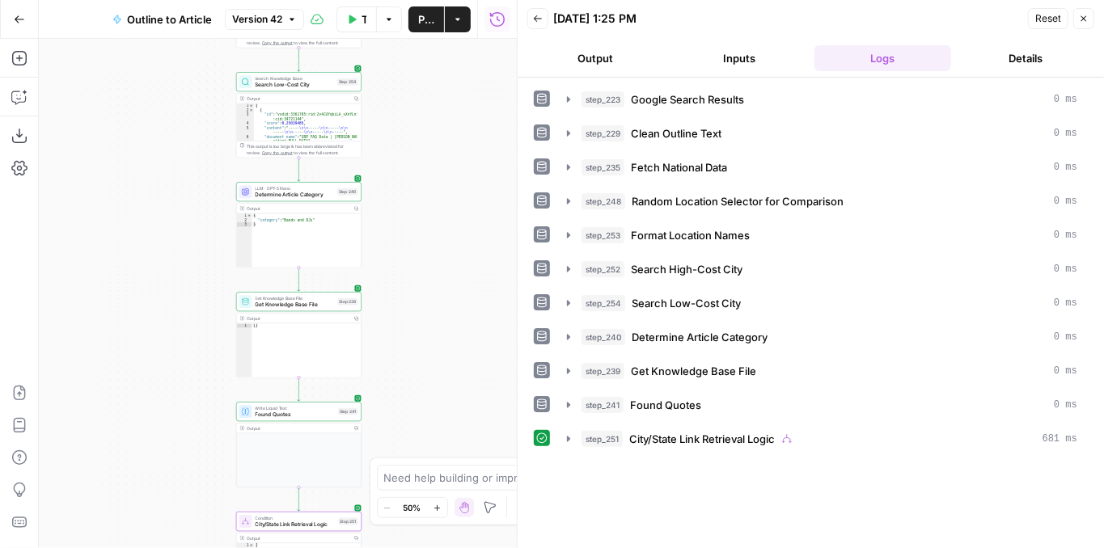
click at [277, 196] on span "Determine Article Category" at bounding box center [294, 195] width 79 height 8
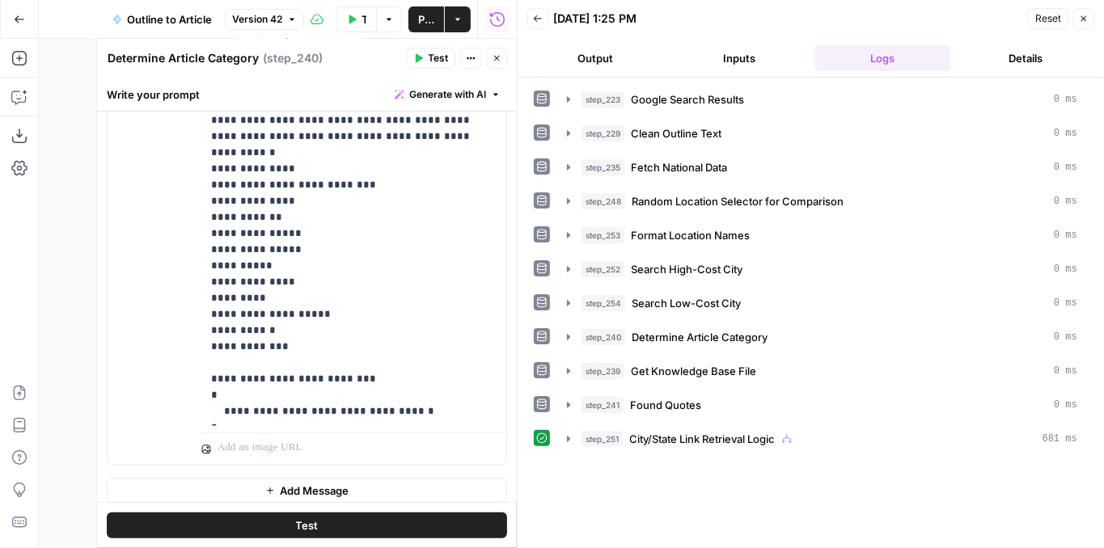
scroll to position [323, 0]
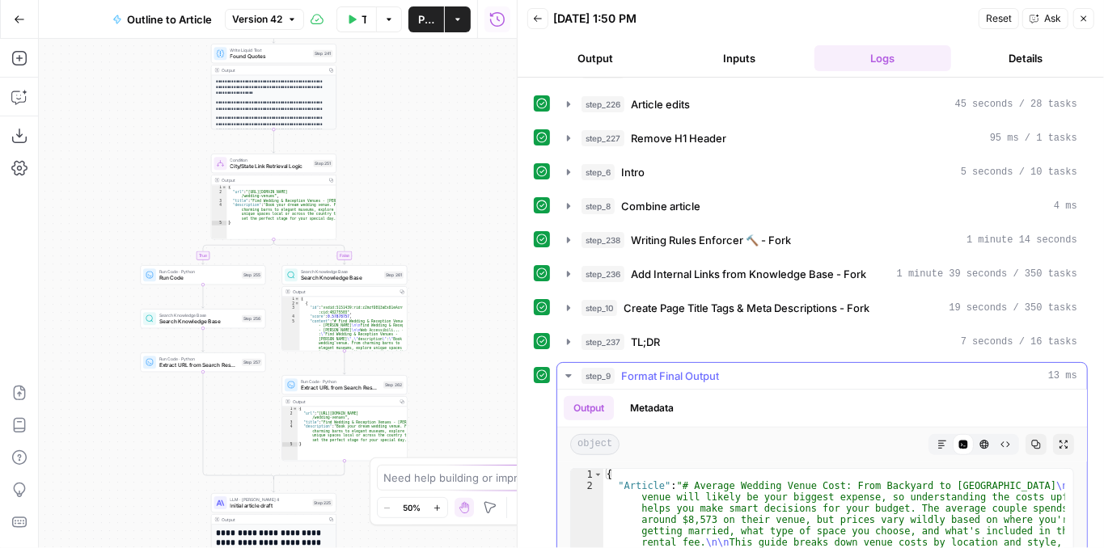
scroll to position [431, 0]
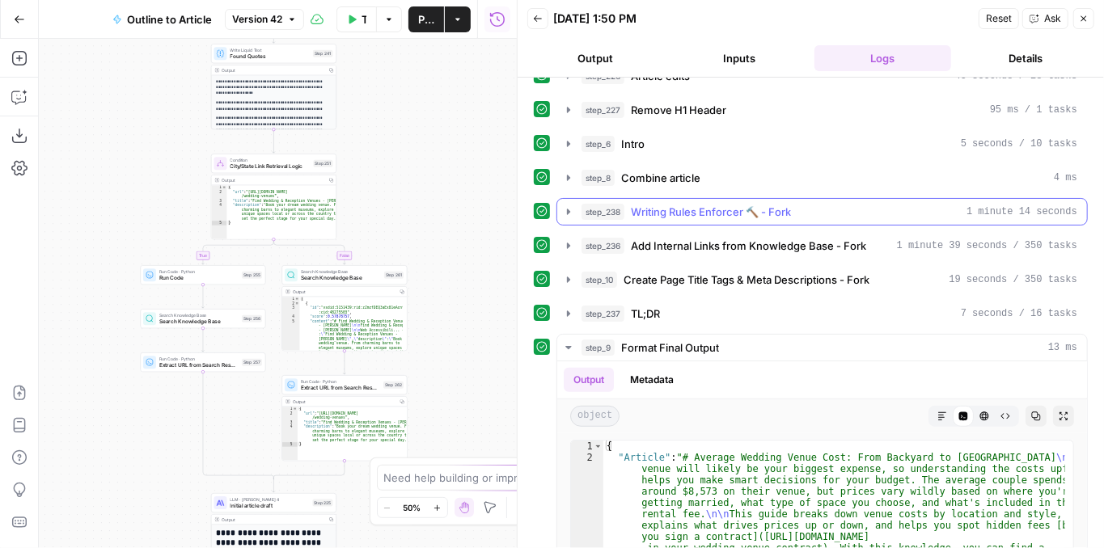
click at [566, 205] on icon "button" at bounding box center [568, 211] width 13 height 13
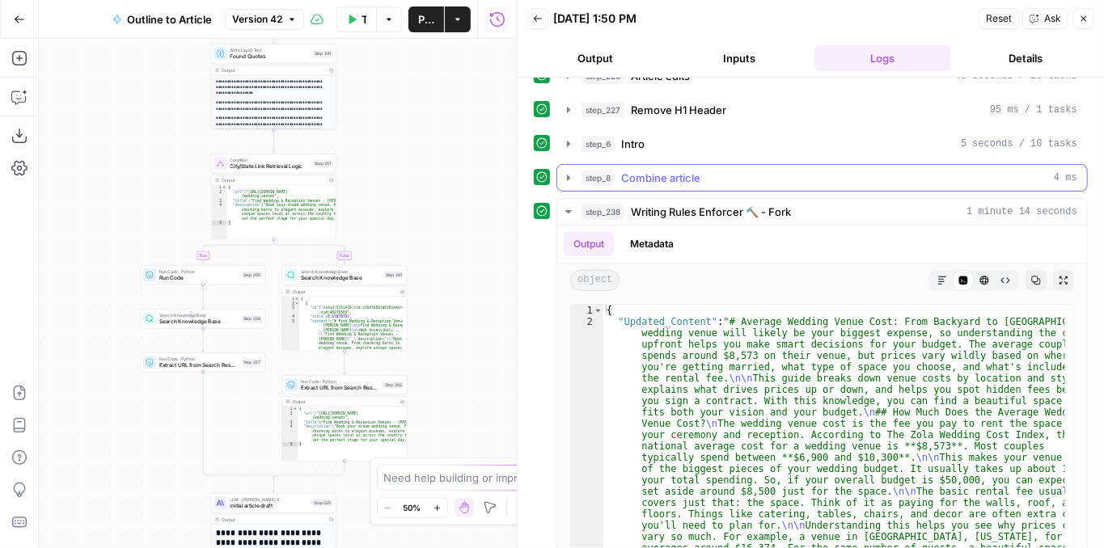
click at [566, 171] on icon "button" at bounding box center [568, 177] width 13 height 13
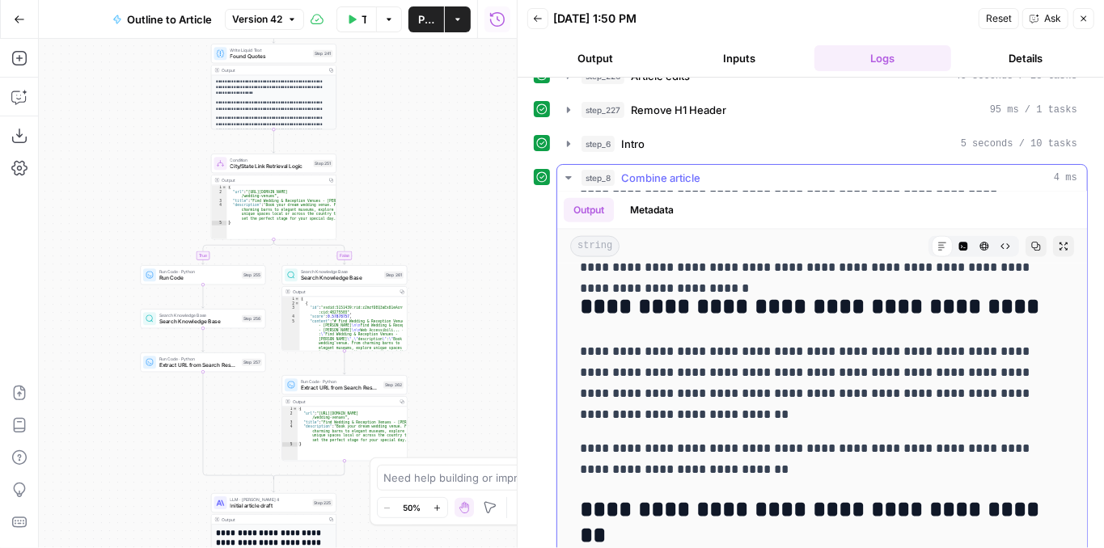
scroll to position [4474, 0]
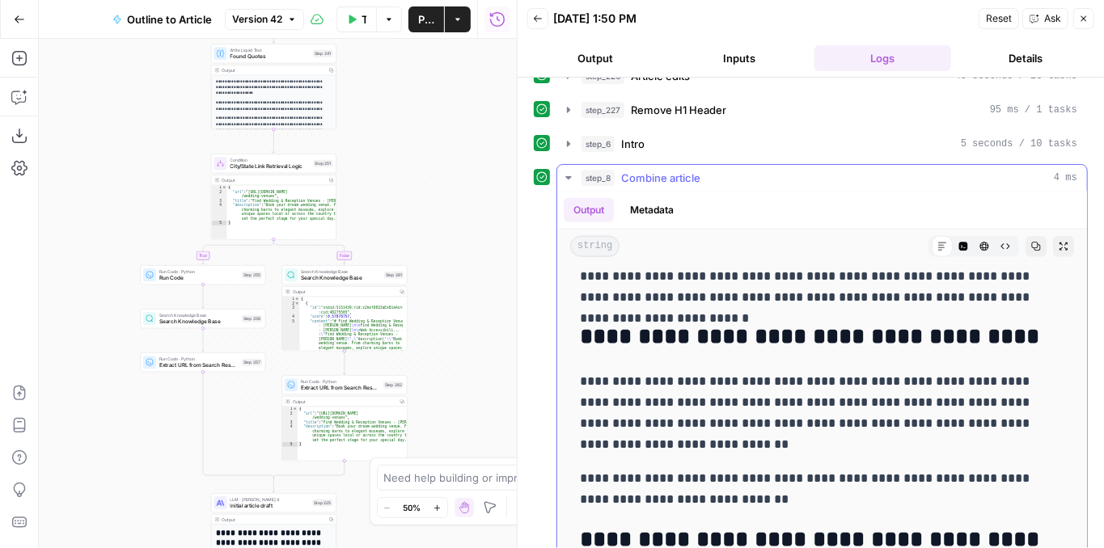
click at [567, 171] on icon "button" at bounding box center [568, 177] width 13 height 13
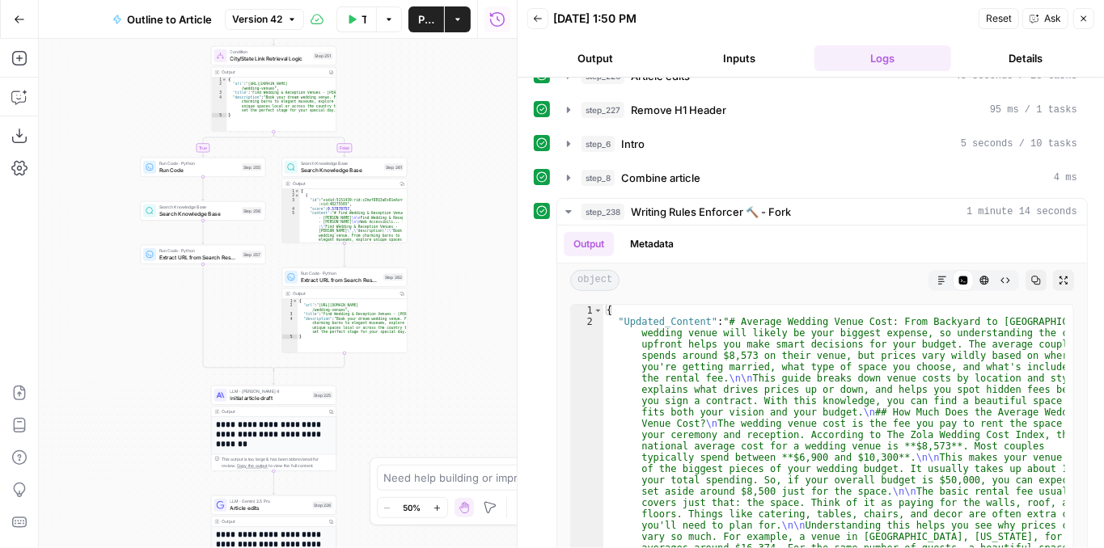
click at [272, 63] on div "Condition City/State Link Retrieval Logic Step 251 Copy step Delete step Add No…" at bounding box center [273, 55] width 125 height 19
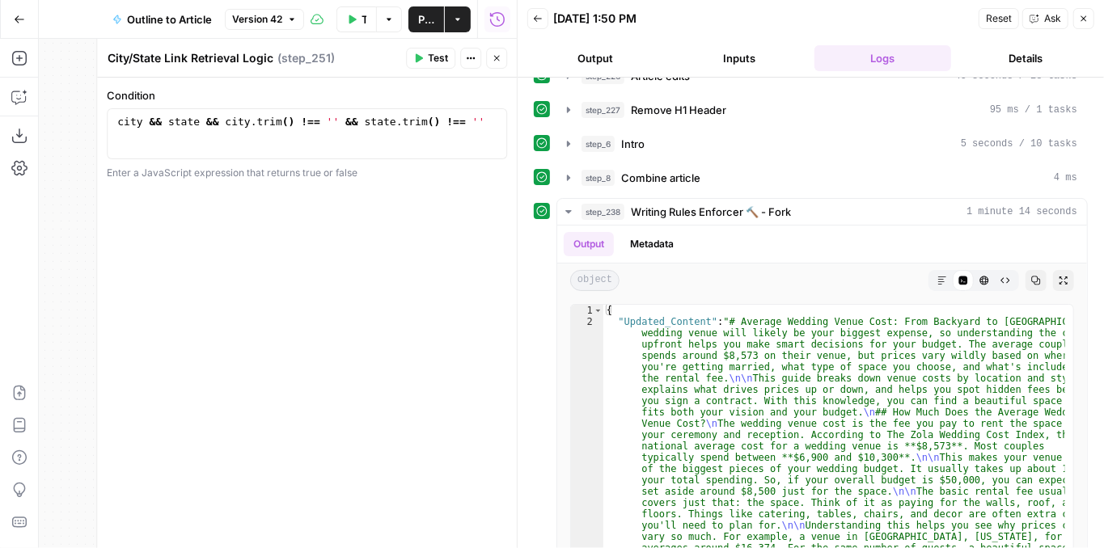
click at [494, 56] on icon "button" at bounding box center [497, 59] width 6 height 6
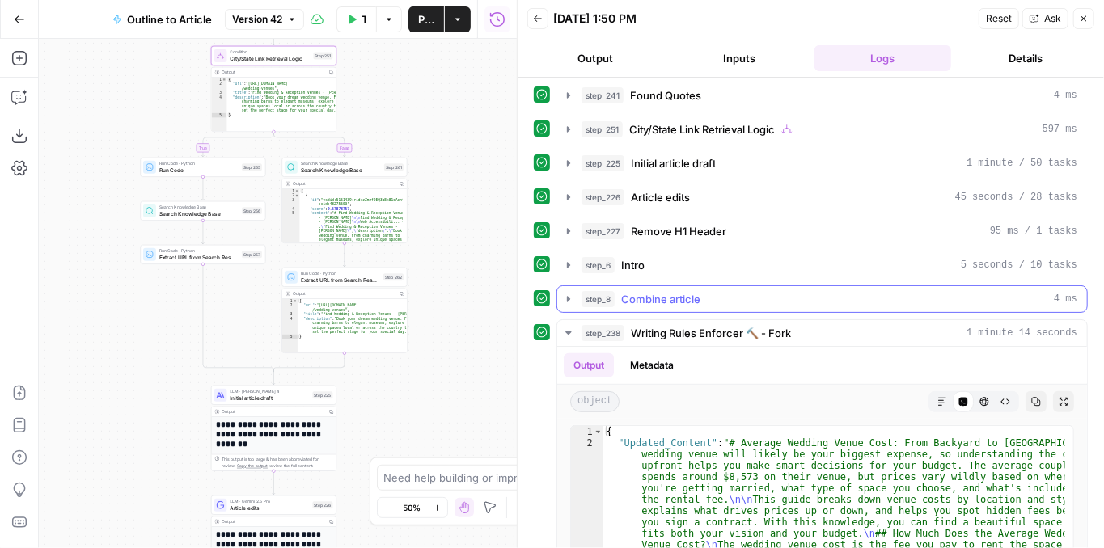
scroll to position [269, 0]
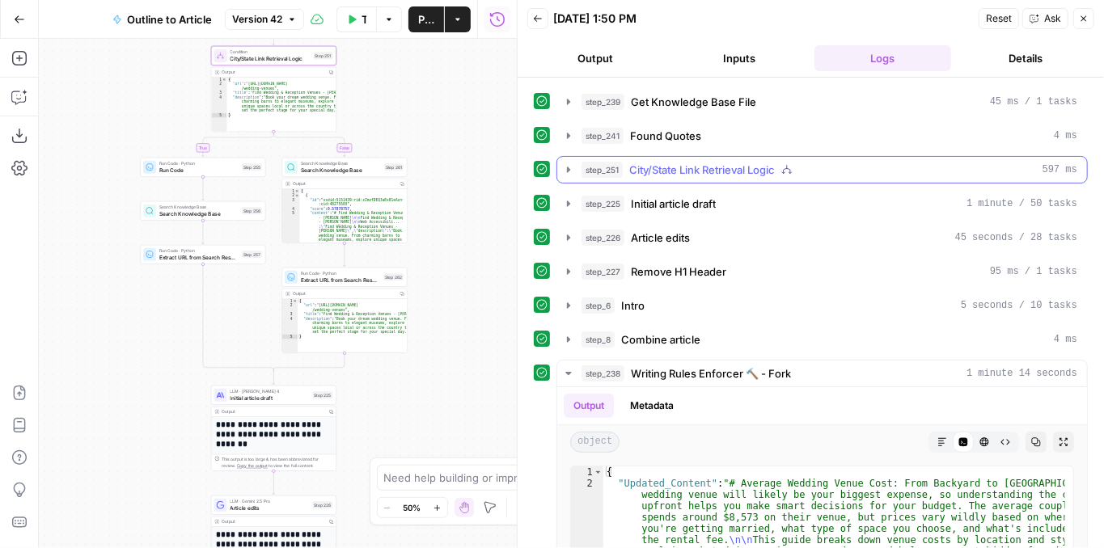
click at [570, 163] on icon "button" at bounding box center [568, 169] width 13 height 13
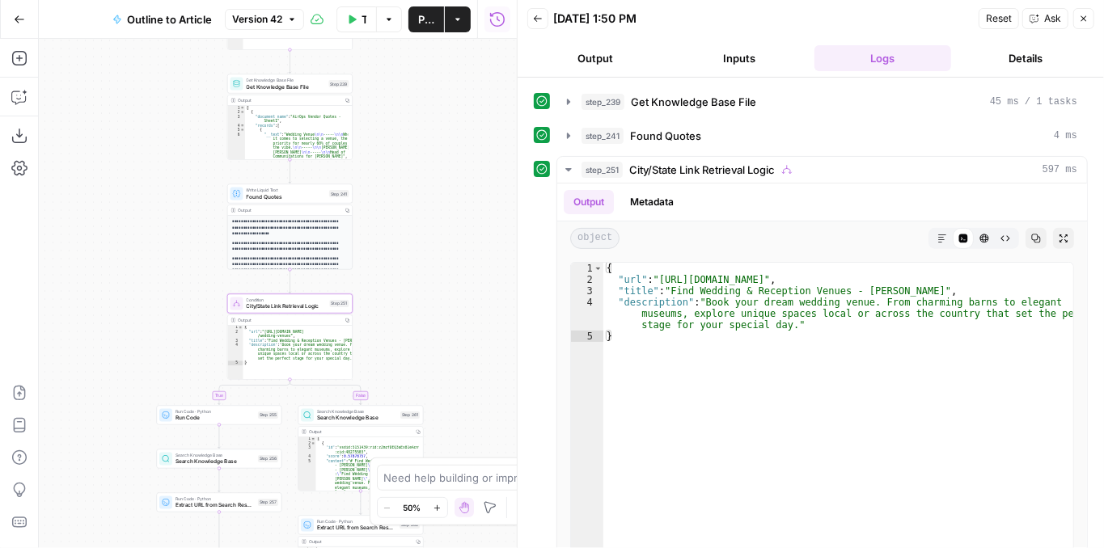
drag, startPoint x: 430, startPoint y: 228, endPoint x: 446, endPoint y: 254, distance: 30.5
click at [446, 260] on div "**********" at bounding box center [278, 293] width 478 height 509
click at [369, 27] on button "Test Workflow" at bounding box center [356, 19] width 40 height 26
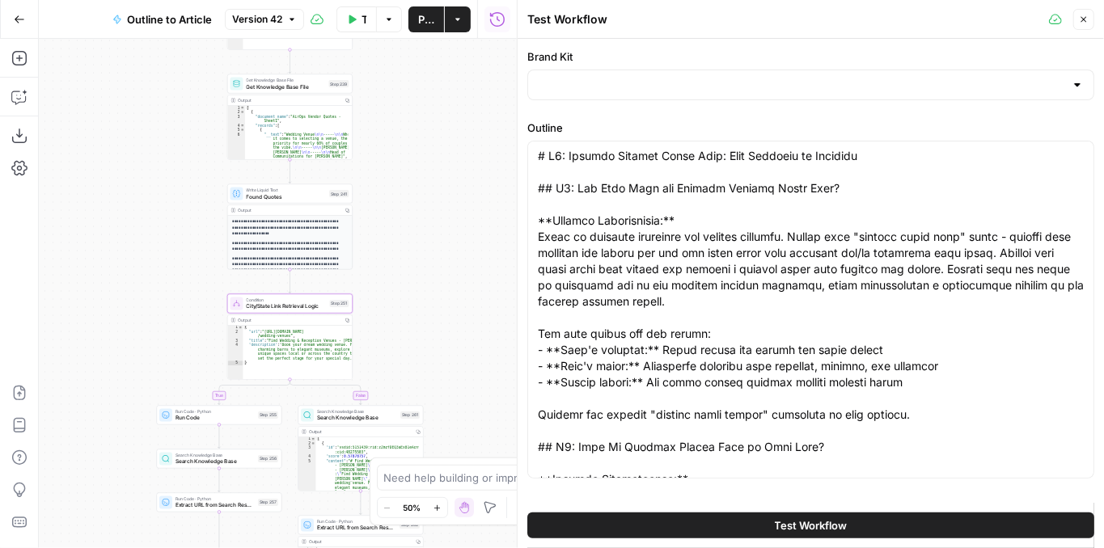
type input "Zola"
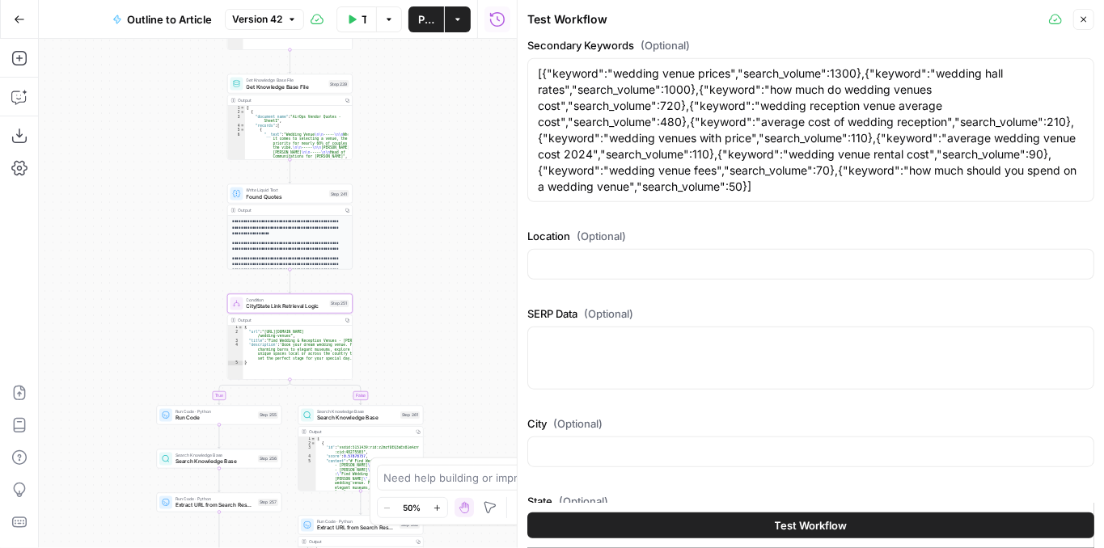
scroll to position [622, 0]
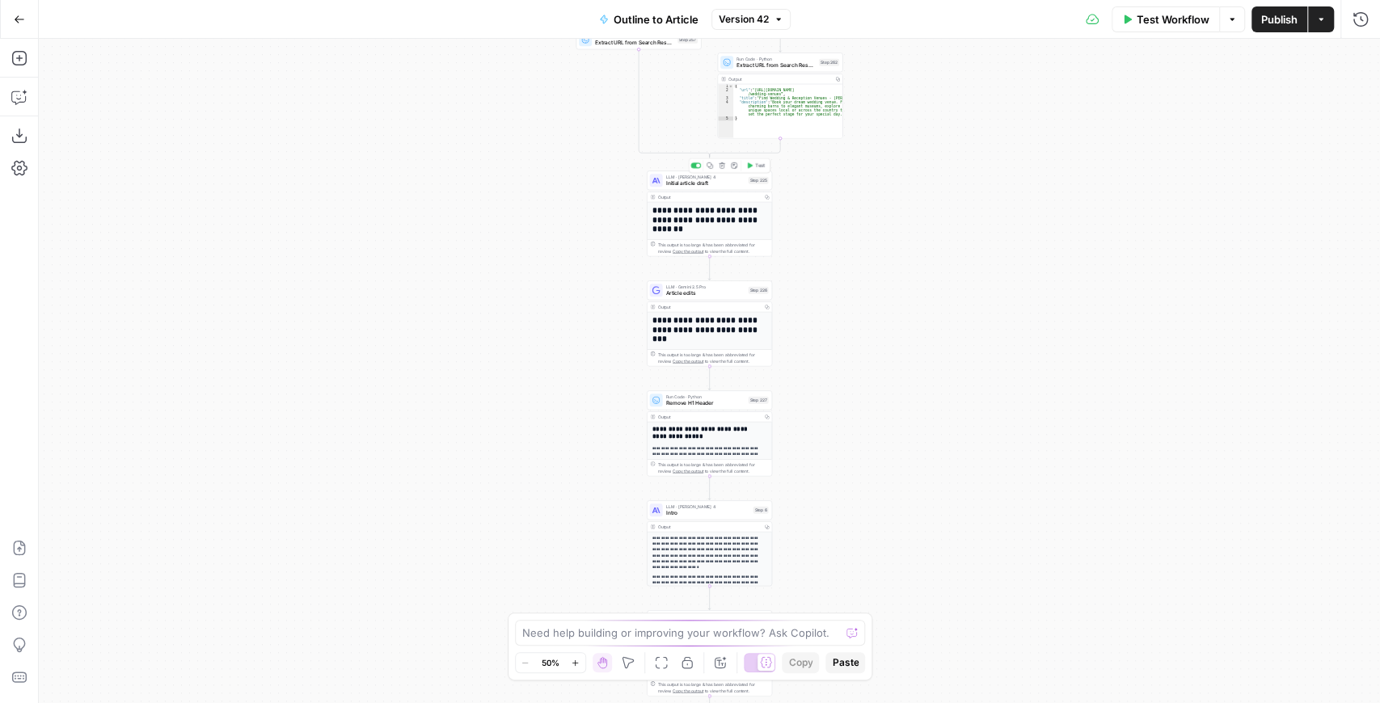
click at [703, 186] on span "Initial article draft" at bounding box center [705, 183] width 79 height 8
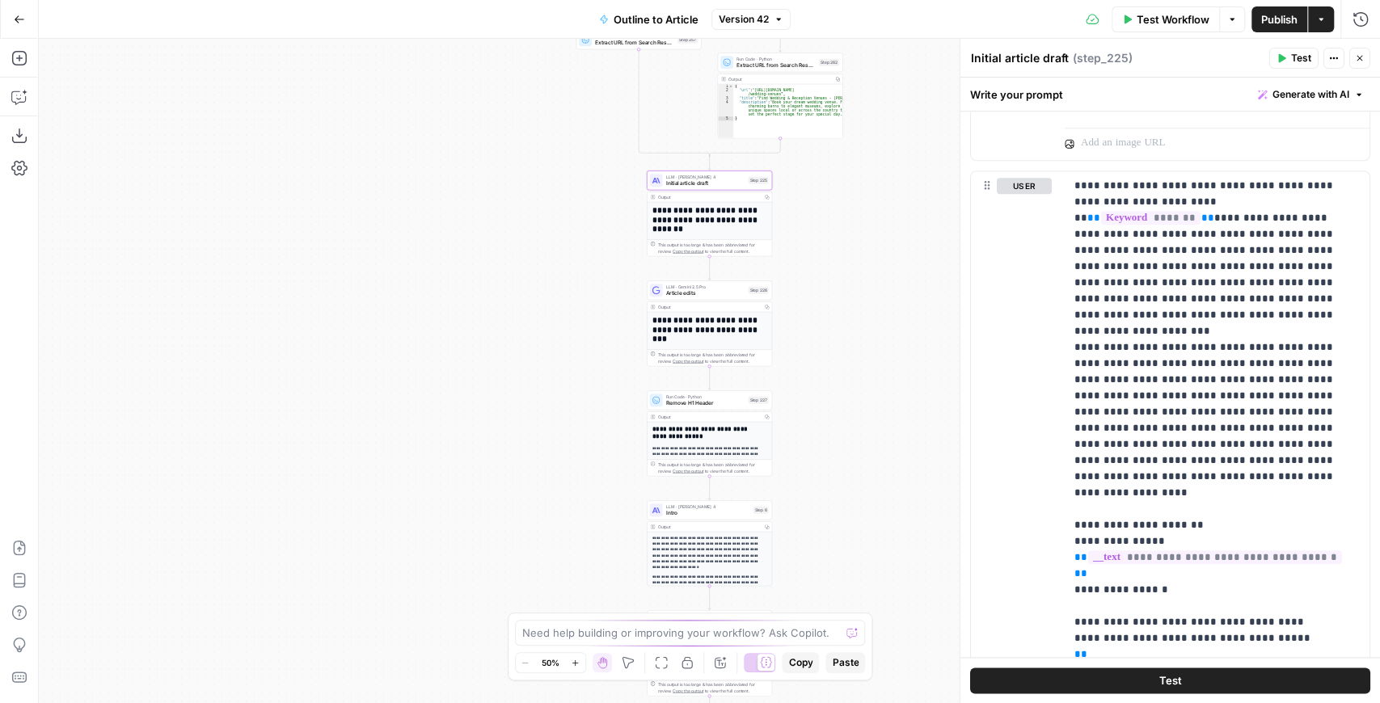
scroll to position [1078, 0]
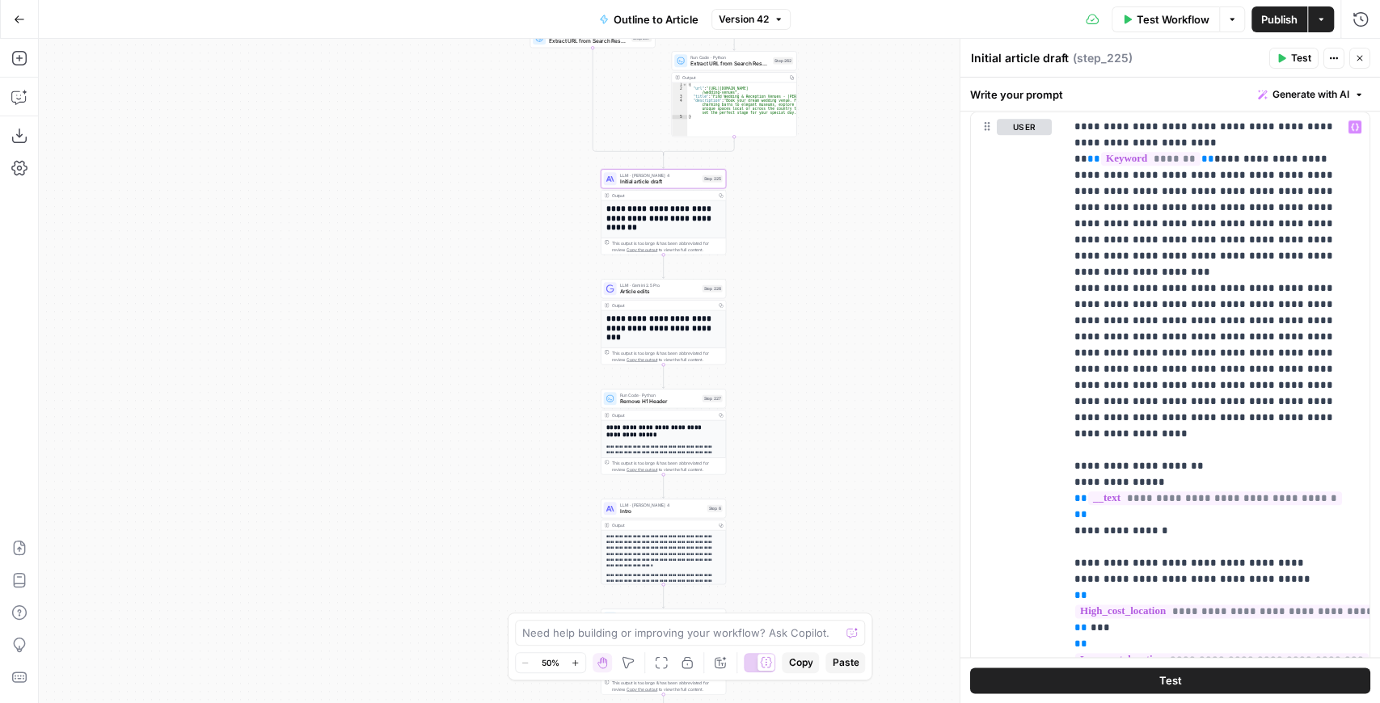
drag, startPoint x: 843, startPoint y: 275, endPoint x: 681, endPoint y: 212, distance: 174.3
click at [806, 275] on div "**********" at bounding box center [709, 371] width 1341 height 665
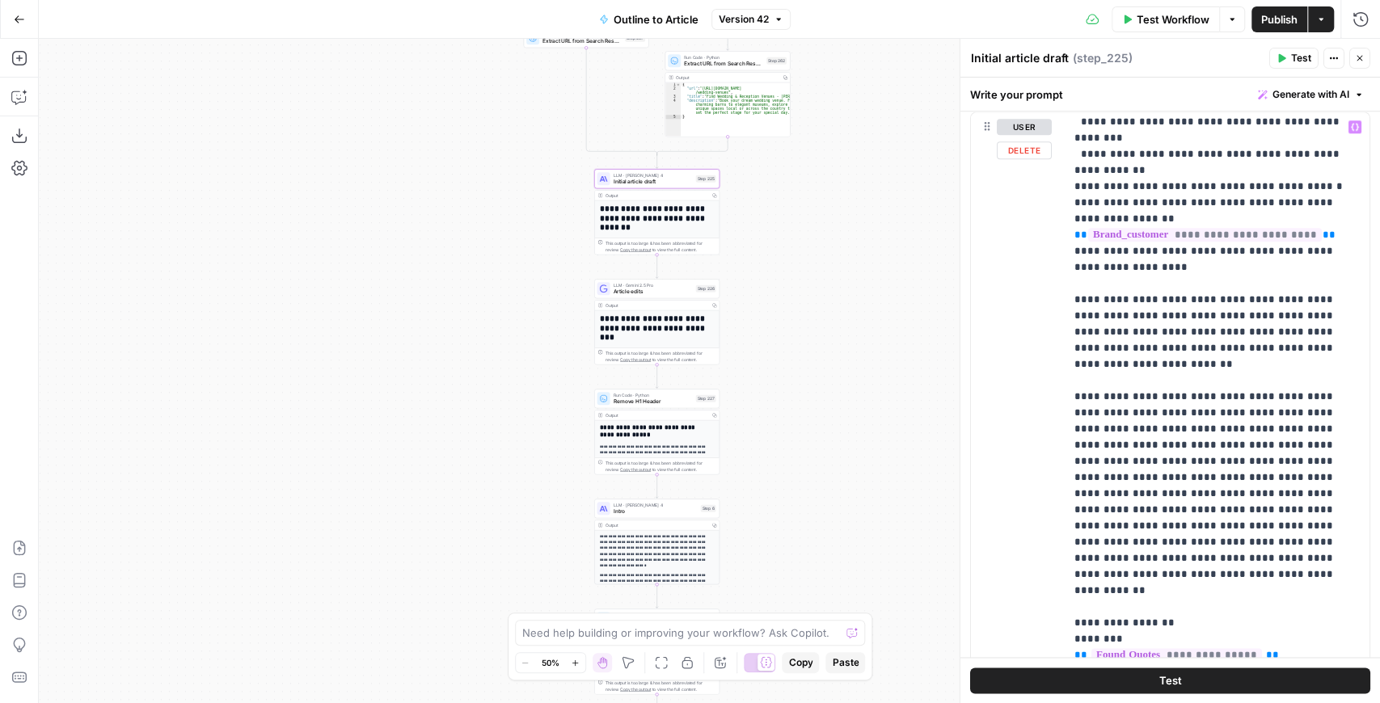
scroll to position [1375, 0]
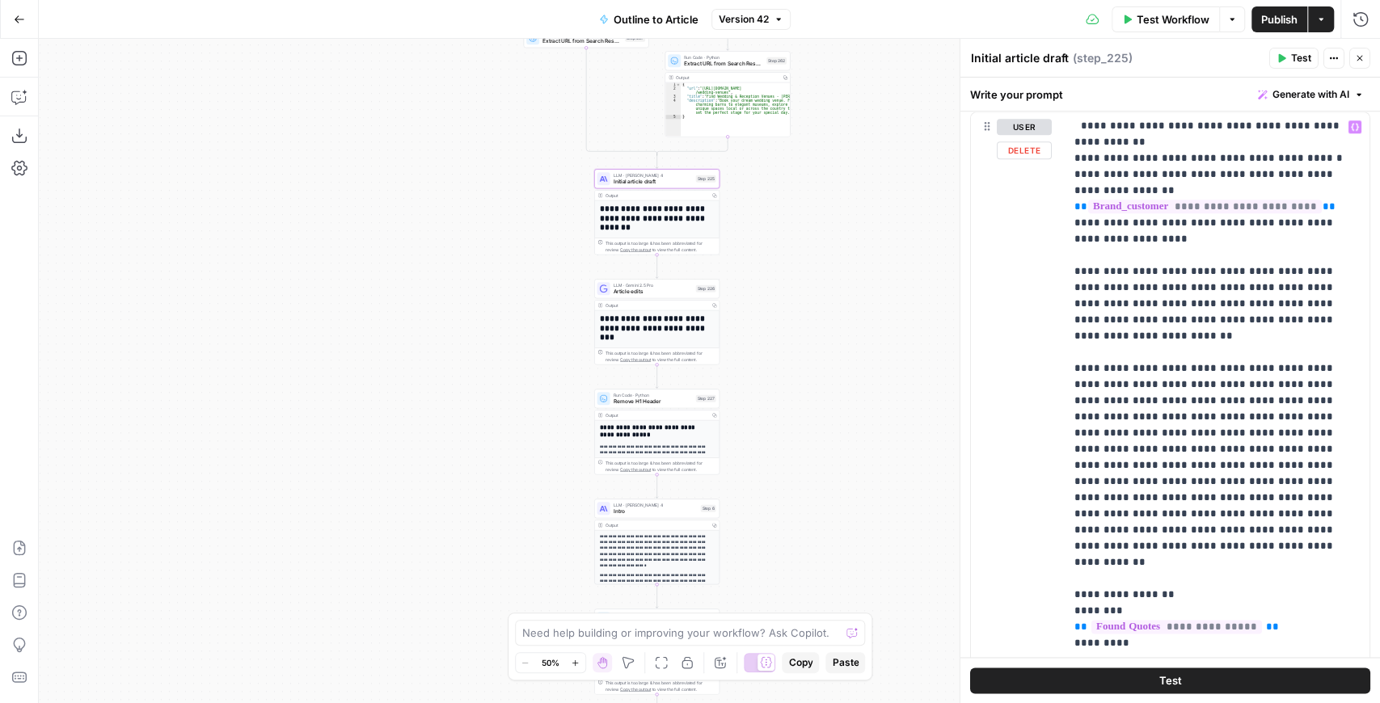
click at [1054, 351] on div "**********" at bounding box center [1170, 460] width 399 height 697
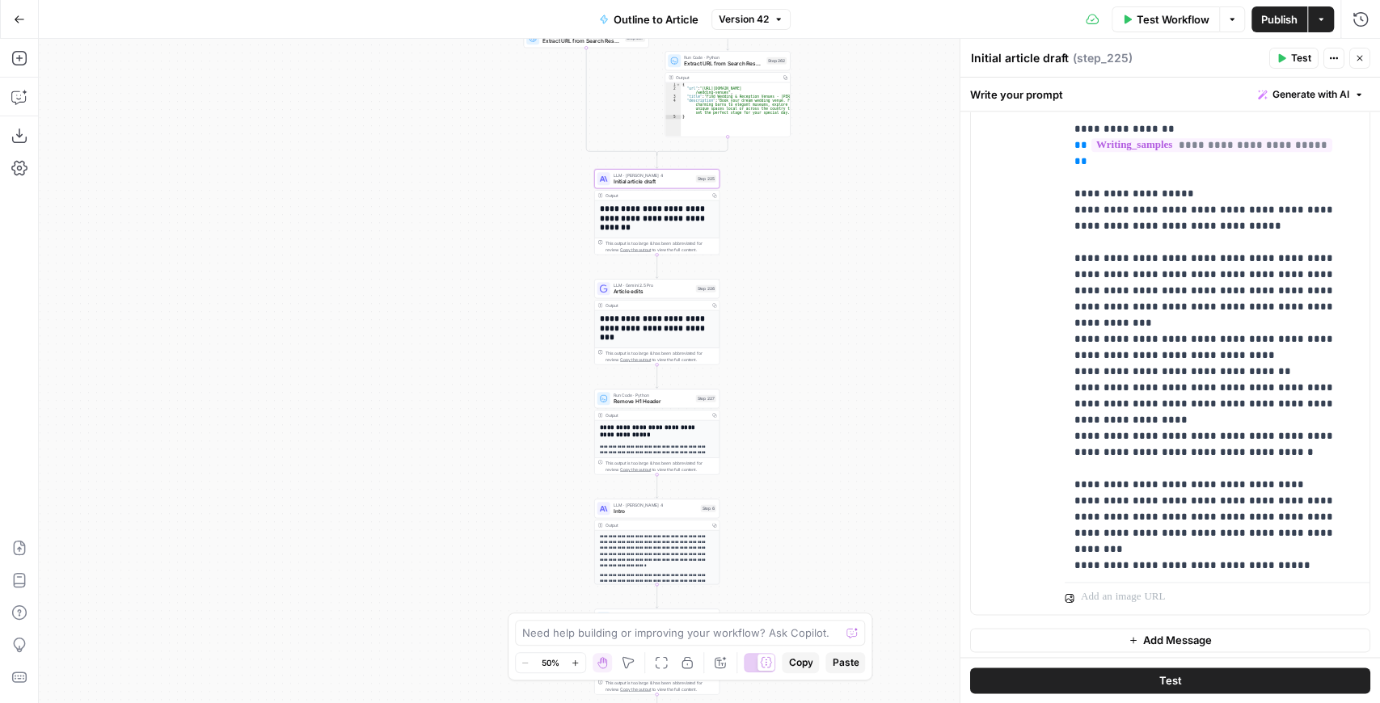
scroll to position [700, 0]
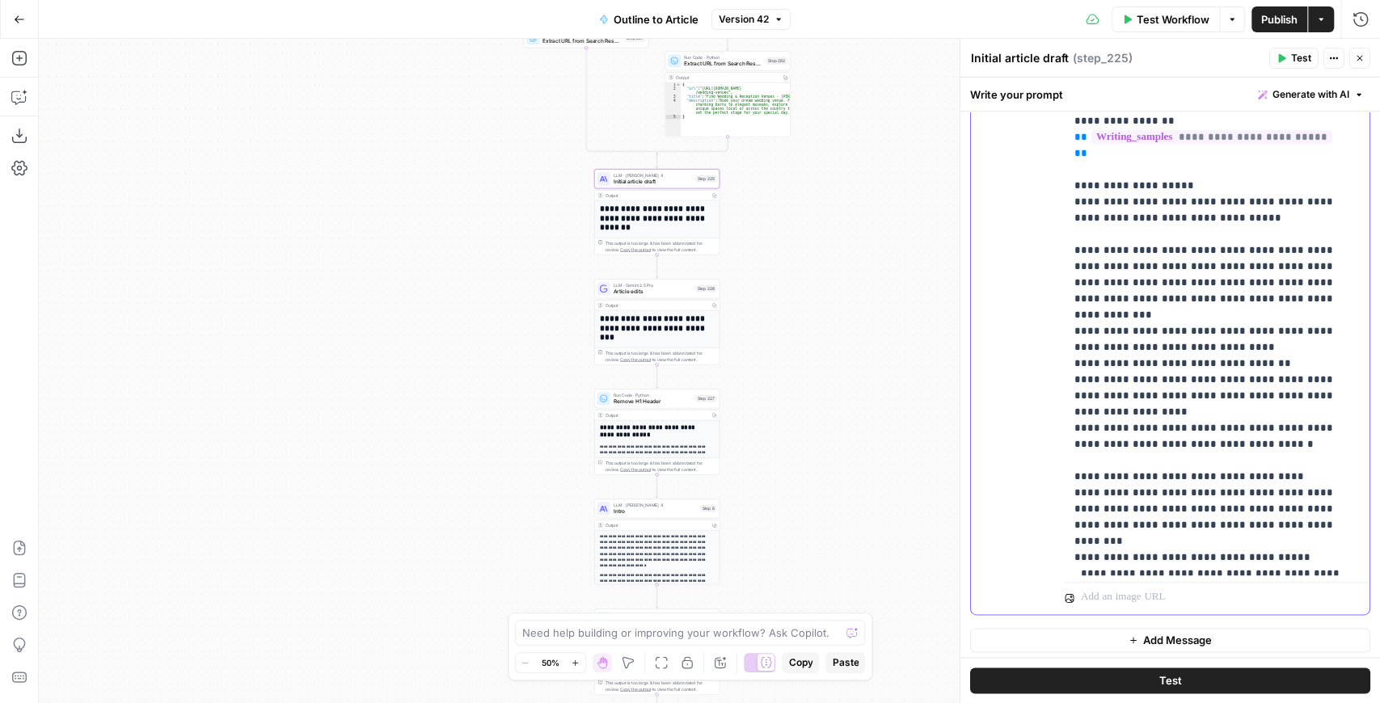
click at [1280, 278] on p "**********" at bounding box center [1210, 234] width 270 height 2021
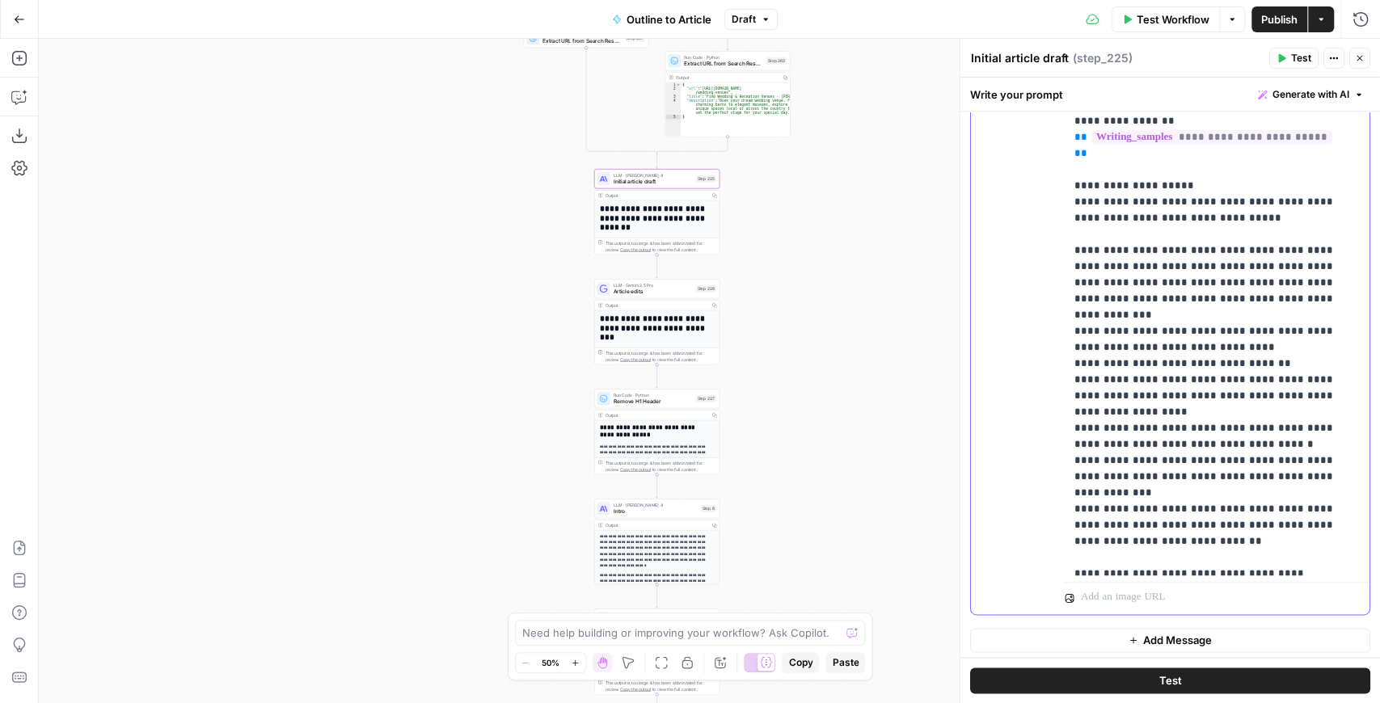
click at [1087, 293] on p "**********" at bounding box center [1210, 275] width 270 height 2102
click at [1082, 323] on p "**********" at bounding box center [1210, 275] width 270 height 2102
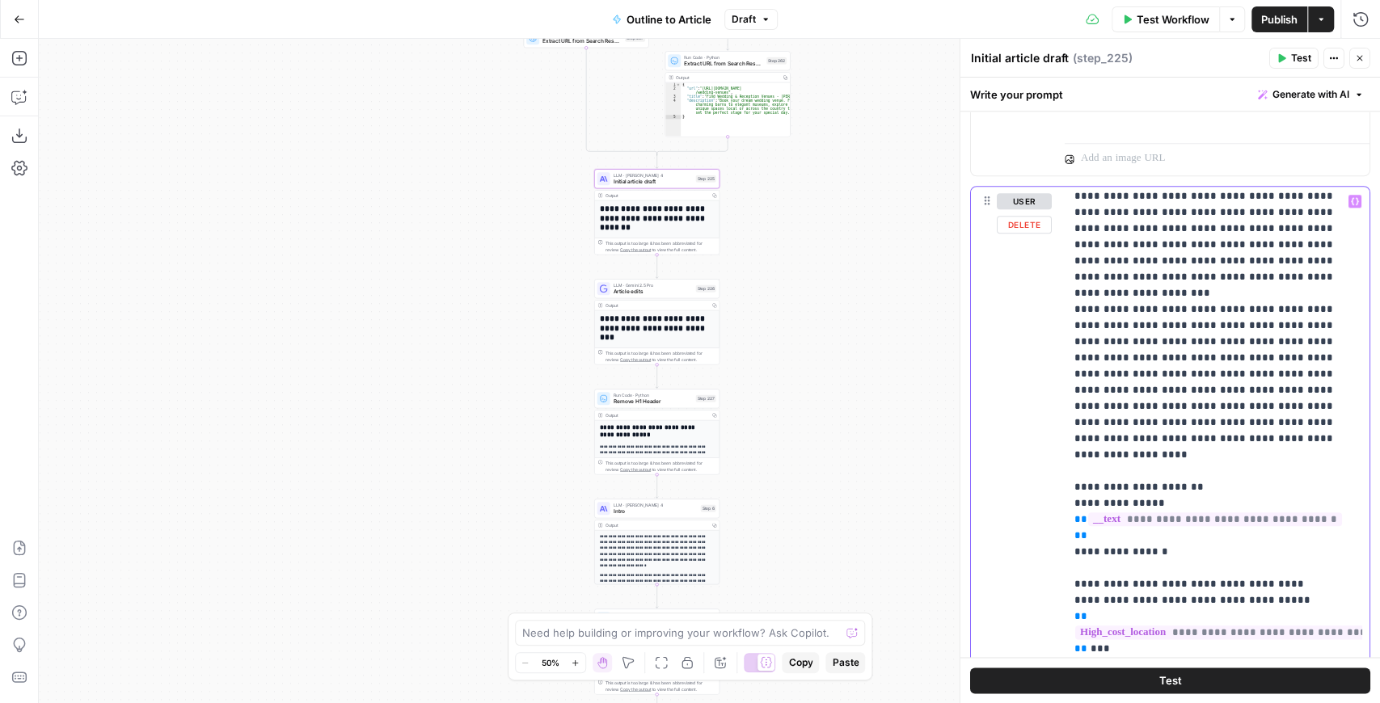
scroll to position [0, 0]
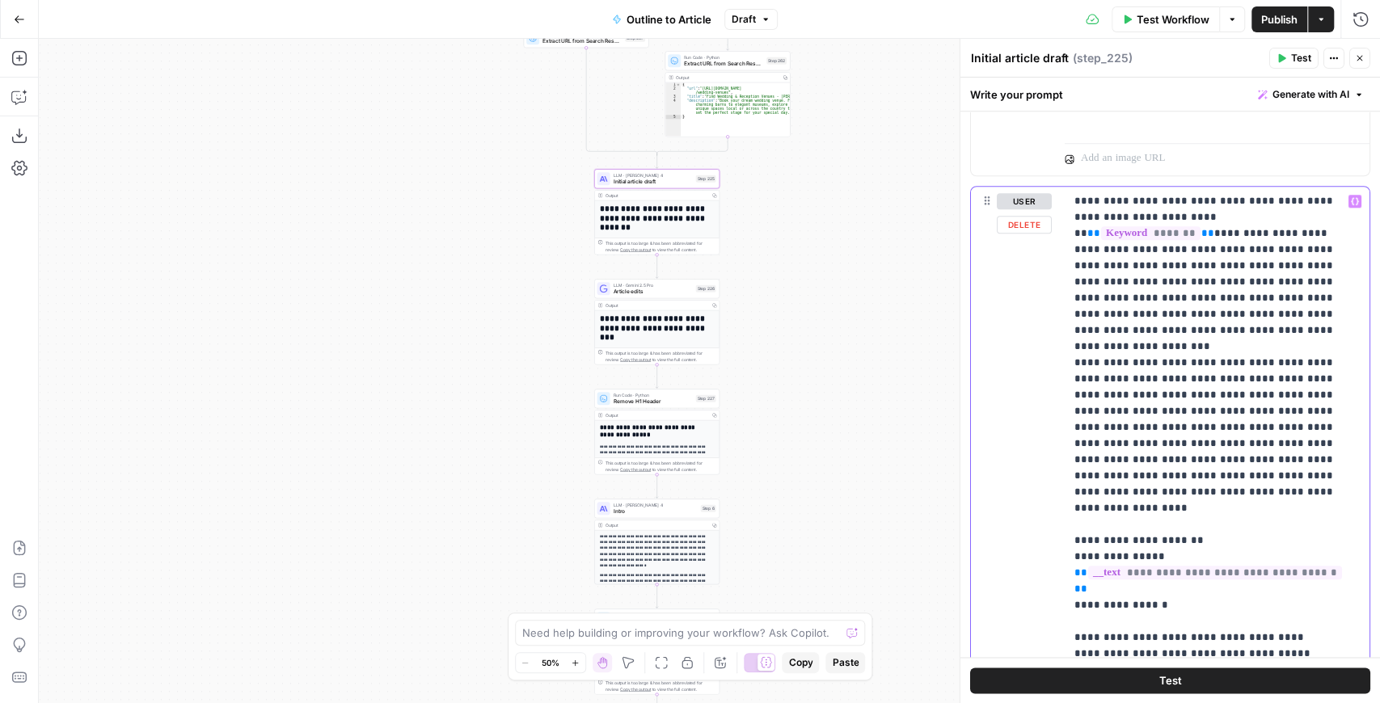
click at [1070, 328] on div "**********" at bounding box center [1214, 516] width 298 height 659
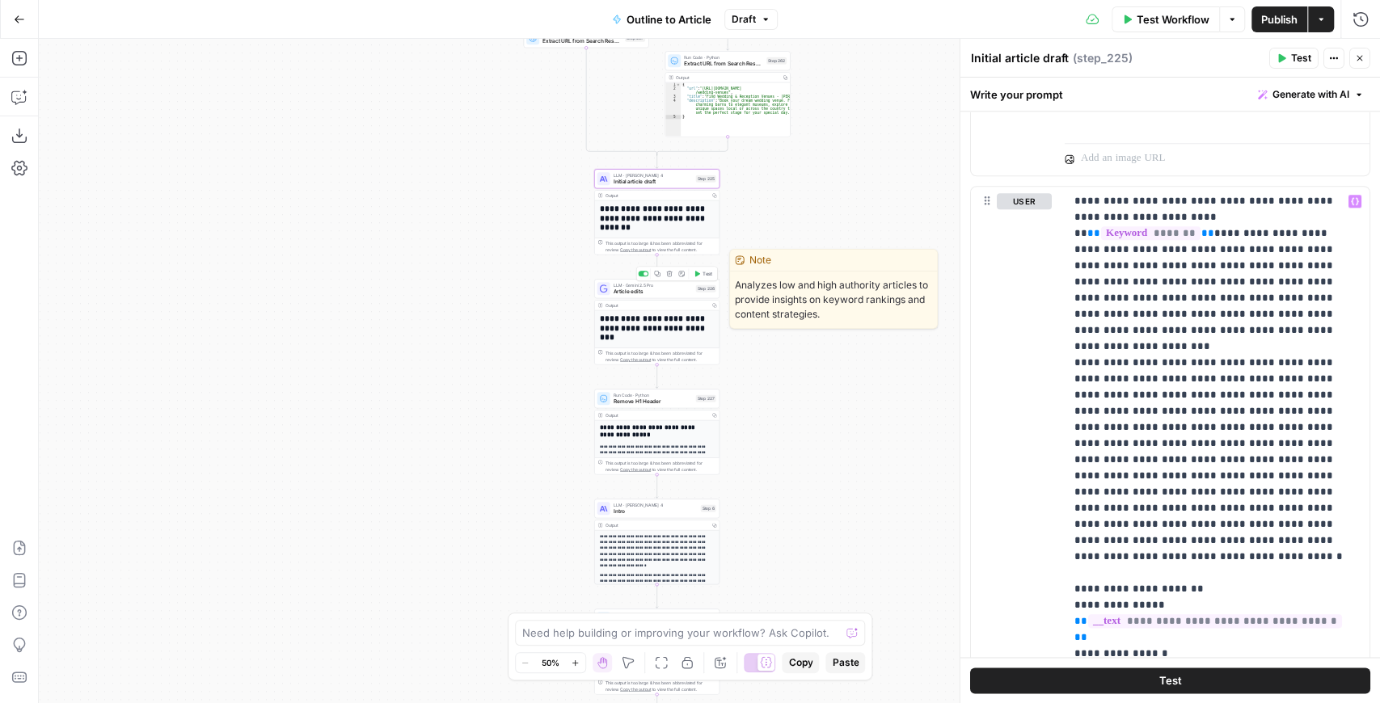
click at [661, 289] on span "Article edits" at bounding box center [653, 292] width 79 height 8
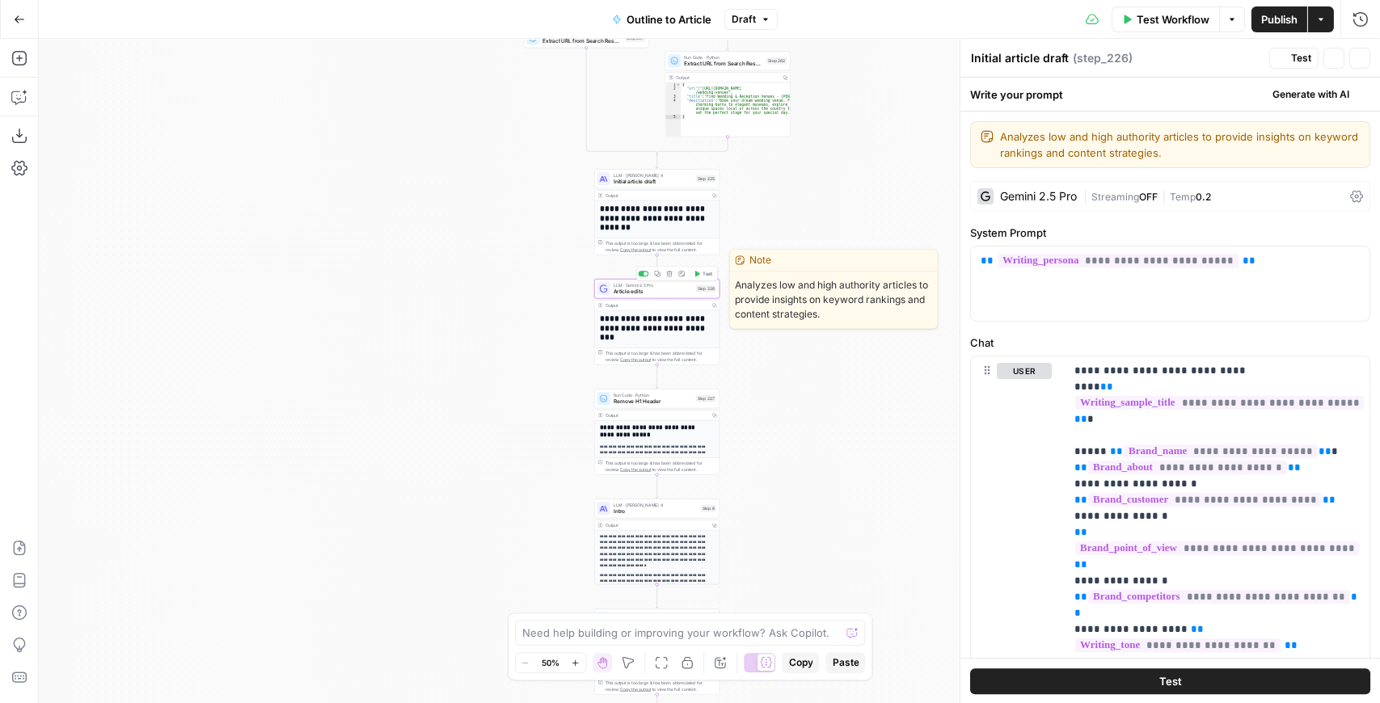
type textarea "Article edits"
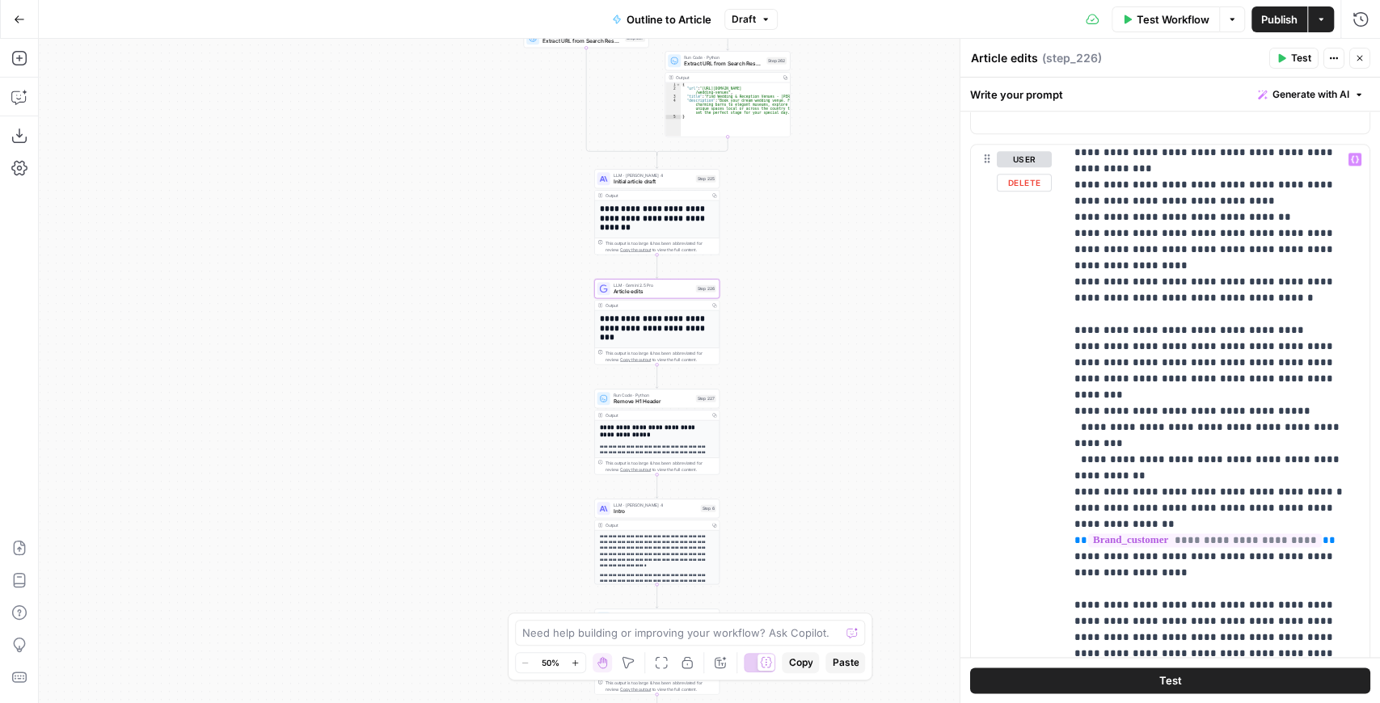
scroll to position [1132, 0]
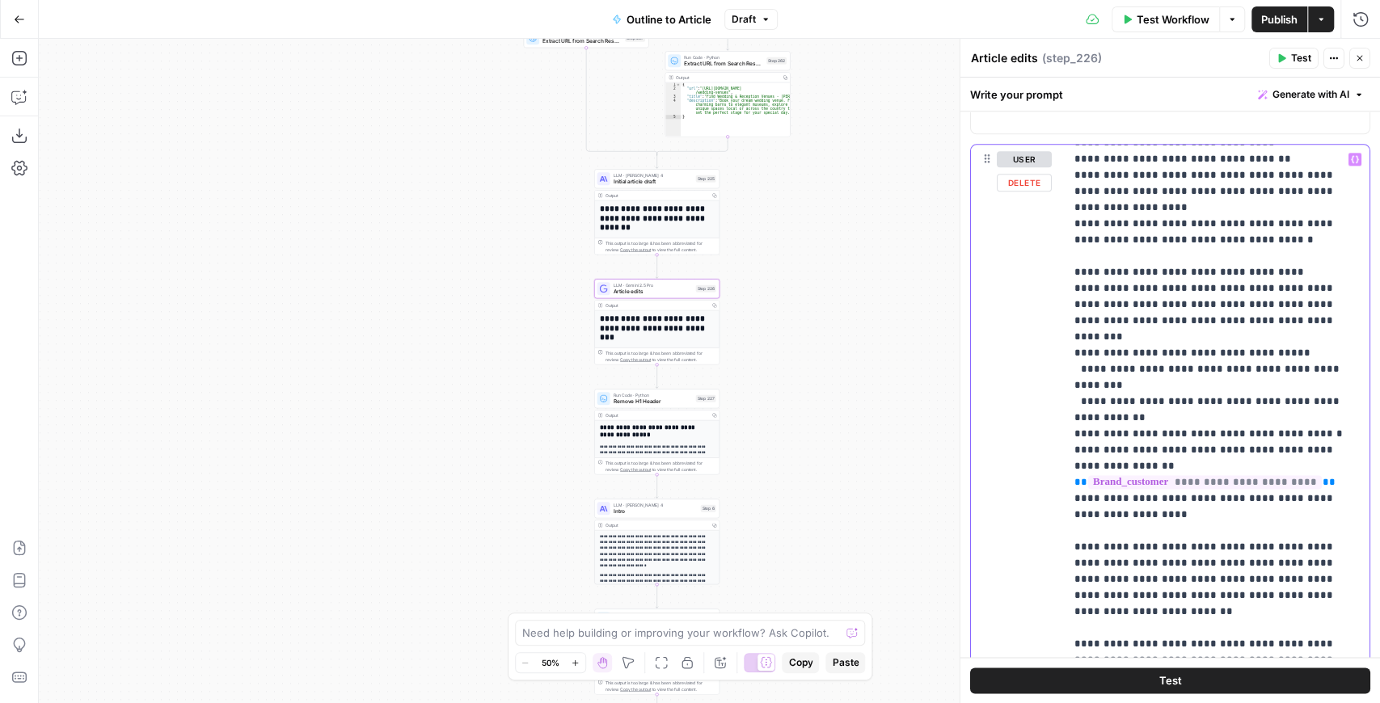
click at [1159, 236] on p "**********" at bounding box center [1210, 29] width 270 height 2021
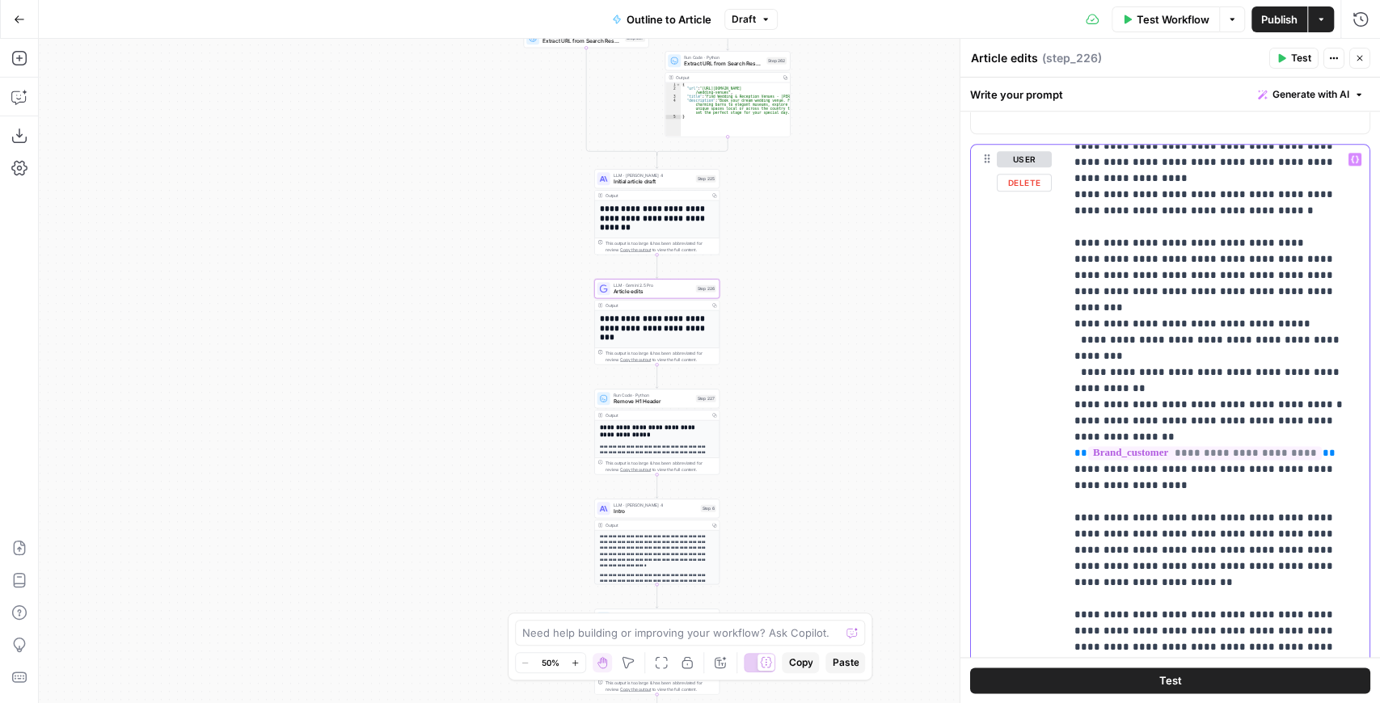
scroll to position [1159, 0]
click at [1247, 375] on p "**********" at bounding box center [1210, 2] width 270 height 2021
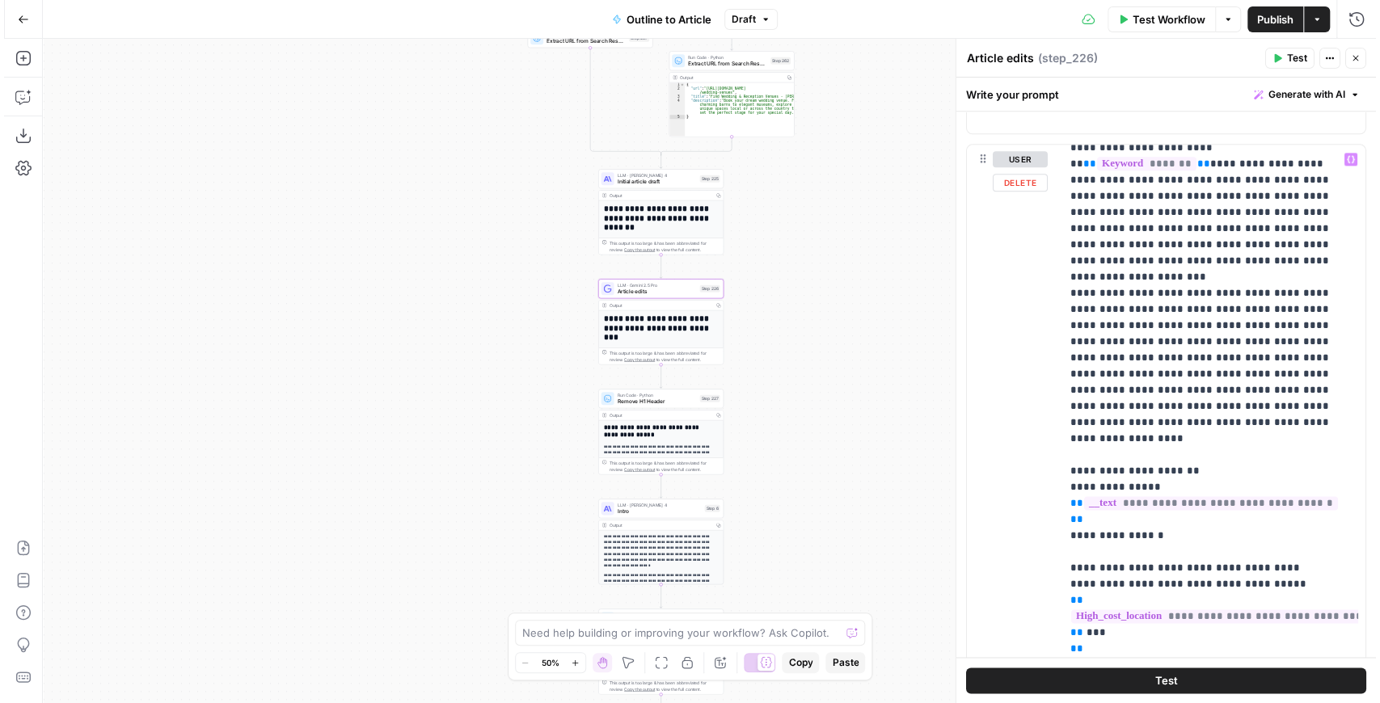
scroll to position [0, 0]
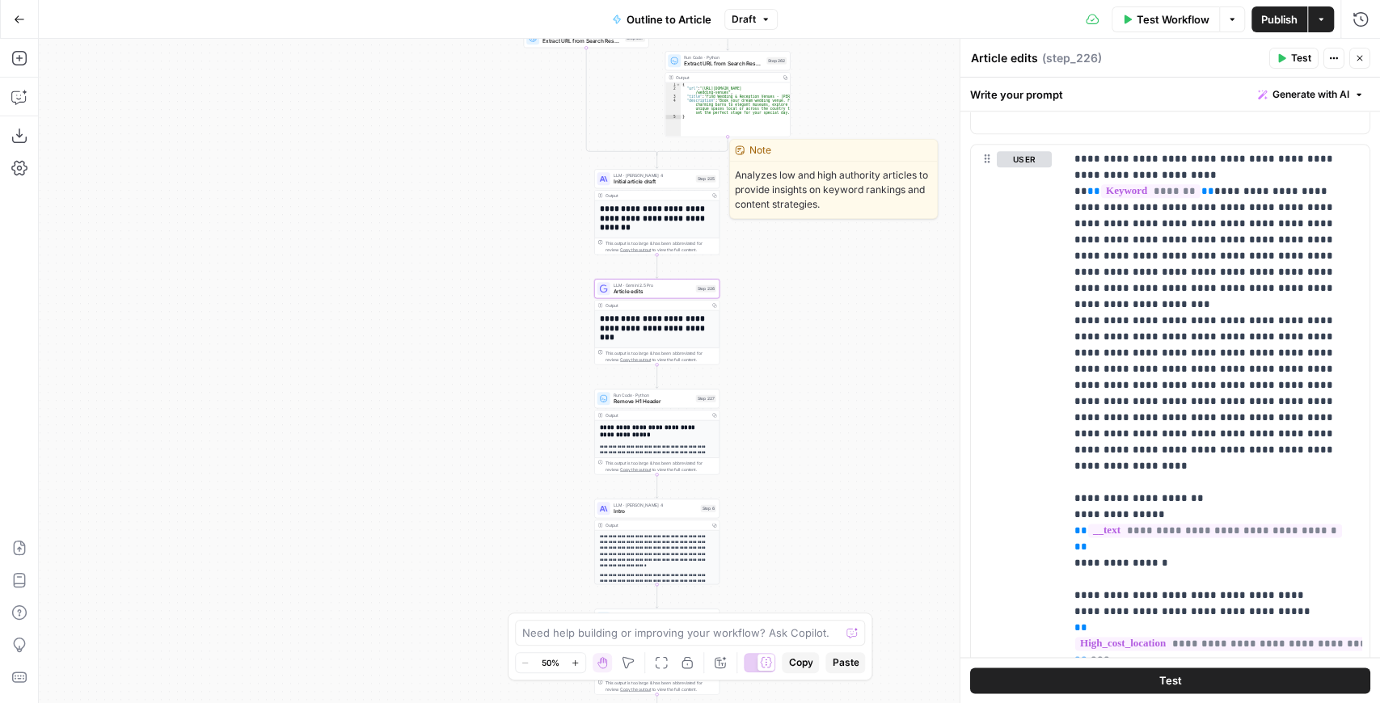
click at [663, 185] on span "Initial article draft" at bounding box center [653, 182] width 79 height 8
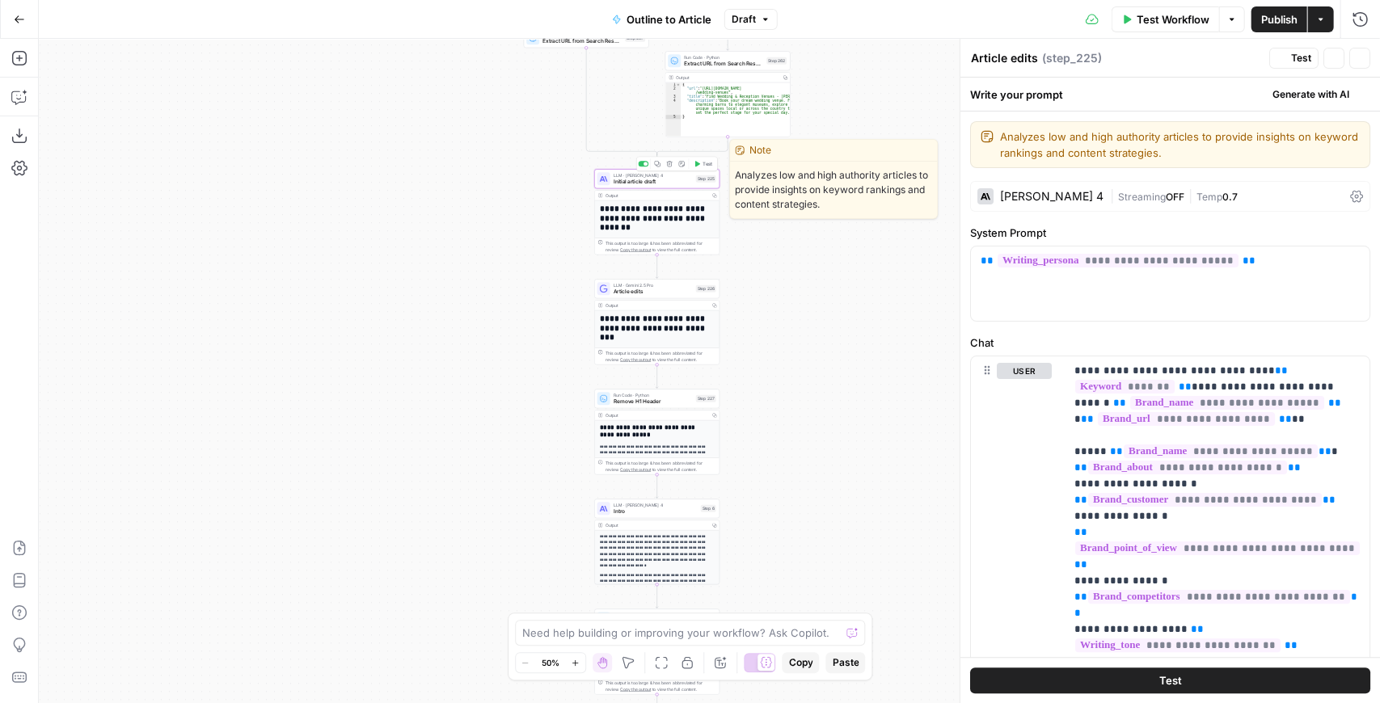
type textarea "Initial article draft"
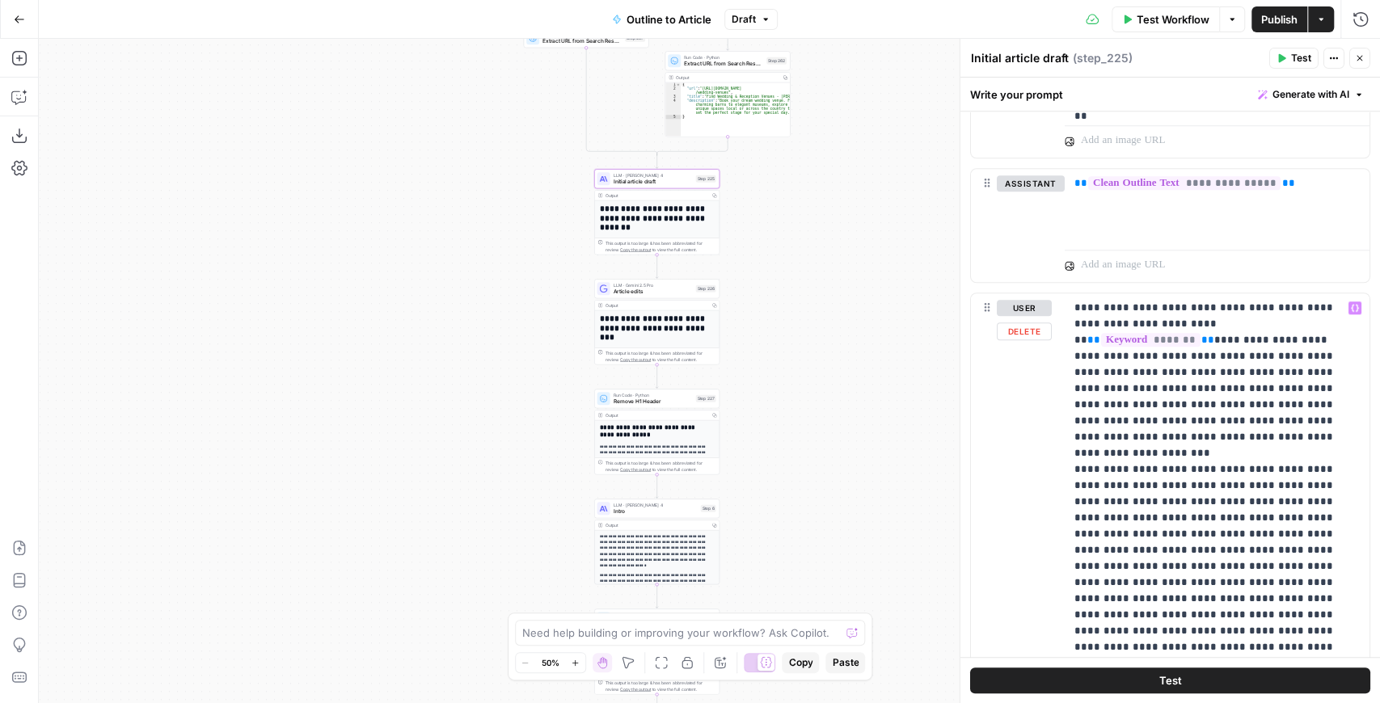
scroll to position [916, 0]
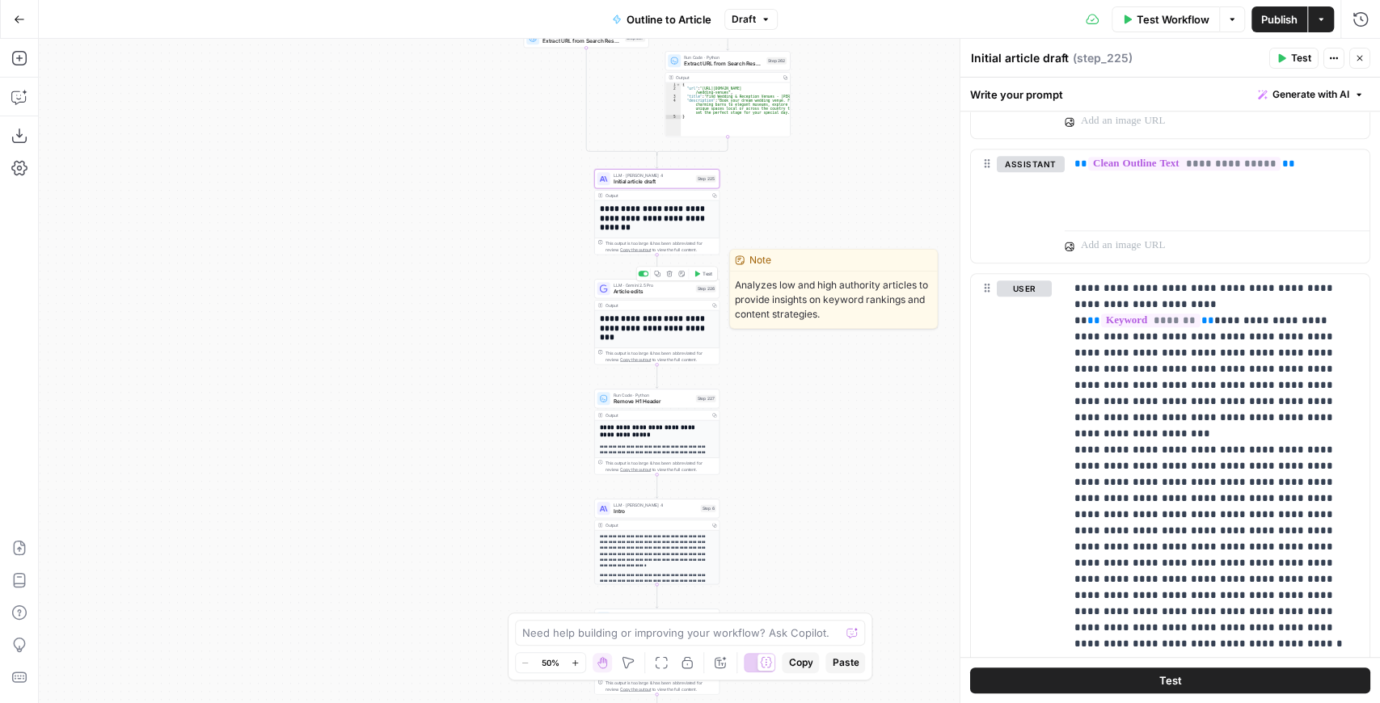
click at [644, 293] on span "Article edits" at bounding box center [653, 292] width 79 height 8
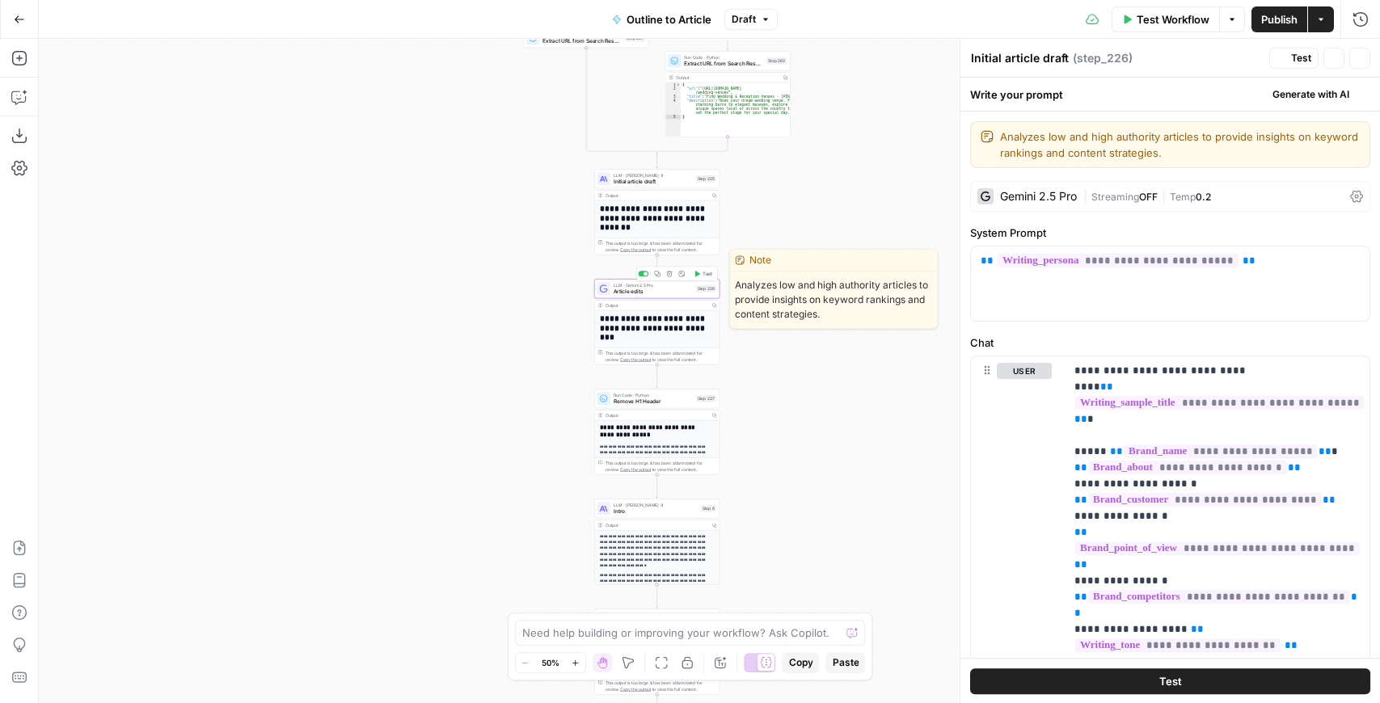
type textarea "Article edits"
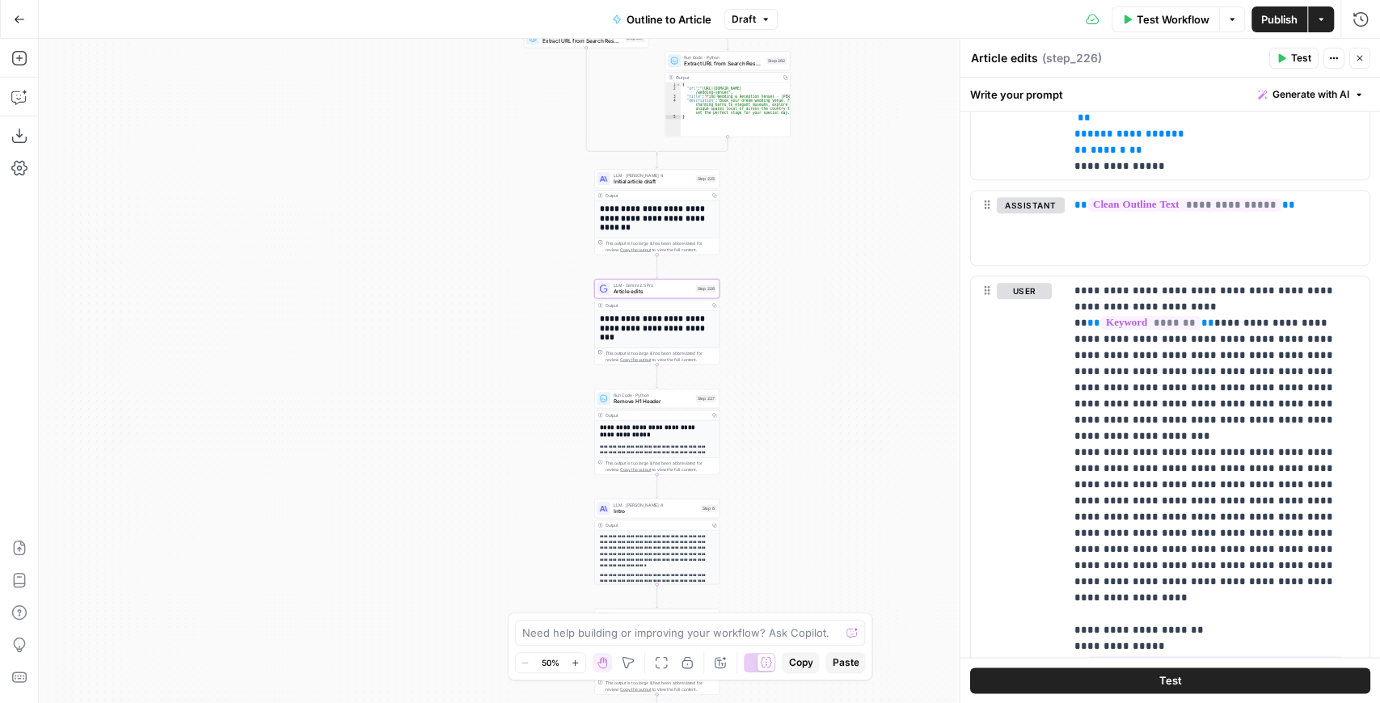
scroll to position [1294, 0]
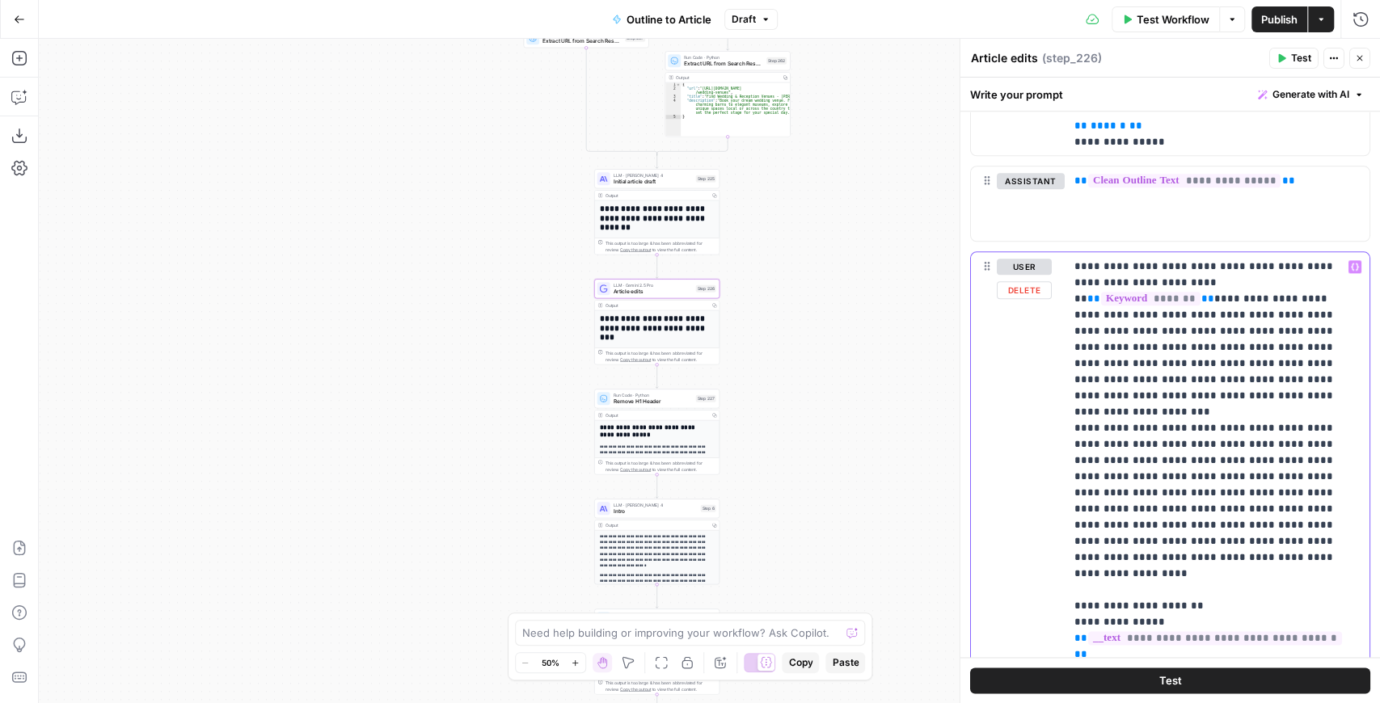
paste div
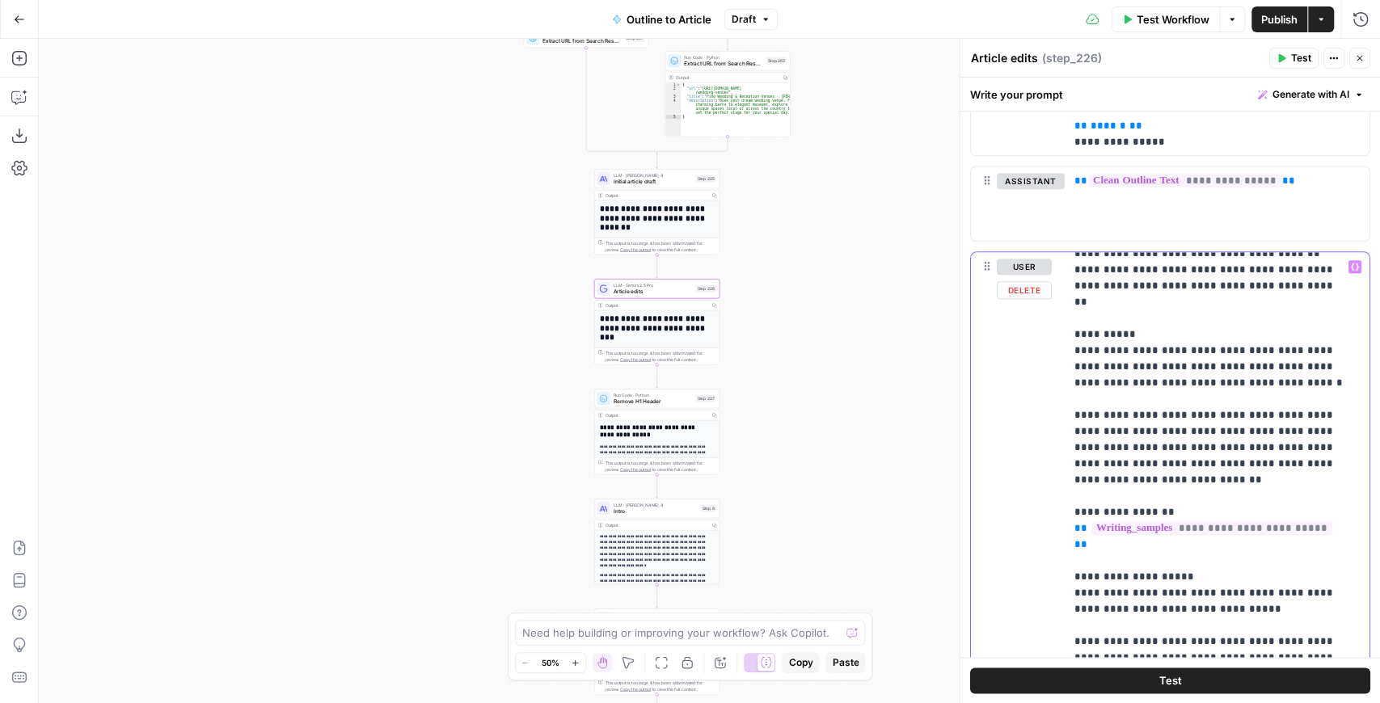
scroll to position [700, 0]
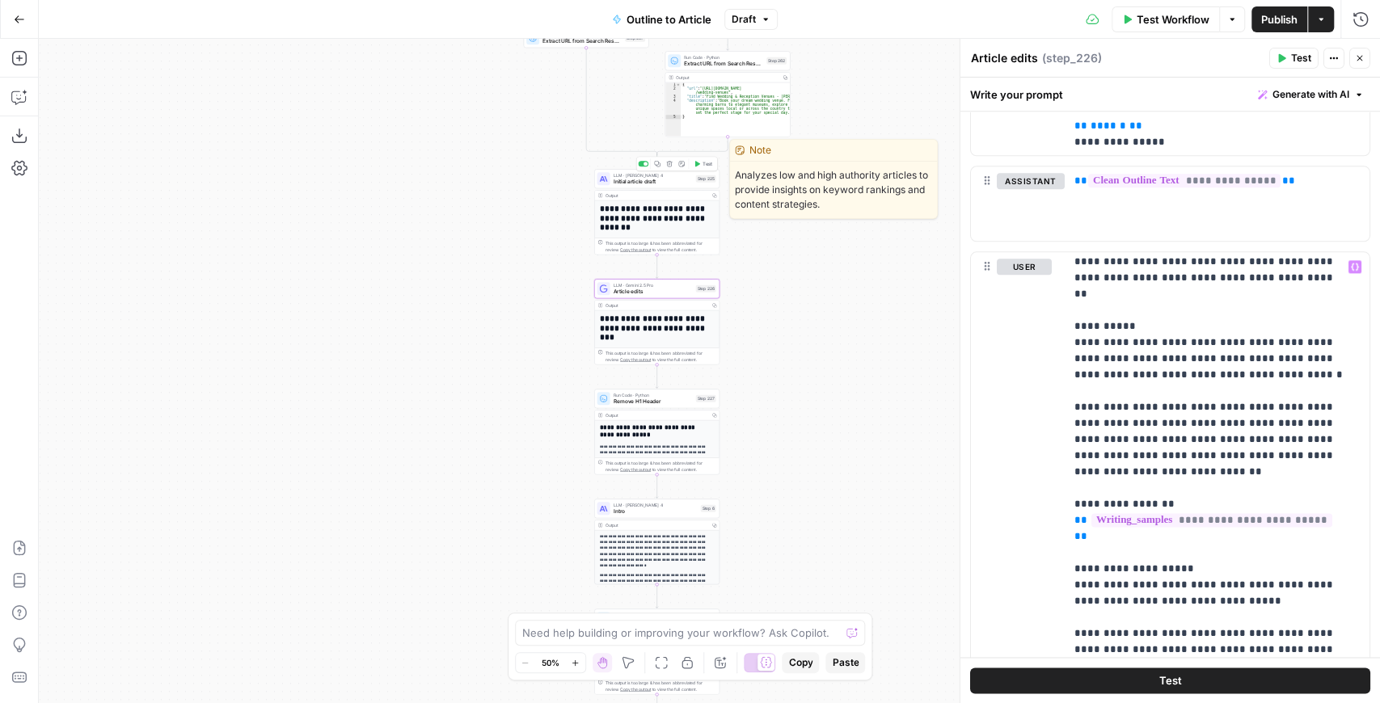
click at [645, 184] on span "Initial article draft" at bounding box center [653, 182] width 79 height 8
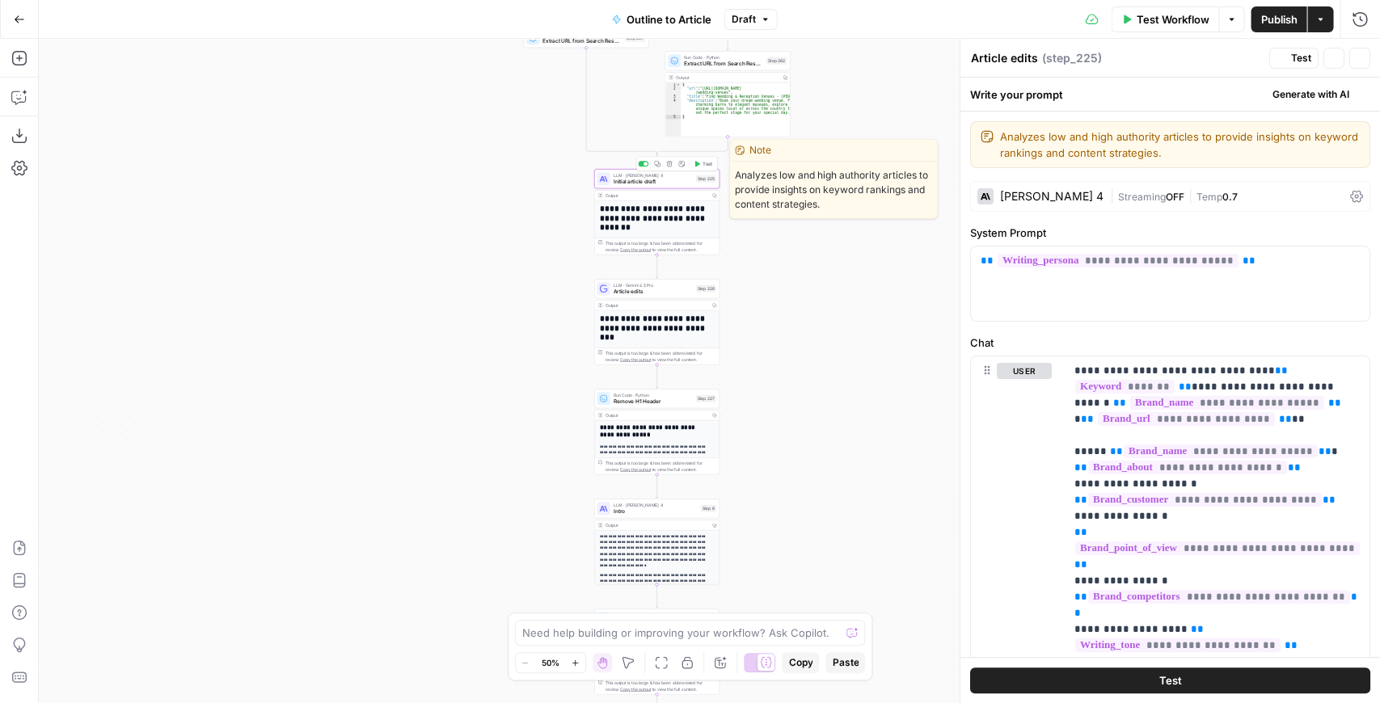
type textarea "Initial article draft"
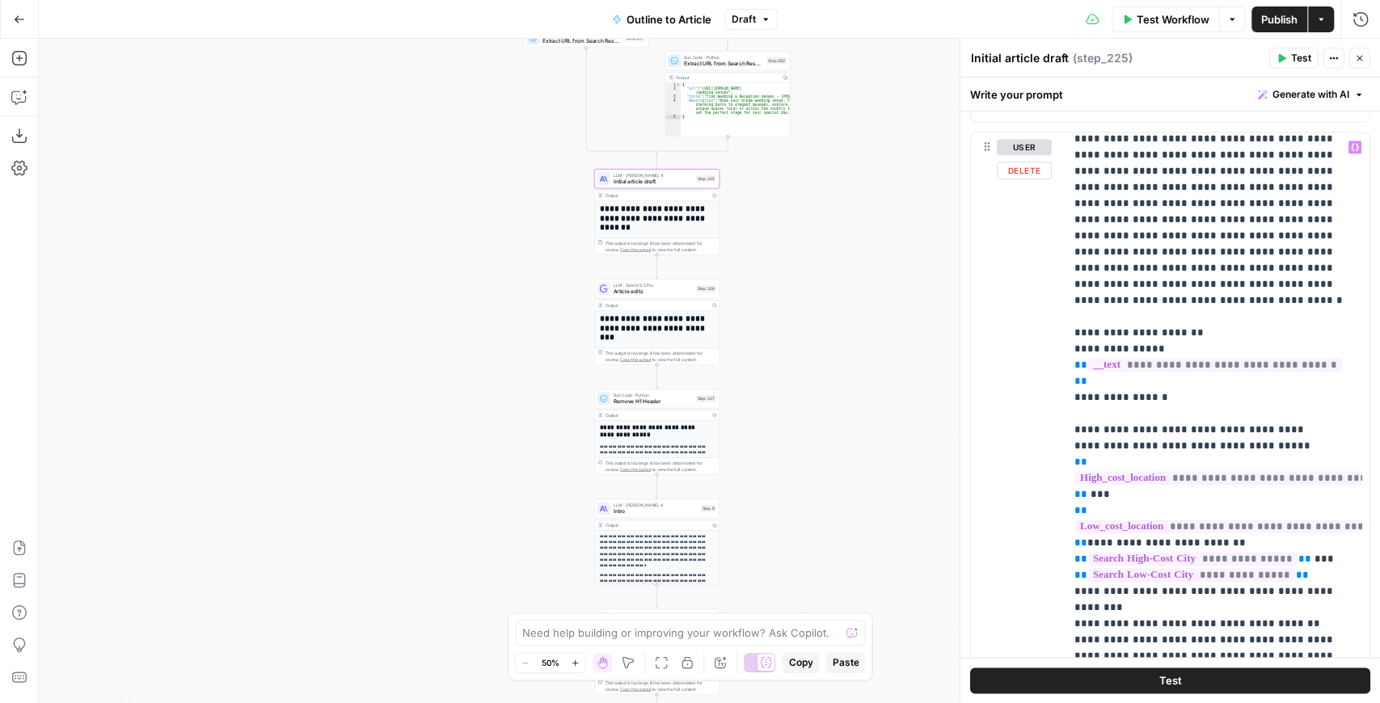
scroll to position [215, 0]
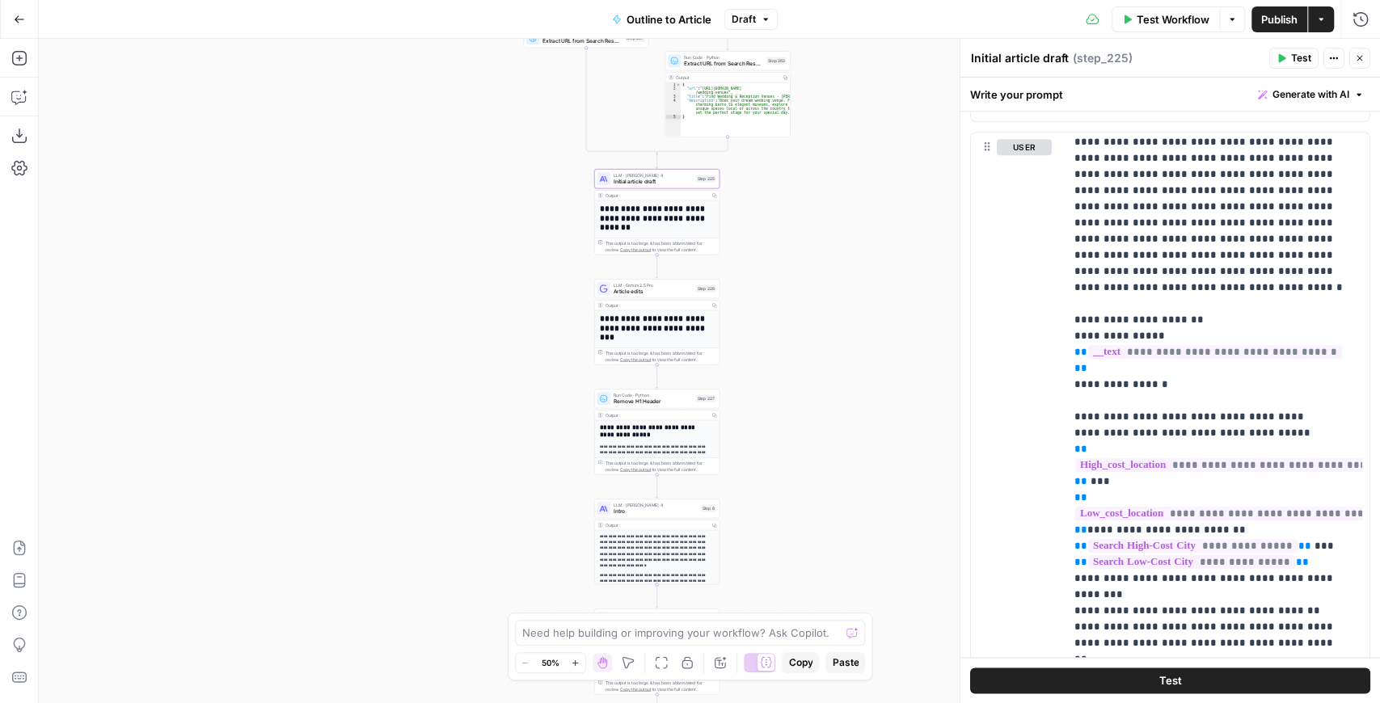
click at [671, 294] on span "Article edits" at bounding box center [653, 292] width 79 height 8
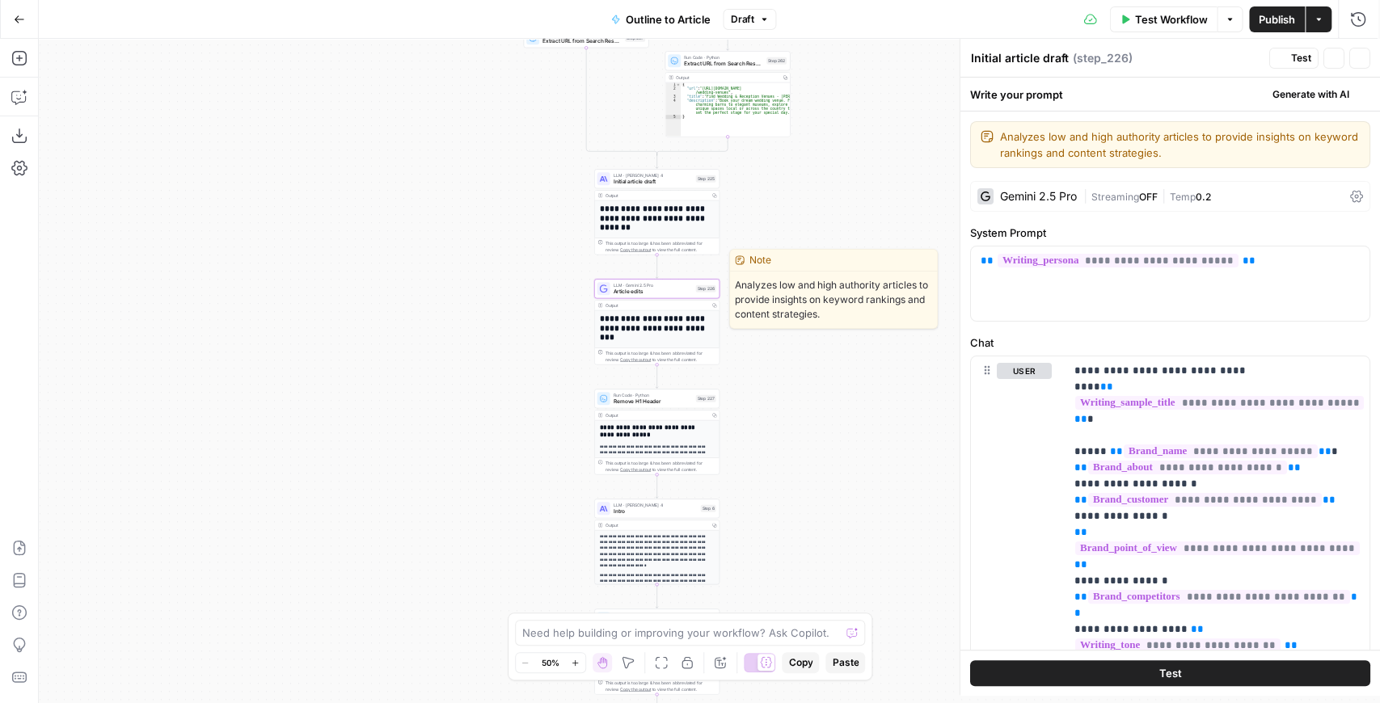
type textarea "Article edits"
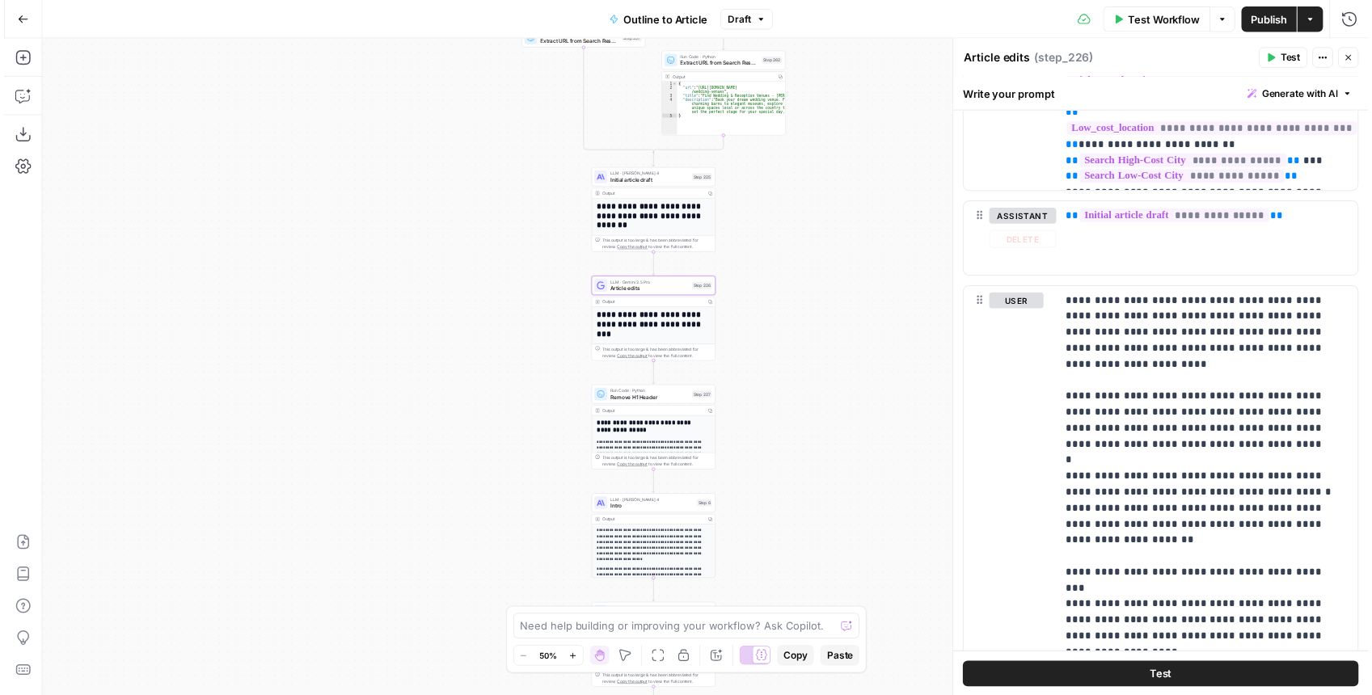
scroll to position [2021, 0]
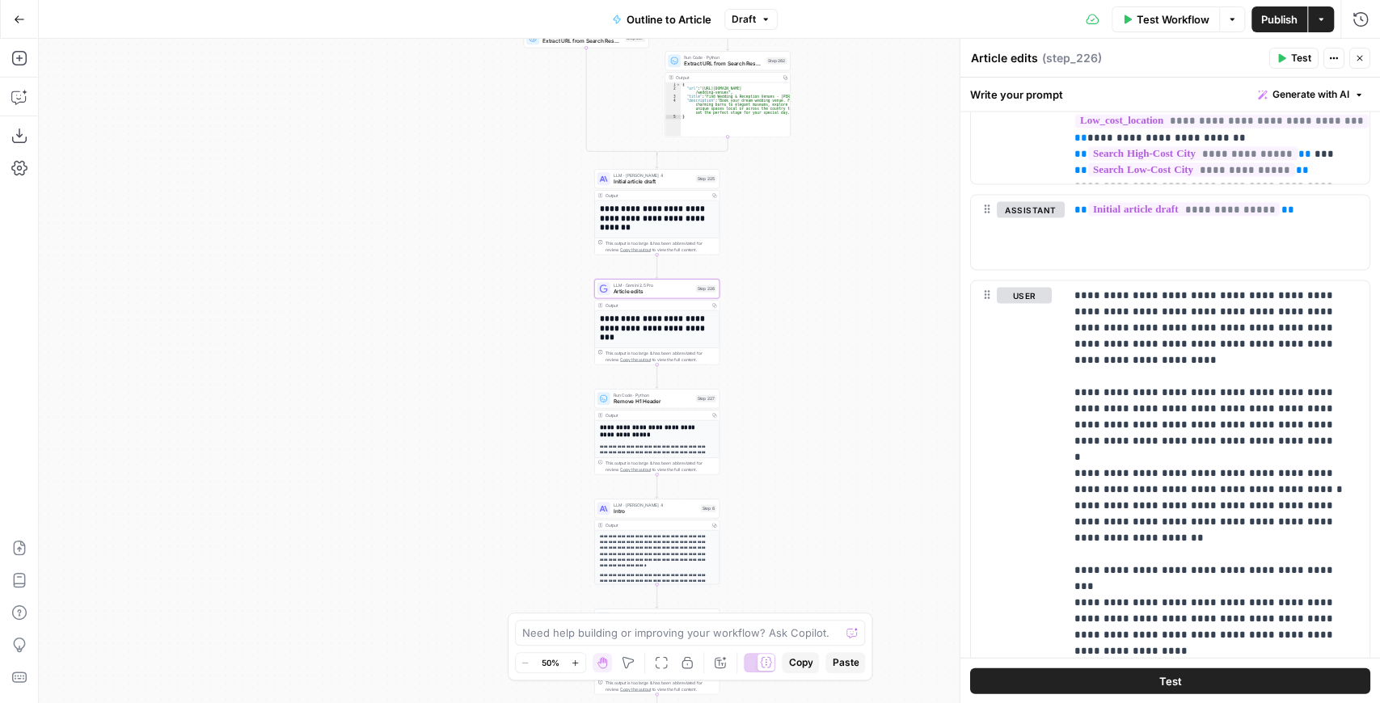
click at [1272, 19] on span "Publish" at bounding box center [1279, 19] width 36 height 16
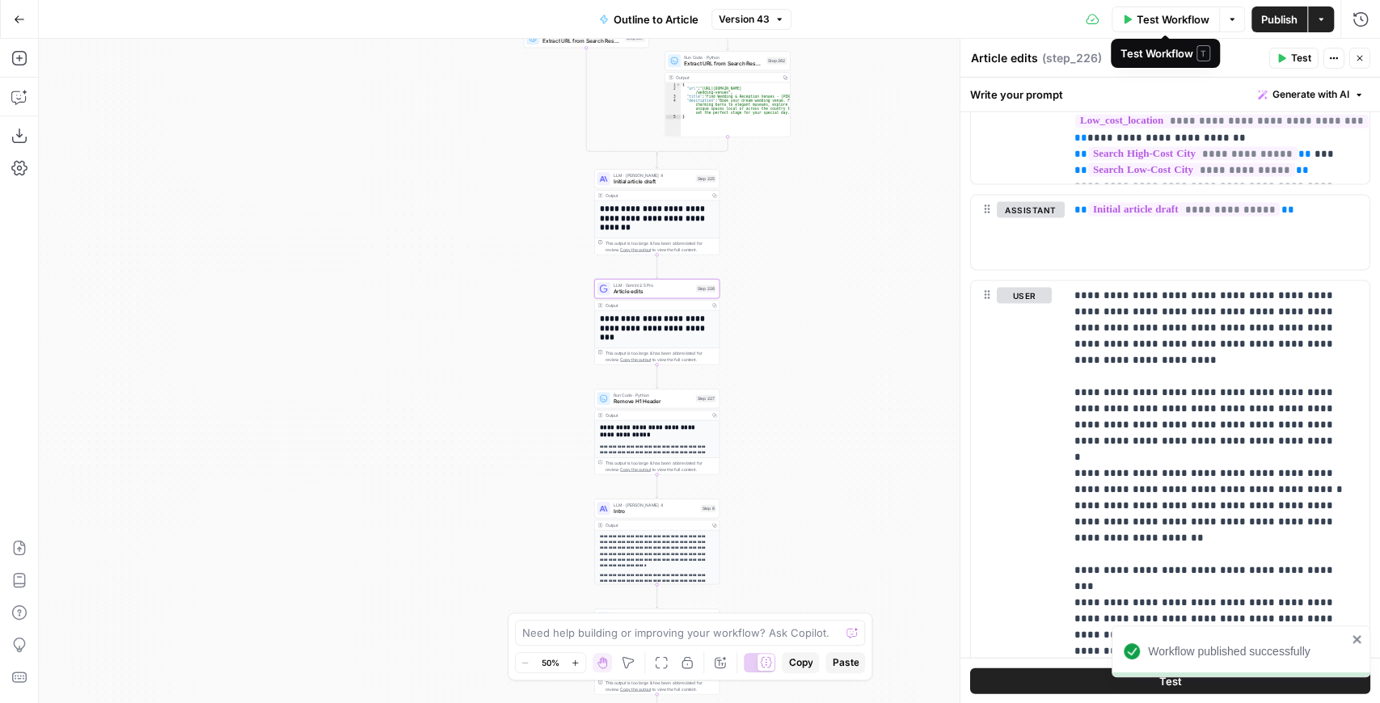
click at [1180, 21] on span "Test Workflow" at bounding box center [1173, 19] width 73 height 16
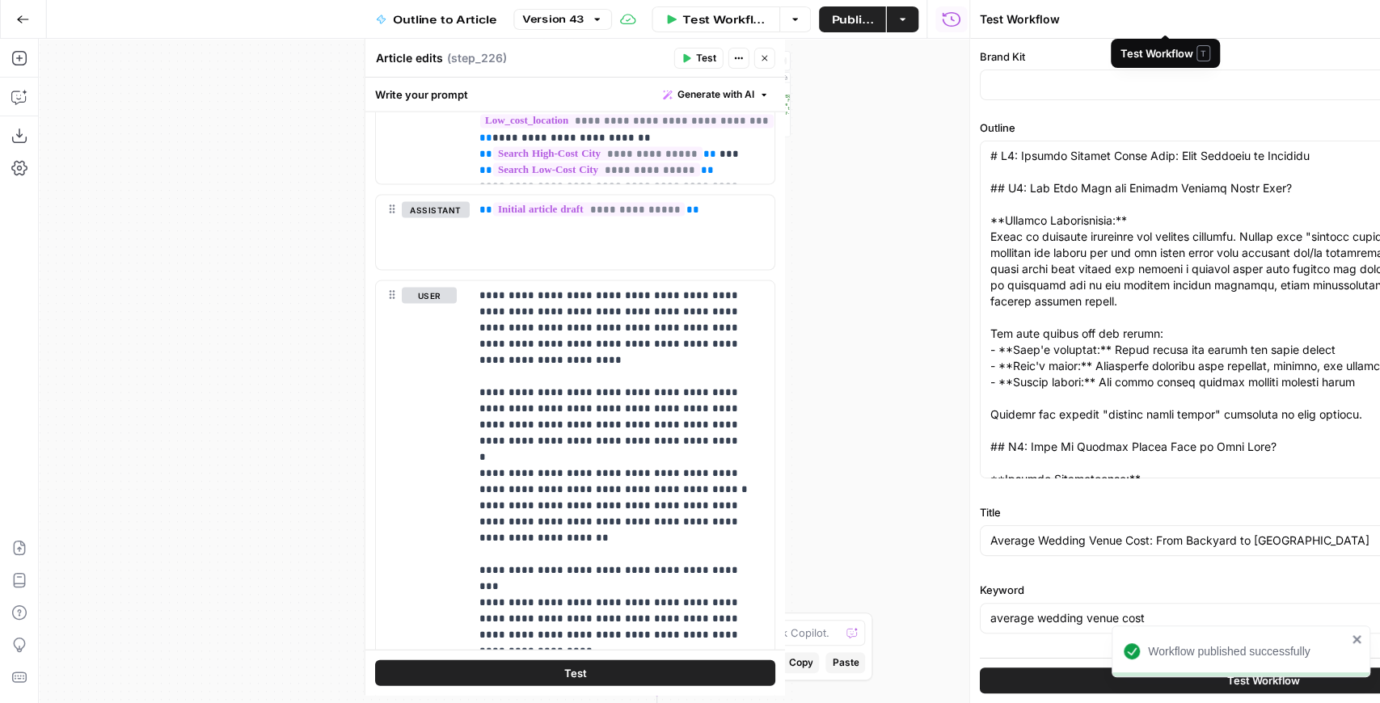
type input "Zola"
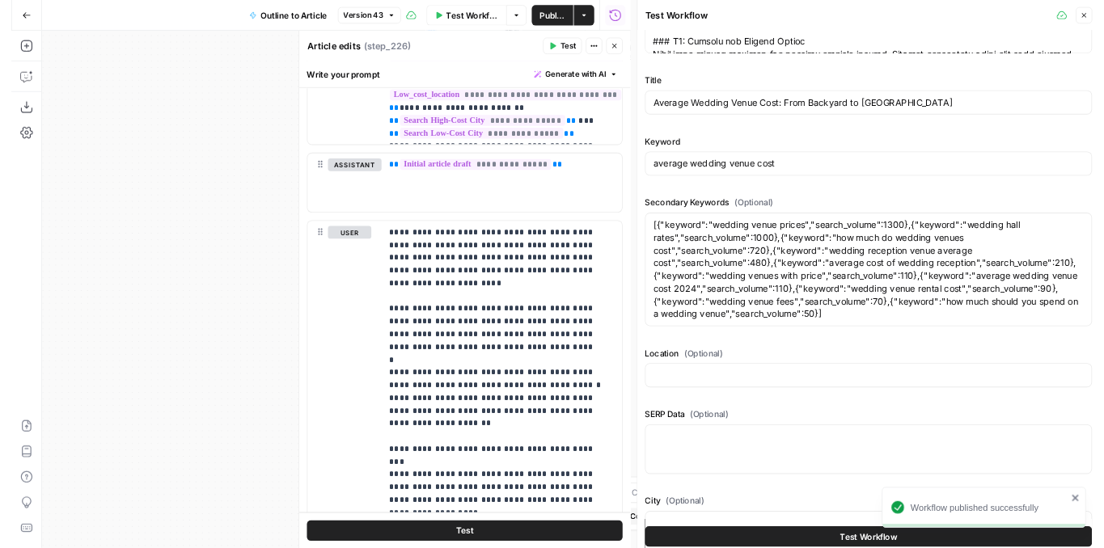
scroll to position [521, 0]
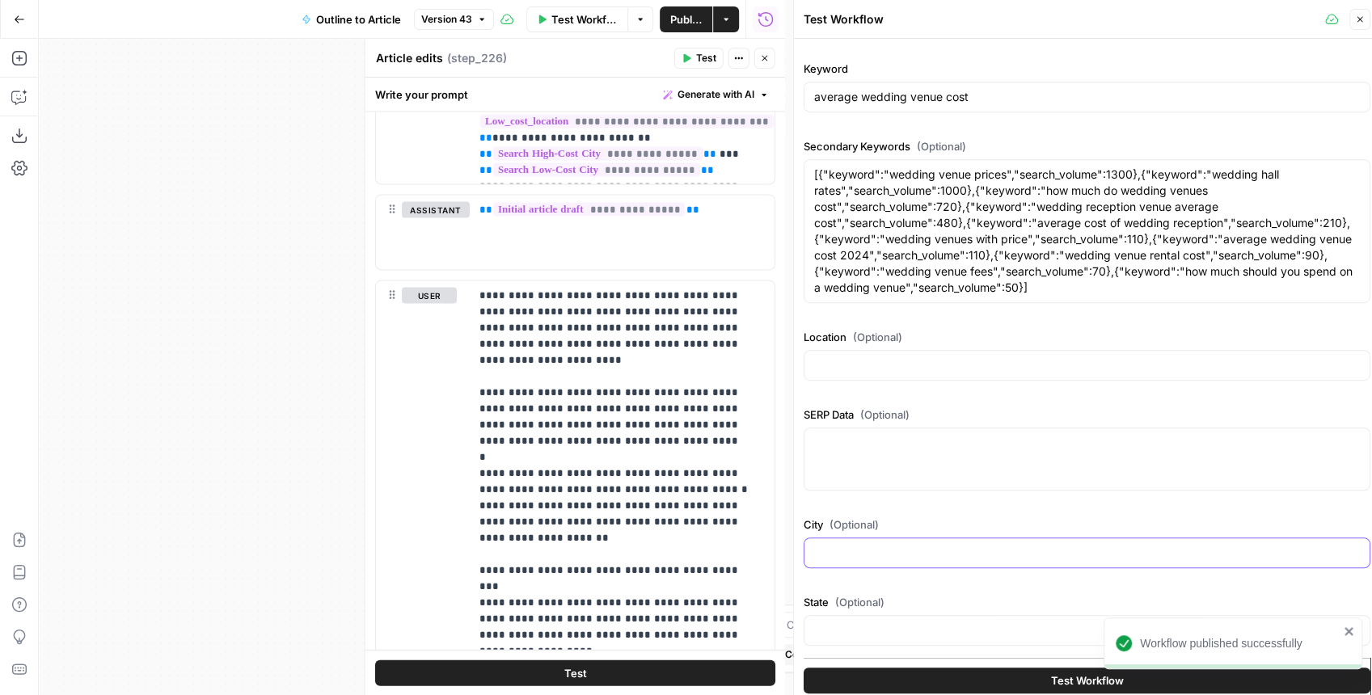
click at [1142, 547] on input "City (Optional)" at bounding box center [1087, 553] width 546 height 16
type input "Austin"
type input "Texas"
click at [1094, 680] on span "Test Workflow" at bounding box center [1087, 681] width 73 height 16
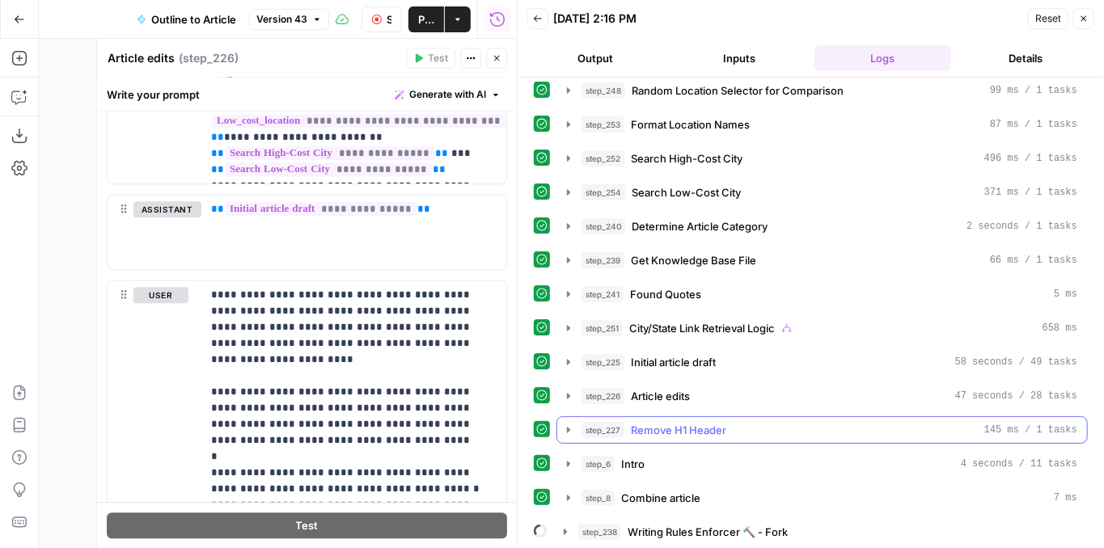
scroll to position [131, 0]
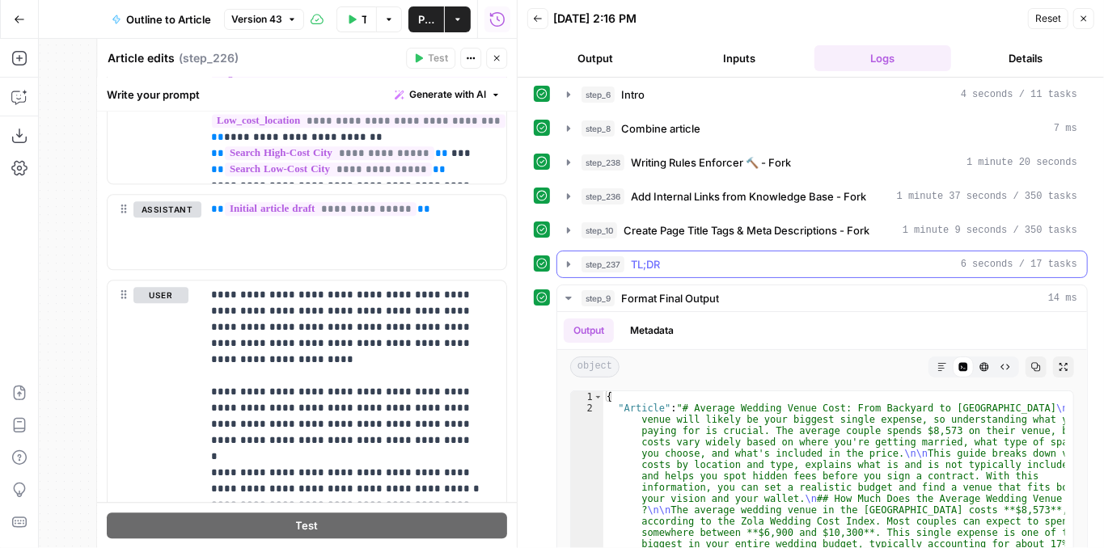
scroll to position [521, 0]
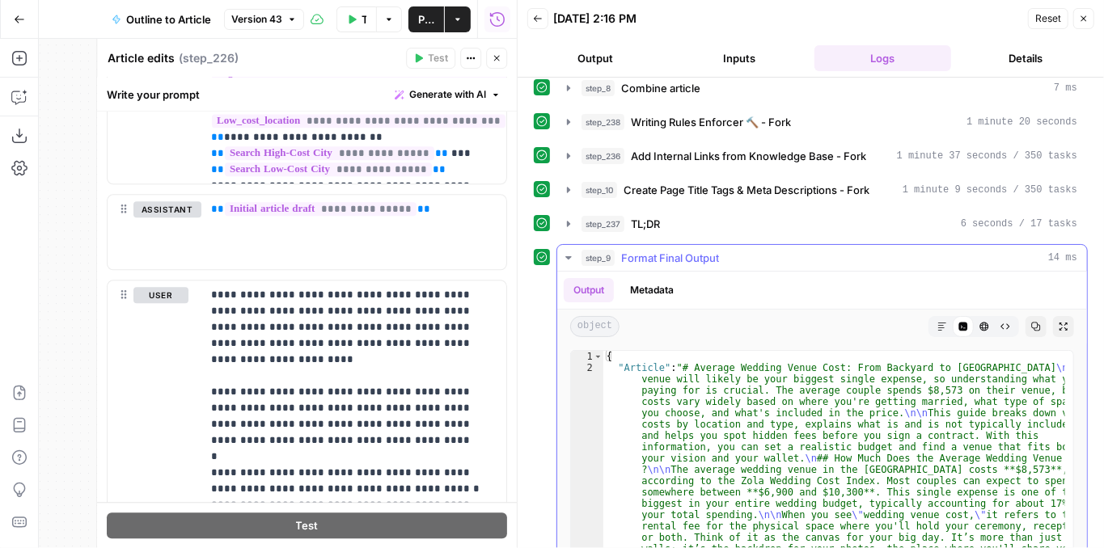
click at [1053, 316] on button "Expand Output" at bounding box center [1063, 326] width 21 height 21
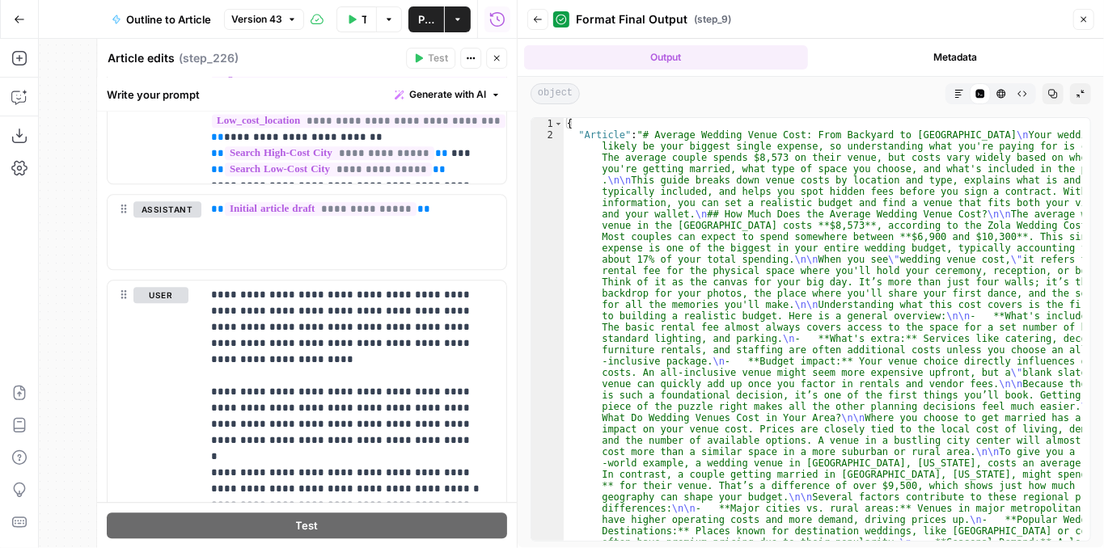
click at [968, 93] on button "Markdown" at bounding box center [958, 93] width 21 height 21
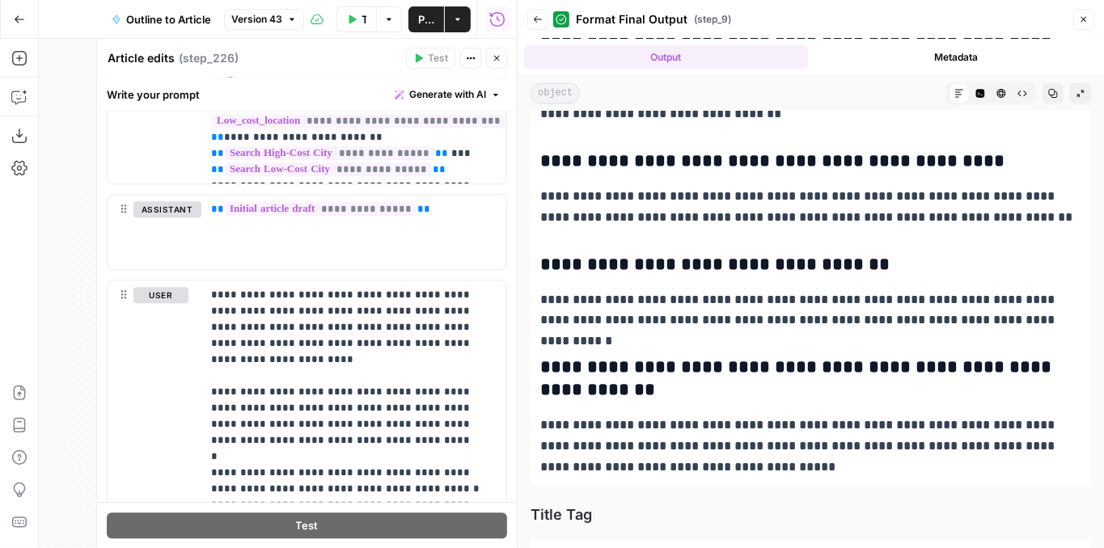
scroll to position [4689, 0]
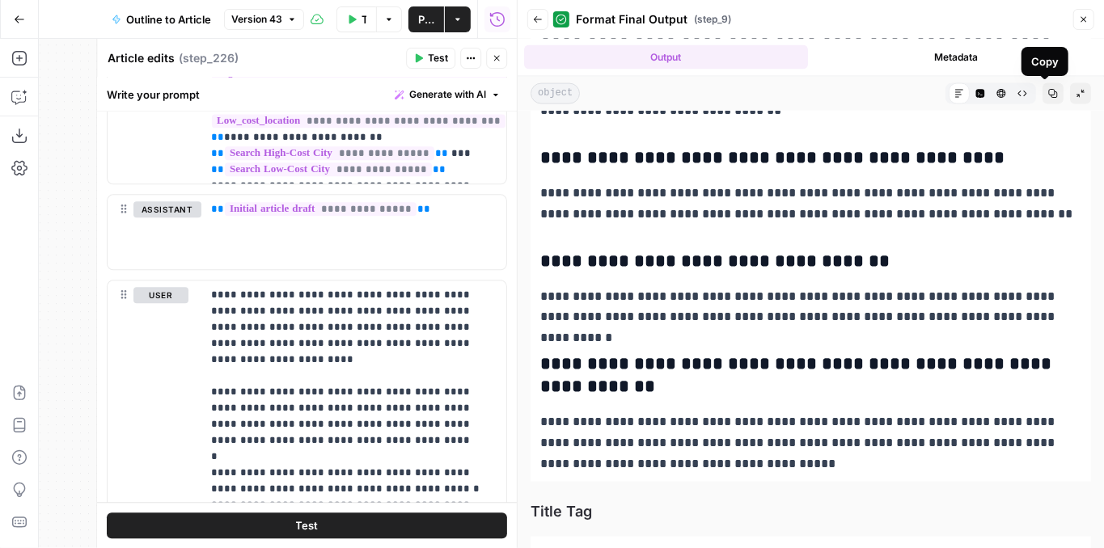
click at [1048, 97] on icon "button" at bounding box center [1053, 94] width 10 height 10
click at [490, 63] on button "Close" at bounding box center [496, 58] width 21 height 21
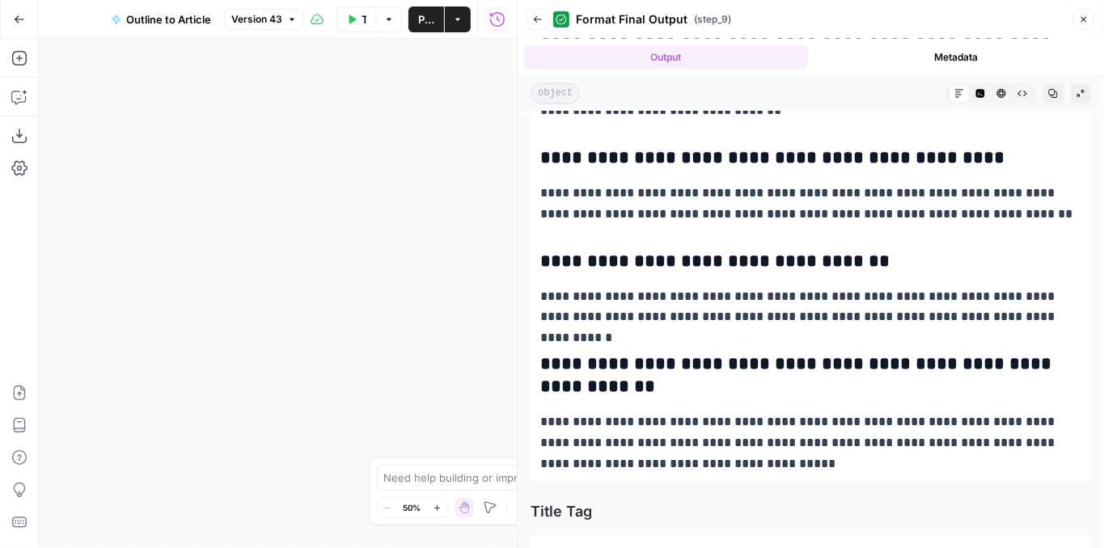
click at [1079, 19] on icon "button" at bounding box center [1084, 20] width 10 height 10
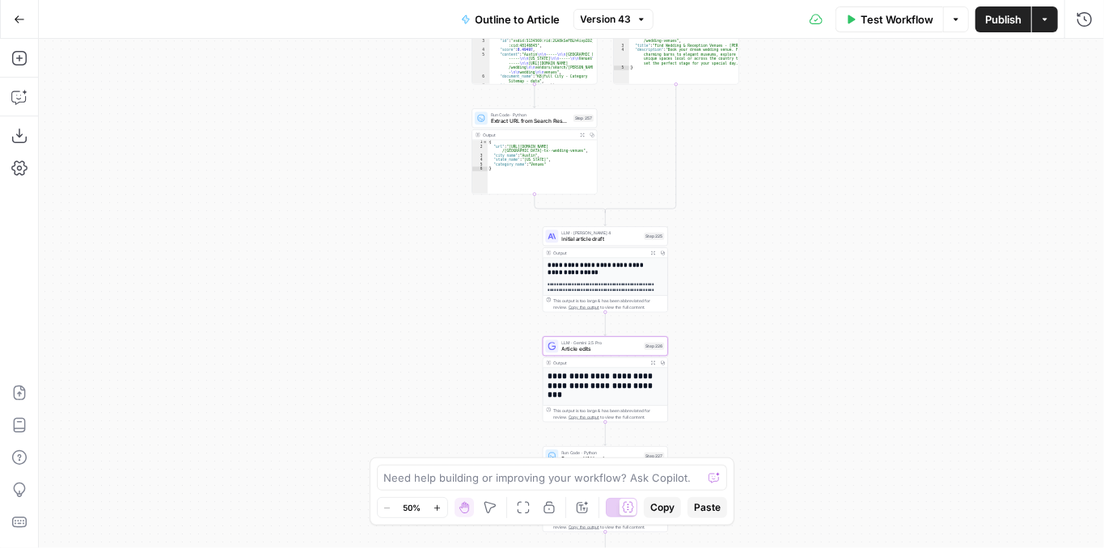
drag, startPoint x: 803, startPoint y: 228, endPoint x: 692, endPoint y: 190, distance: 117.1
click at [737, 166] on div "**********" at bounding box center [571, 293] width 1065 height 509
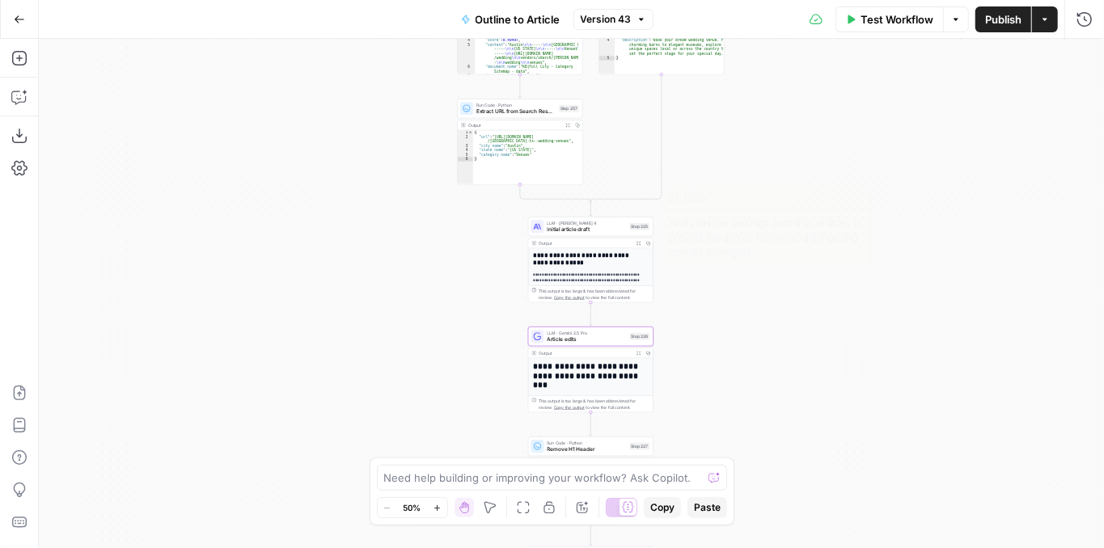
click at [597, 234] on div "LLM · Claude Sonnet 4 Initial article draft Step 225 Copy step Delete step Edit…" at bounding box center [590, 226] width 125 height 19
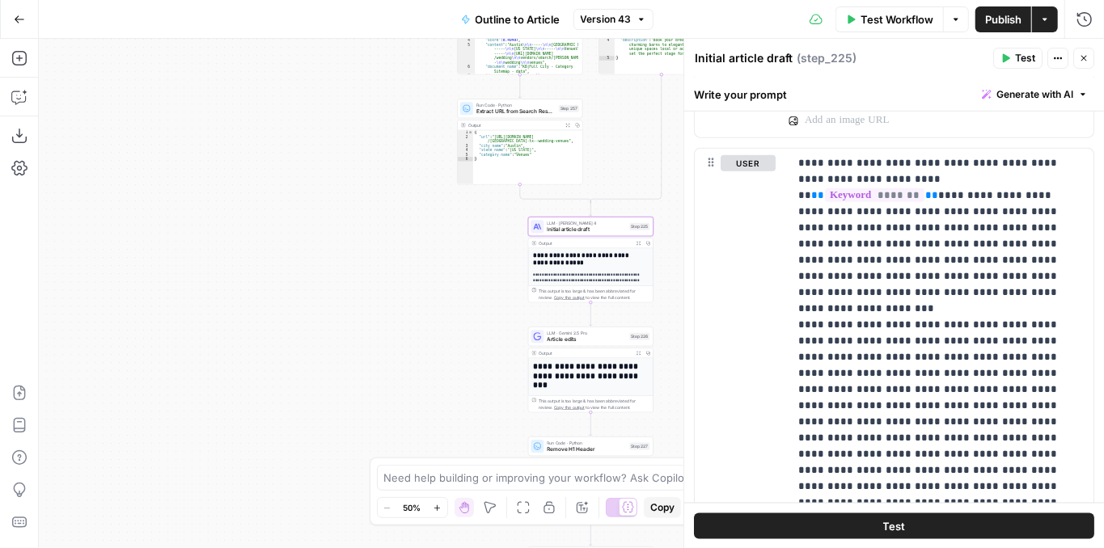
scroll to position [1078, 0]
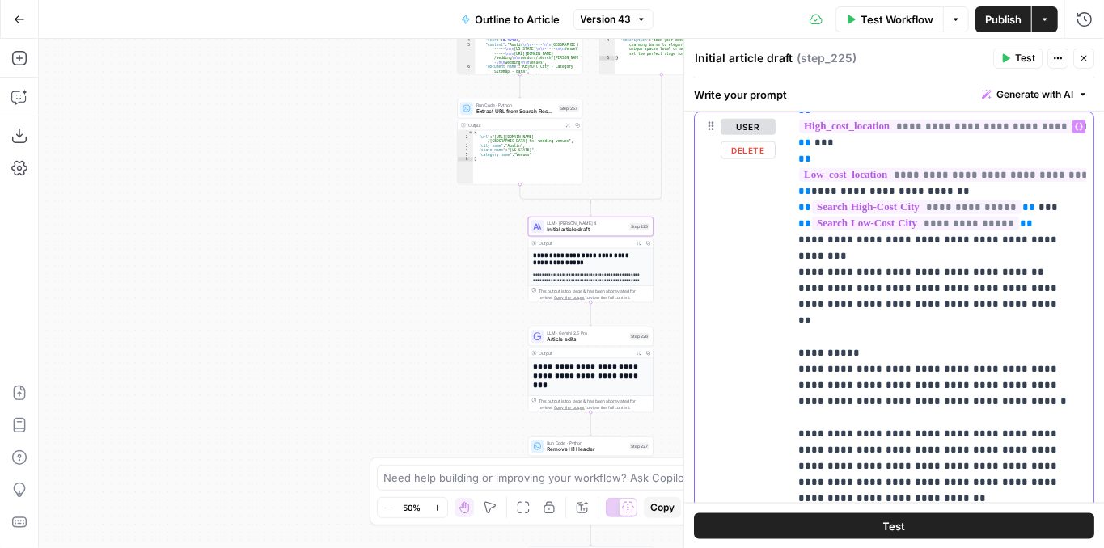
scroll to position [538, 0]
